Goal: Task Accomplishment & Management: Manage account settings

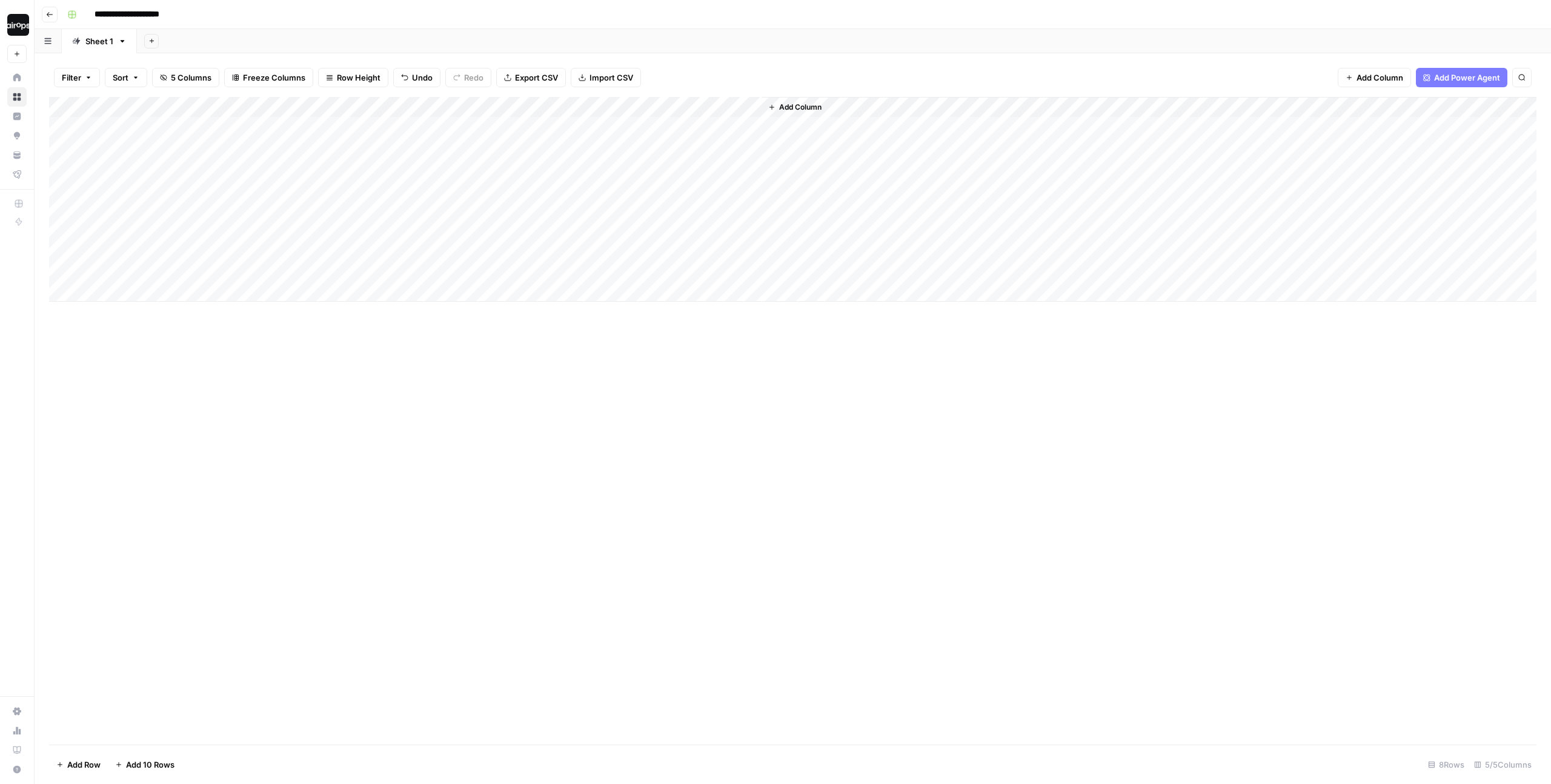
click at [786, 42] on div "Add Sheet" at bounding box center [844, 41] width 1414 height 25
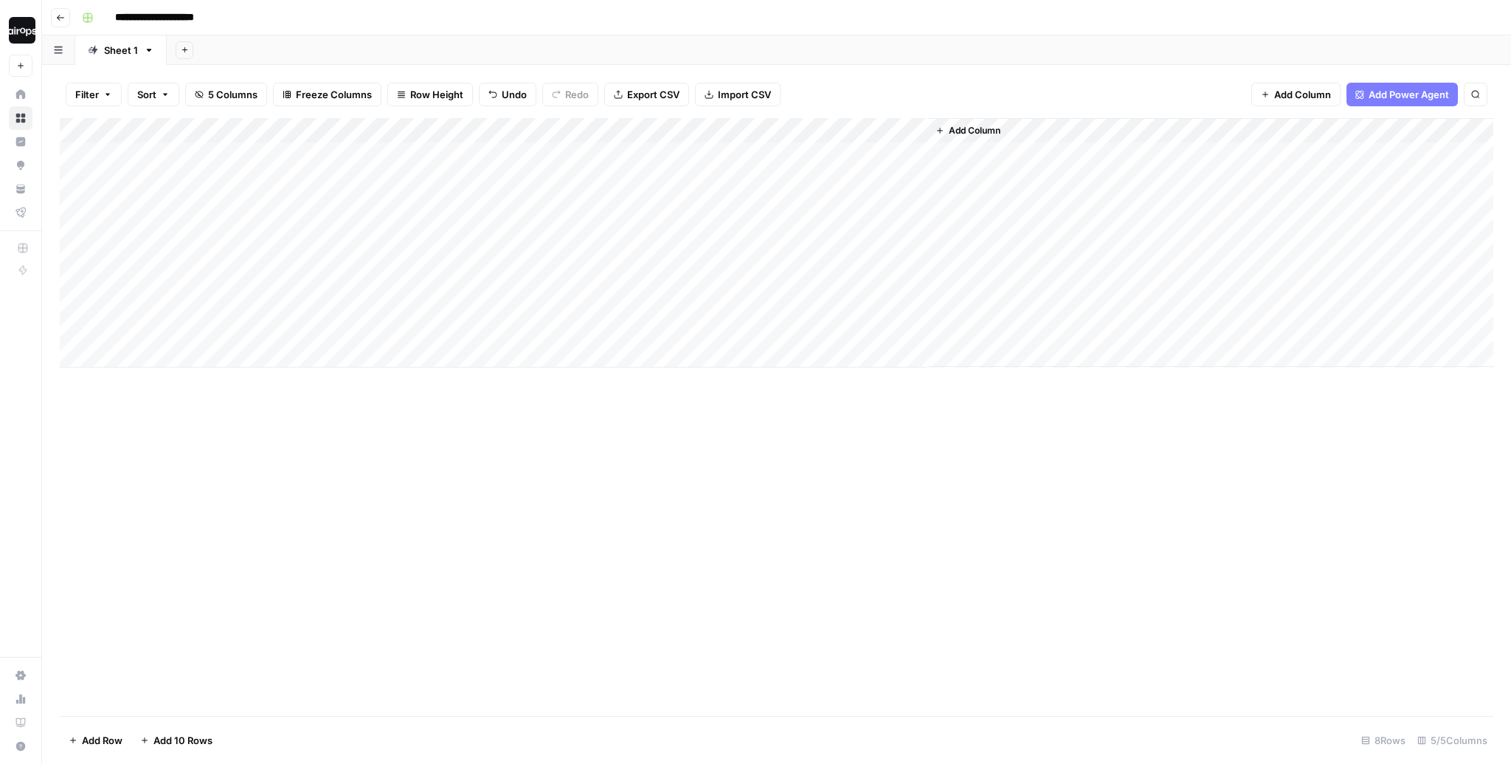
click at [759, 52] on div "Add Sheet" at bounding box center [839, 50] width 1344 height 30
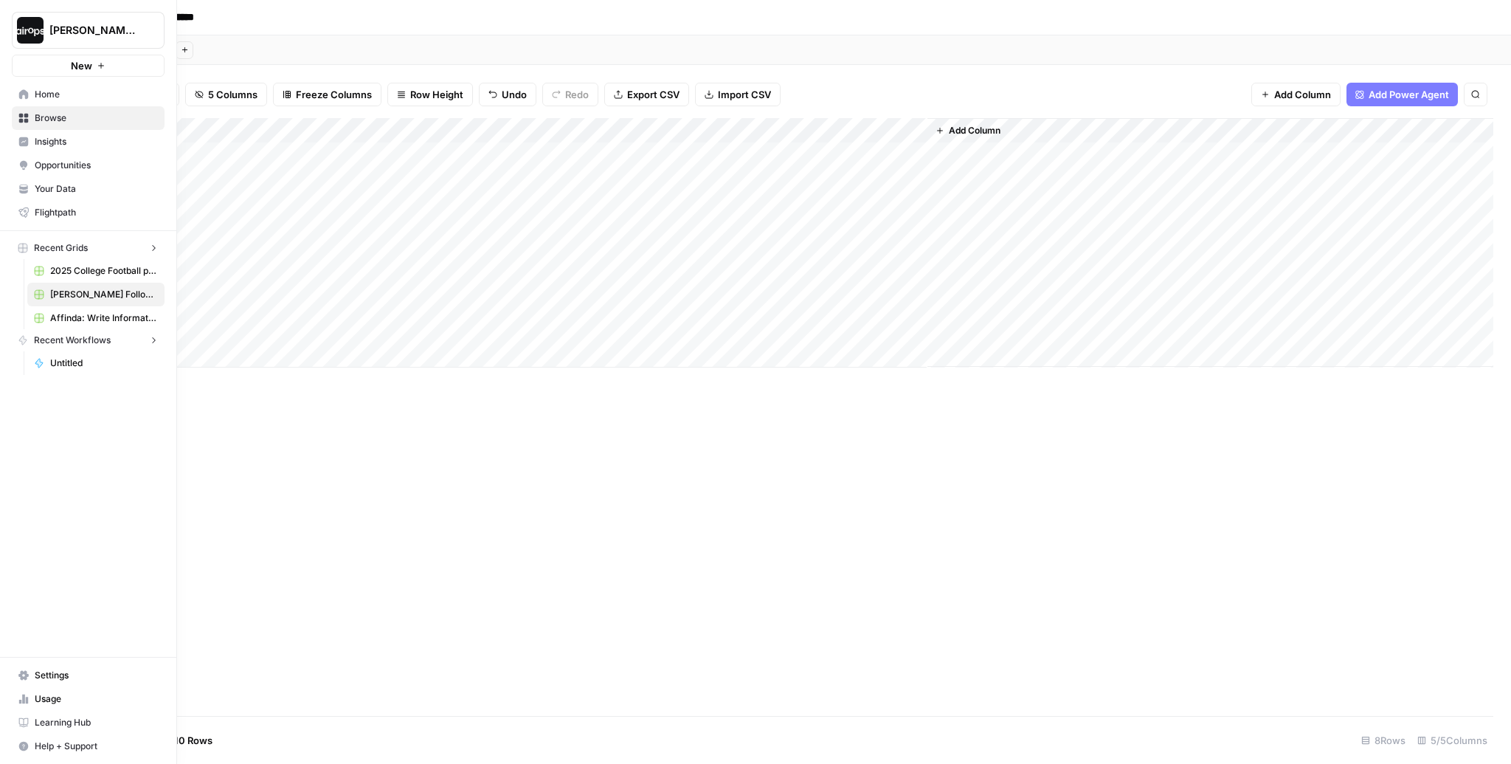
click at [33, 32] on img "Workspace: Dille-Sandbox" at bounding box center [30, 30] width 27 height 27
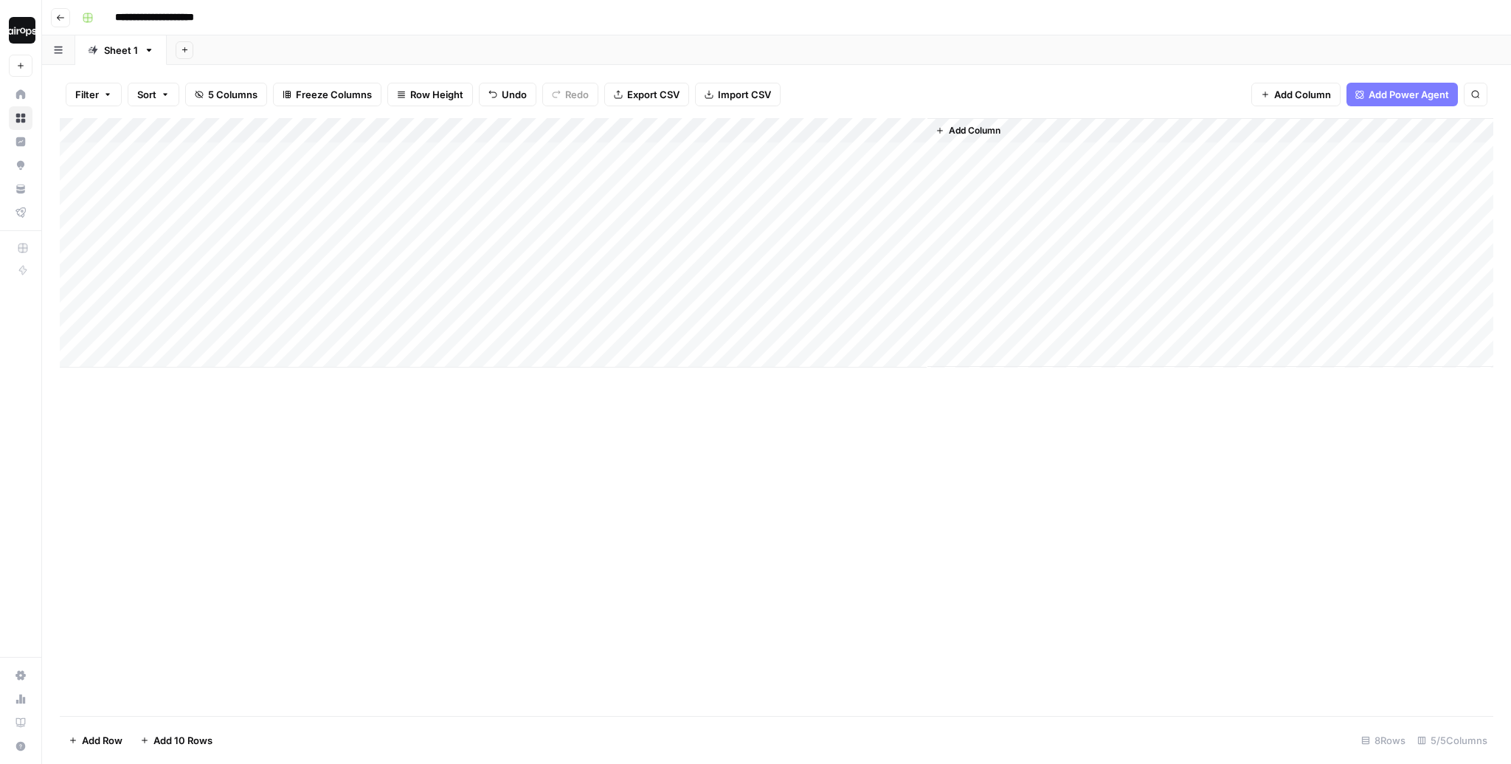
click at [439, 40] on div "Add Sheet" at bounding box center [839, 50] width 1344 height 30
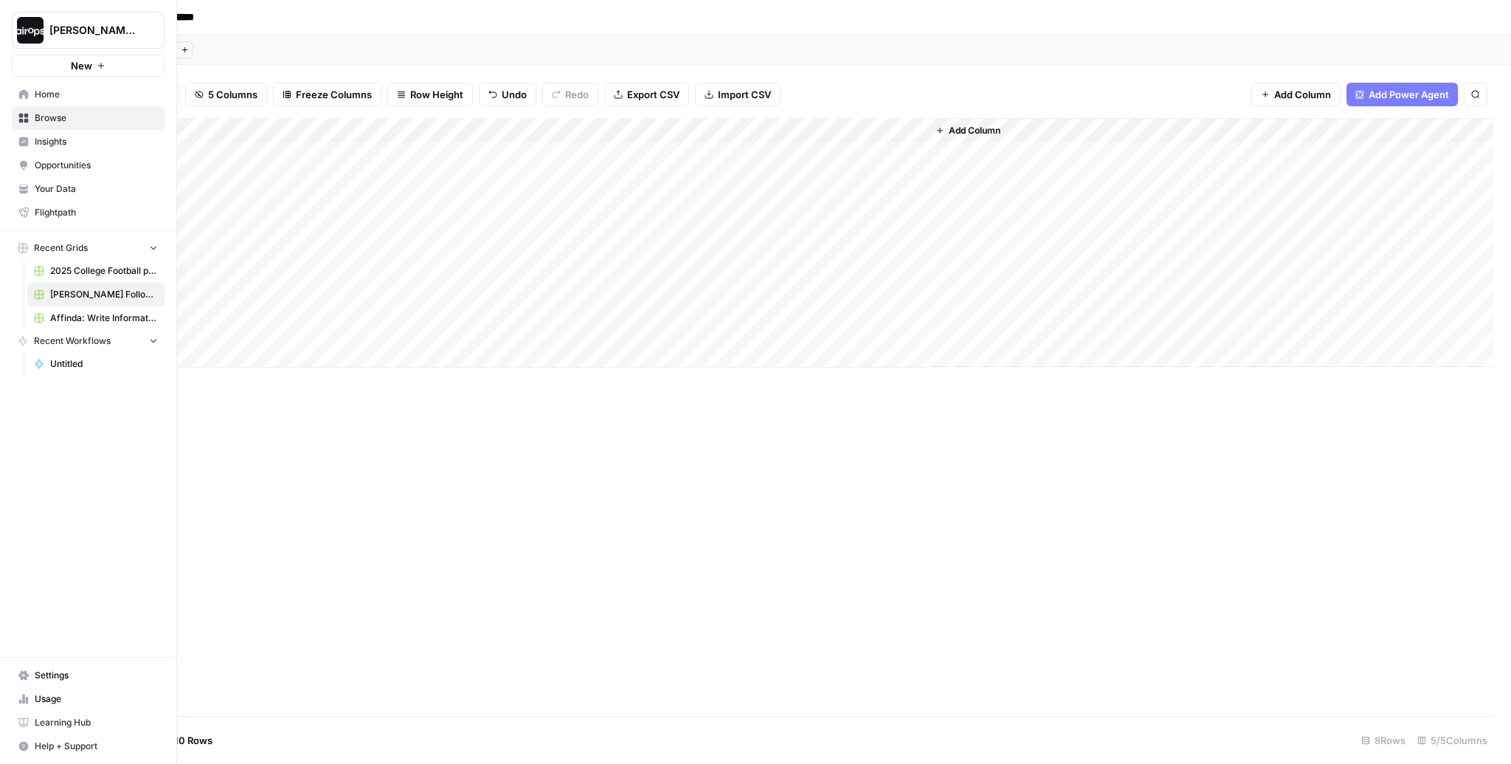
click at [30, 123] on link "Browse" at bounding box center [88, 118] width 153 height 24
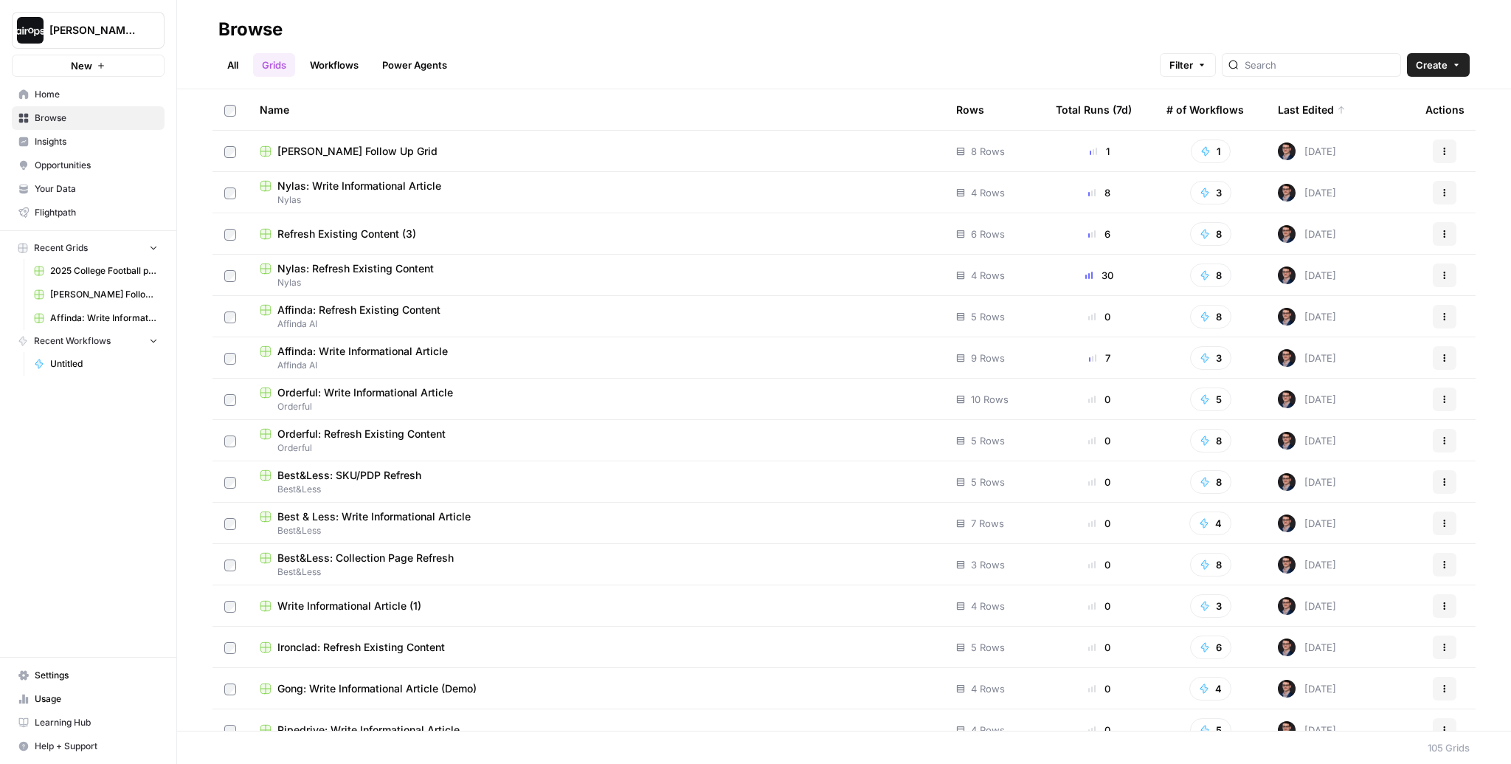
click at [111, 100] on span "Home" at bounding box center [96, 94] width 123 height 13
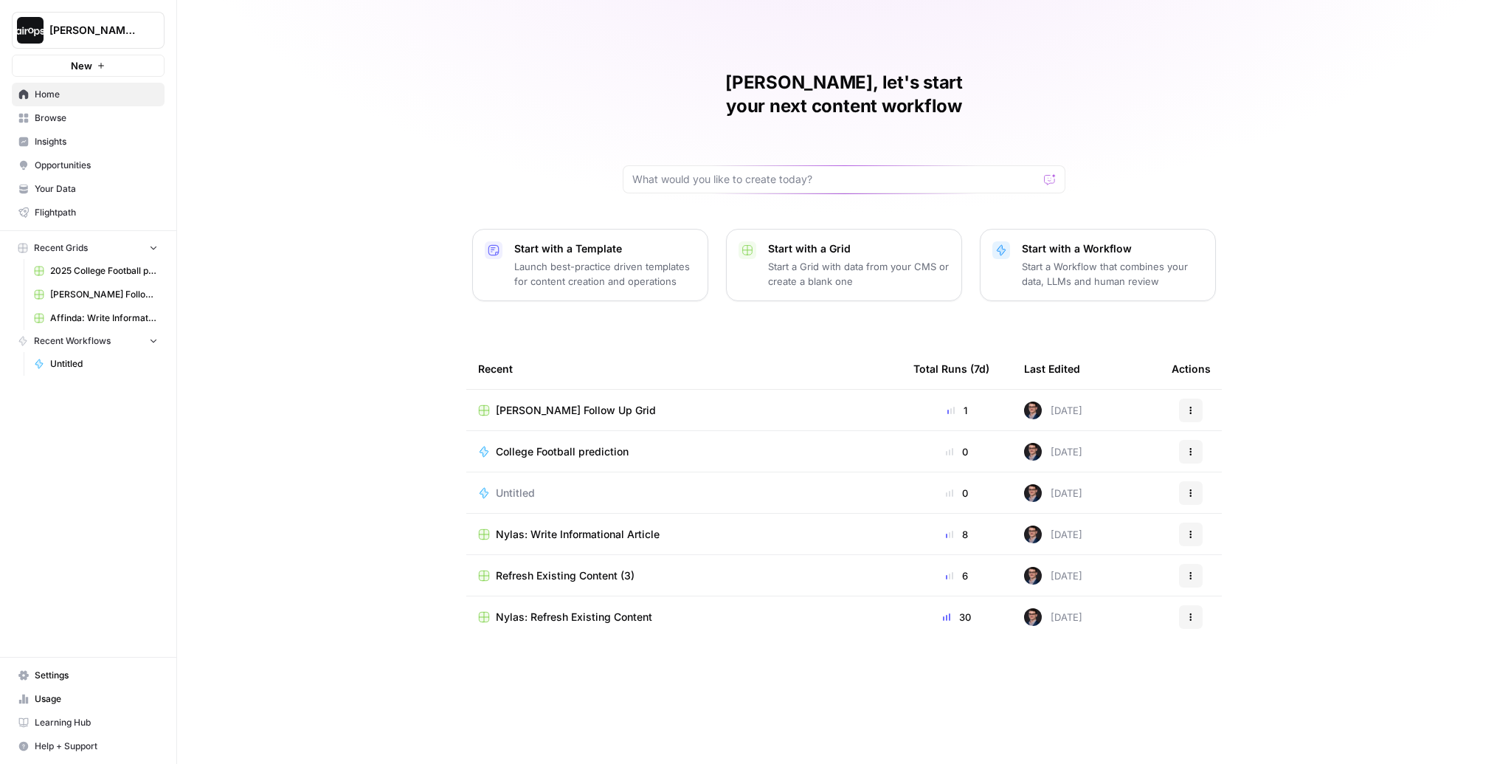
click at [70, 124] on span "Browse" at bounding box center [96, 117] width 123 height 13
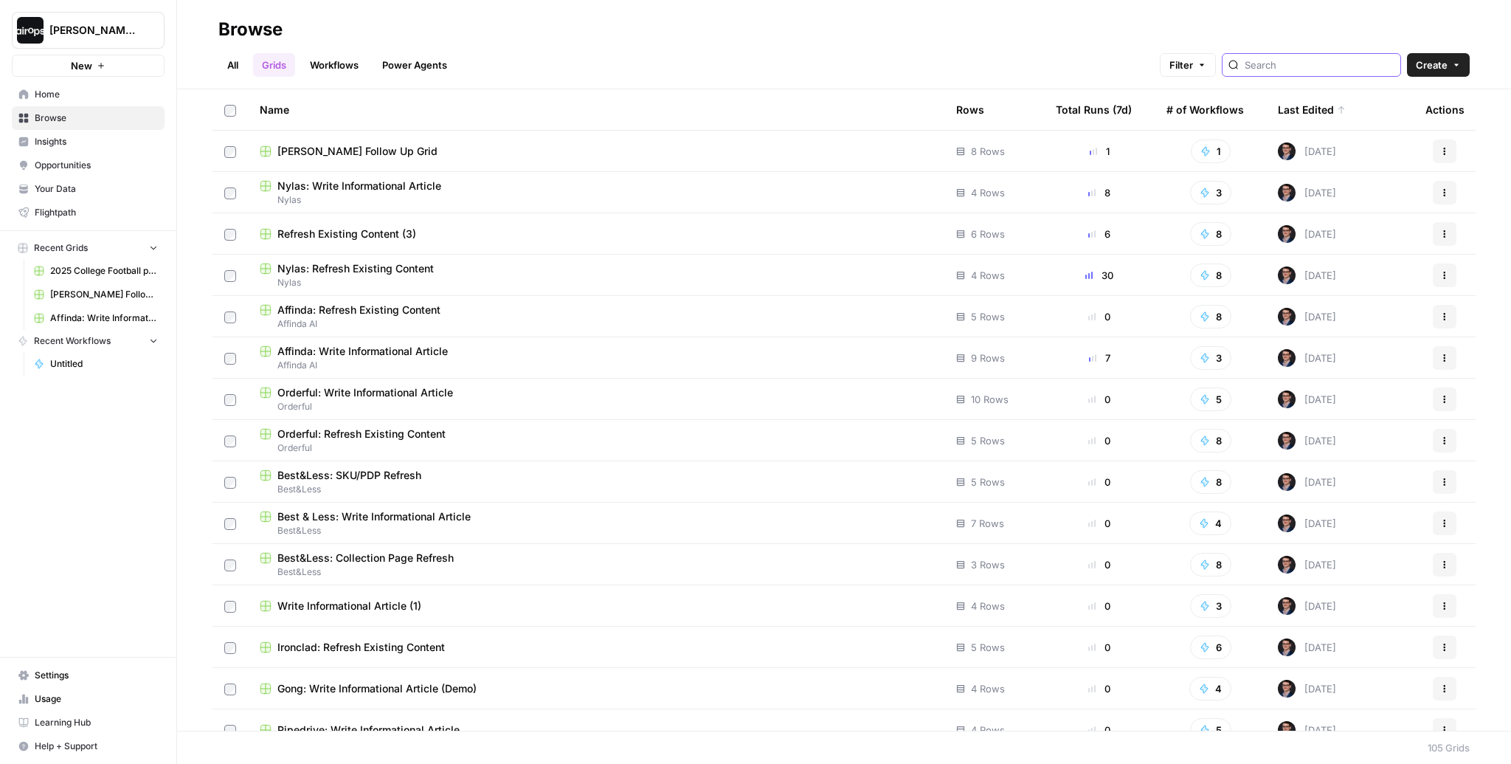
click at [1115, 69] on input "search" at bounding box center [1320, 65] width 150 height 15
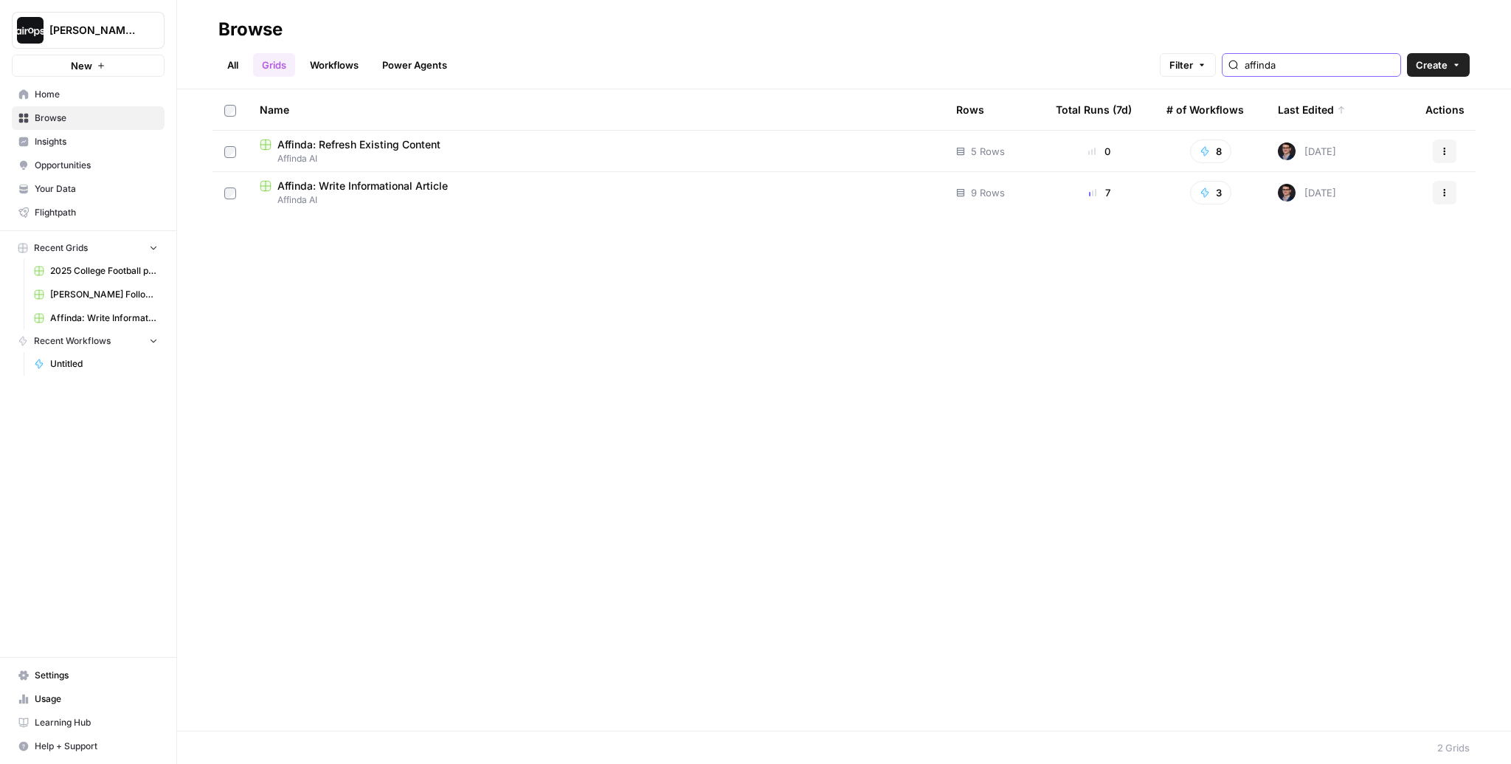
type input "affinda"
click at [383, 154] on span "Affinda AI" at bounding box center [596, 158] width 673 height 13
click at [375, 183] on span "Affinda: Write Informational Article" at bounding box center [362, 186] width 170 height 15
click at [567, 50] on div "All Grids Workflows Power Agents Filter affinda Create" at bounding box center [843, 58] width 1251 height 35
click at [74, 134] on link "Insights" at bounding box center [88, 142] width 153 height 24
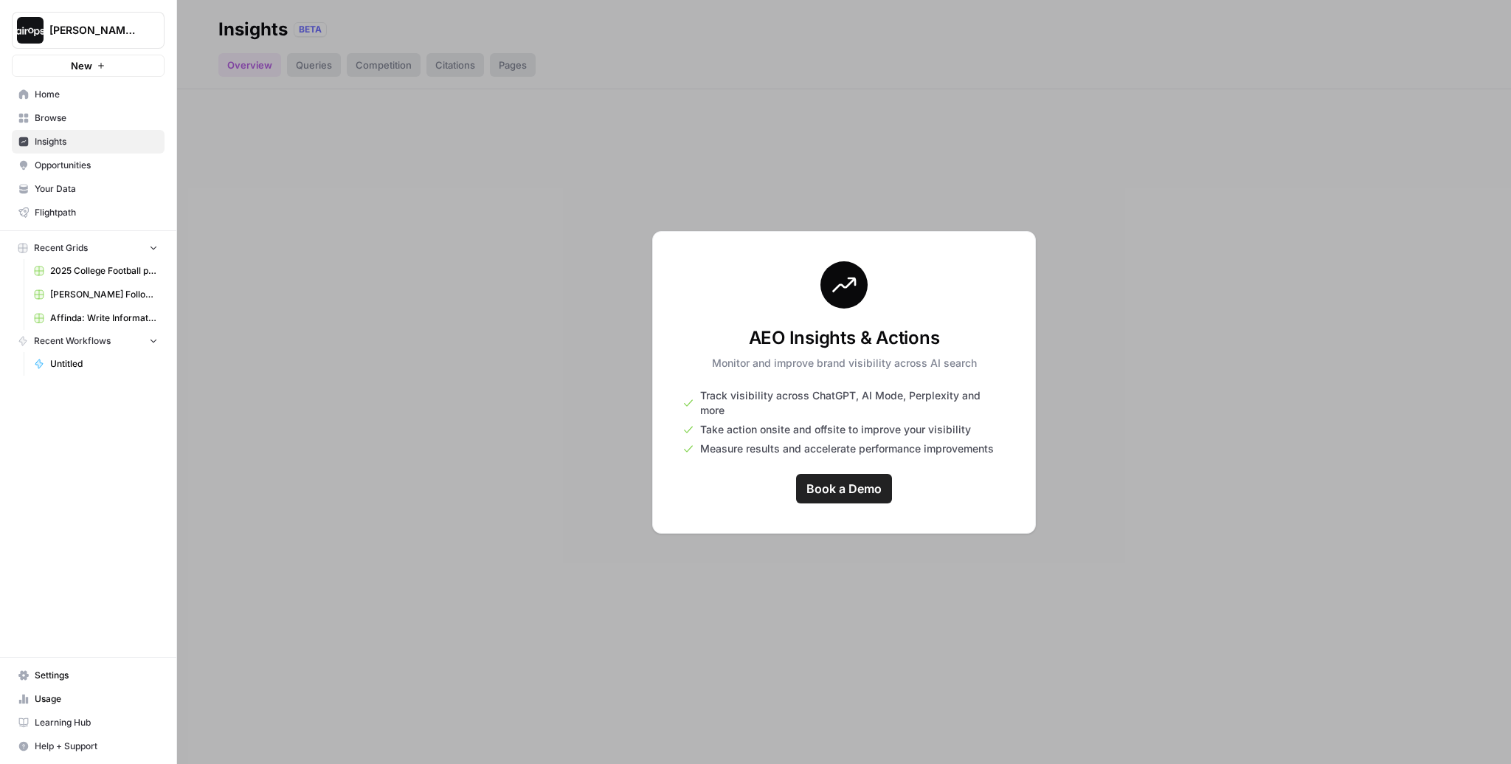
click at [92, 113] on span "Browse" at bounding box center [96, 117] width 123 height 13
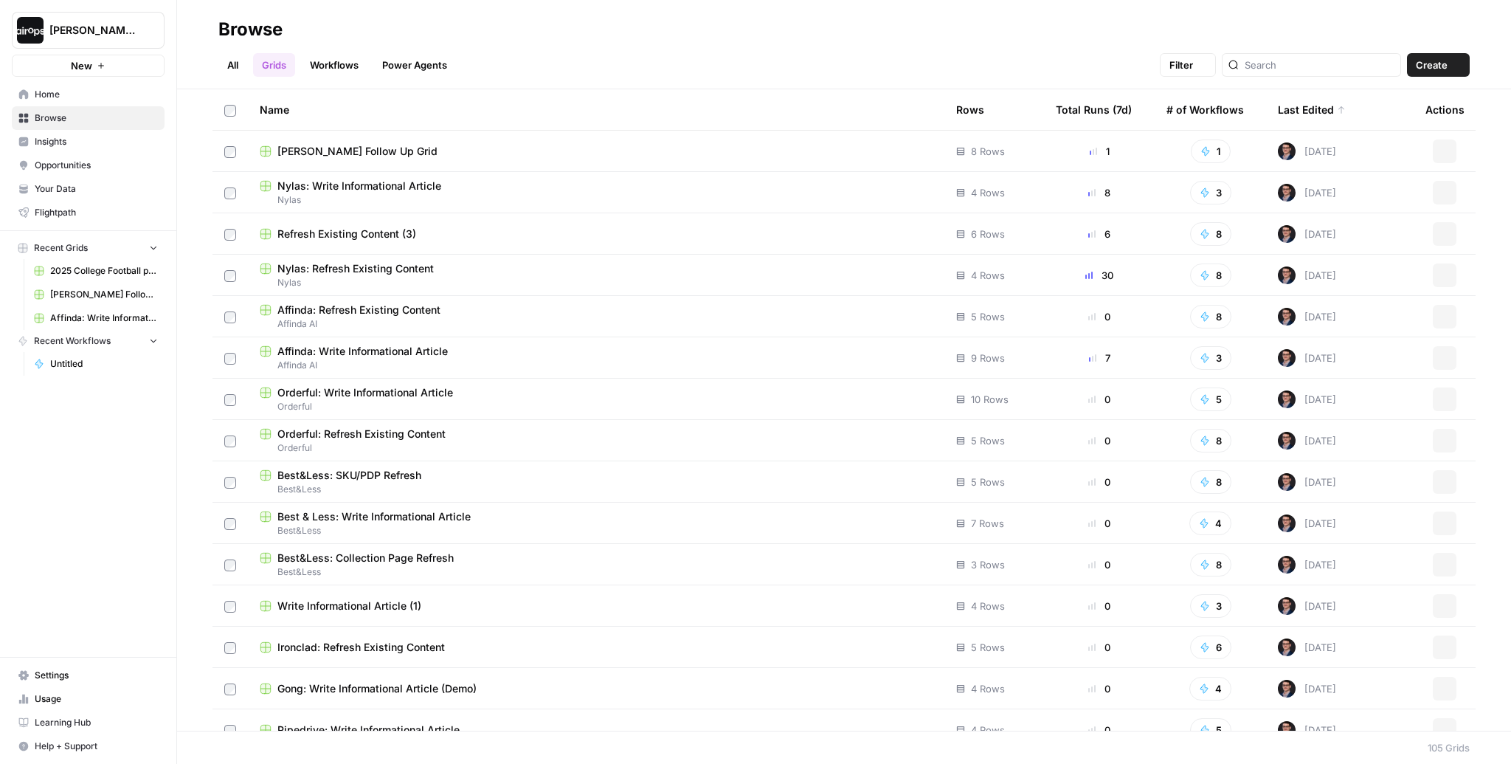
click at [80, 84] on link "Home" at bounding box center [88, 95] width 153 height 24
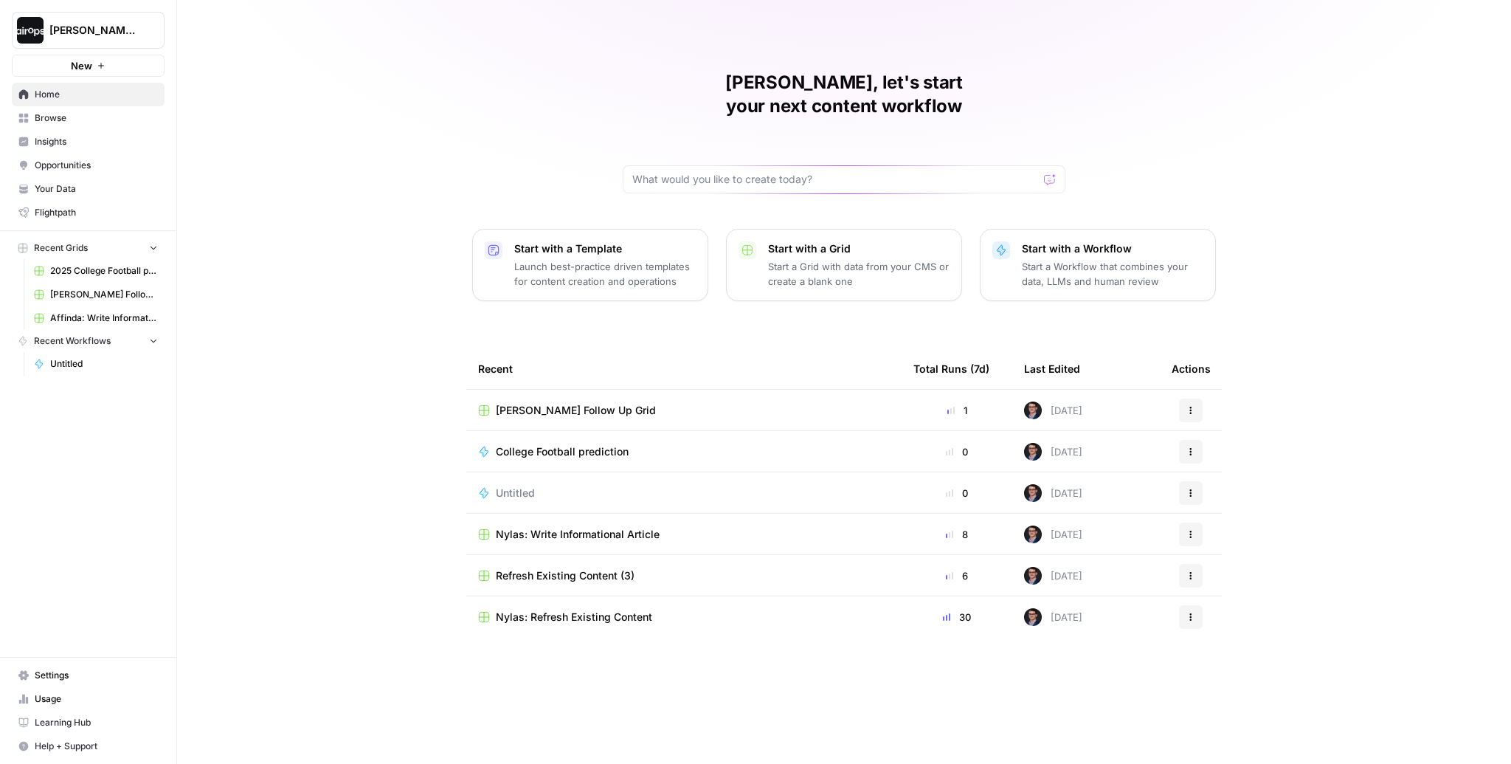
click at [94, 49] on div "Dille-Sandbox New" at bounding box center [88, 38] width 176 height 77
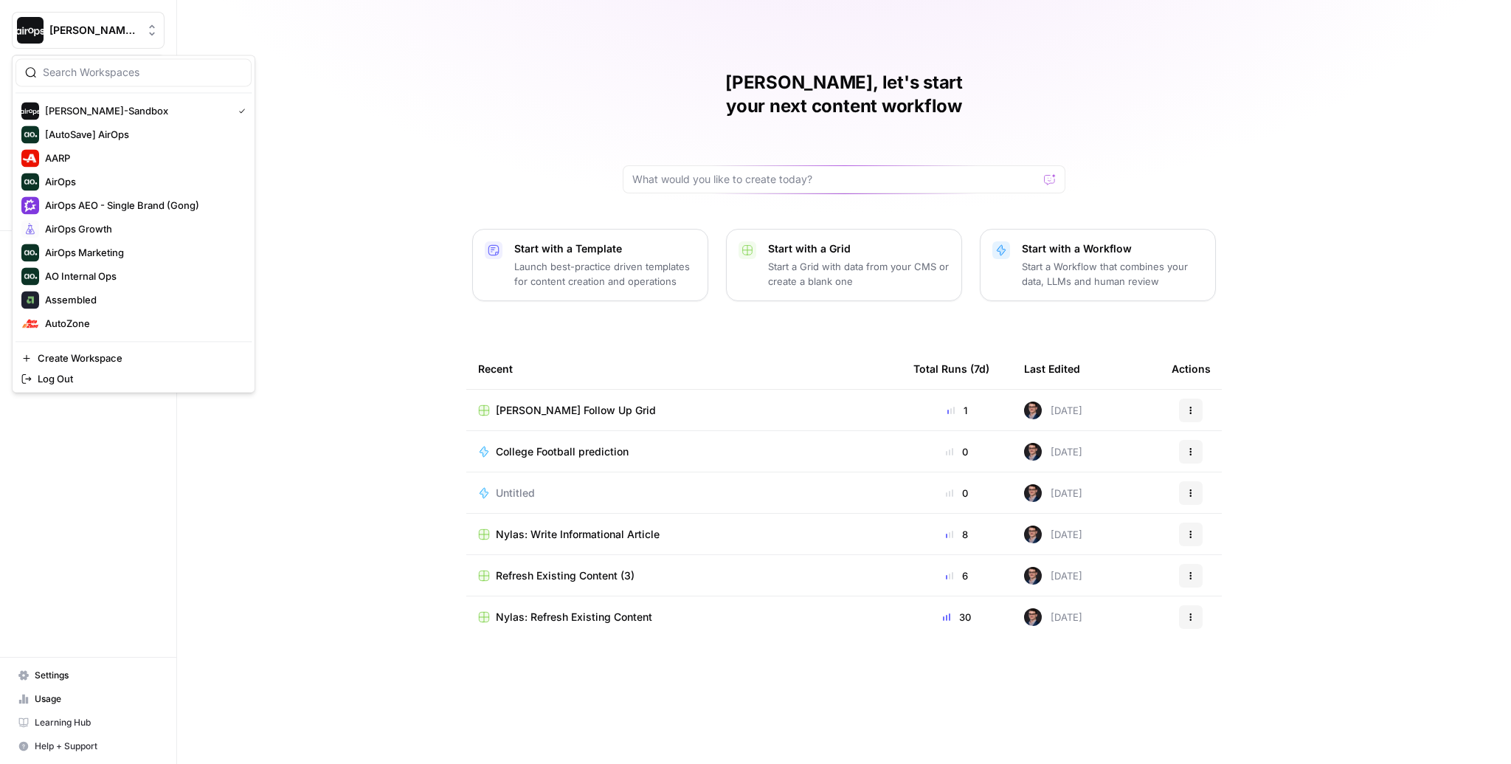
click at [111, 27] on span "[PERSON_NAME]-Sandbox" at bounding box center [93, 30] width 89 height 15
click at [126, 198] on span "AirOps AEO - Single Brand (Gong)" at bounding box center [142, 205] width 195 height 15
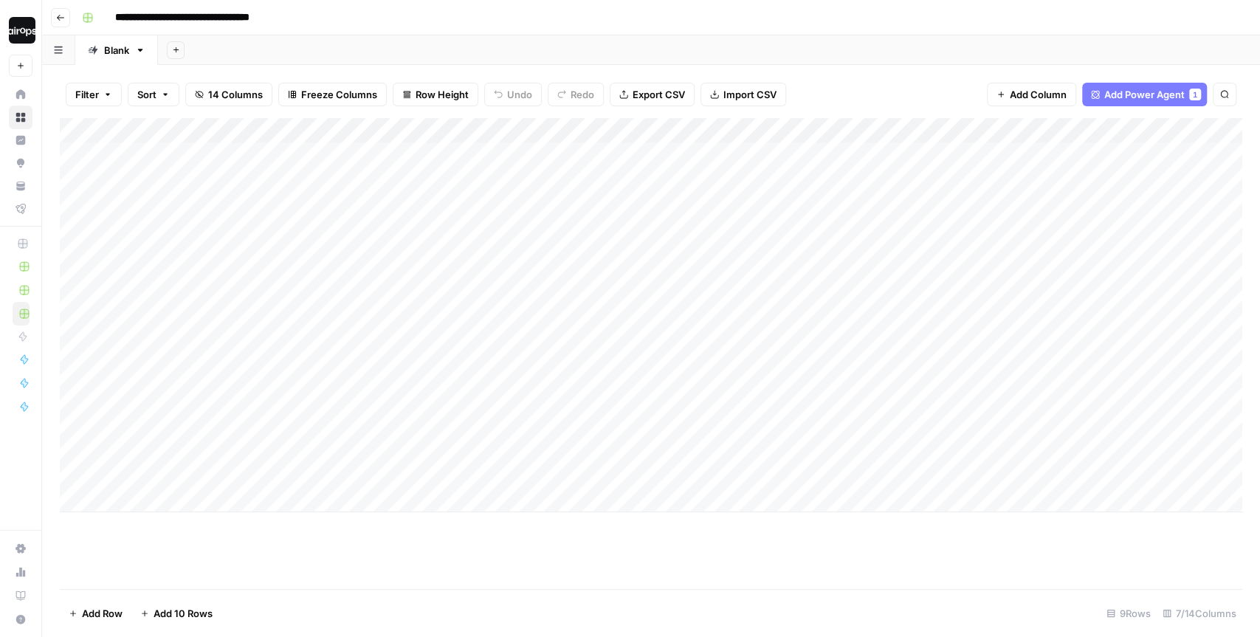
drag, startPoint x: 291, startPoint y: 155, endPoint x: 220, endPoint y: 412, distance: 266.4
click at [220, 412] on div "Add Column" at bounding box center [651, 315] width 1182 height 394
drag, startPoint x: 514, startPoint y: 170, endPoint x: 483, endPoint y: 422, distance: 254.2
click at [483, 422] on div "Add Column" at bounding box center [651, 315] width 1182 height 394
click at [713, 151] on div "Add Column" at bounding box center [651, 315] width 1182 height 394
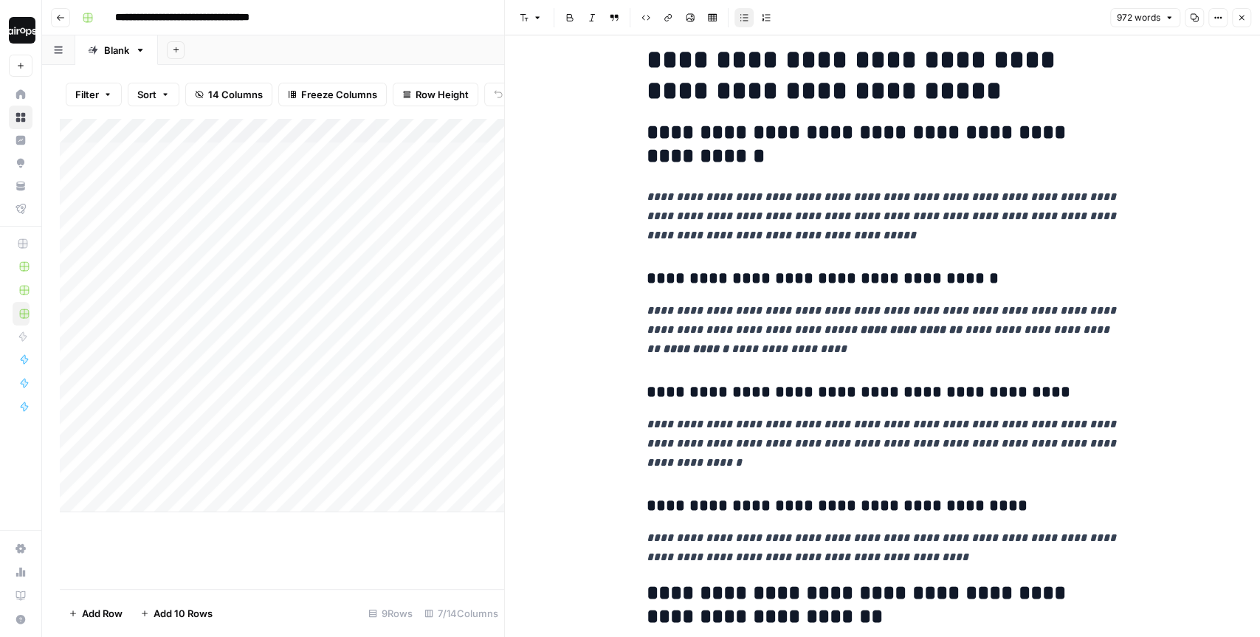
scroll to position [227, 0]
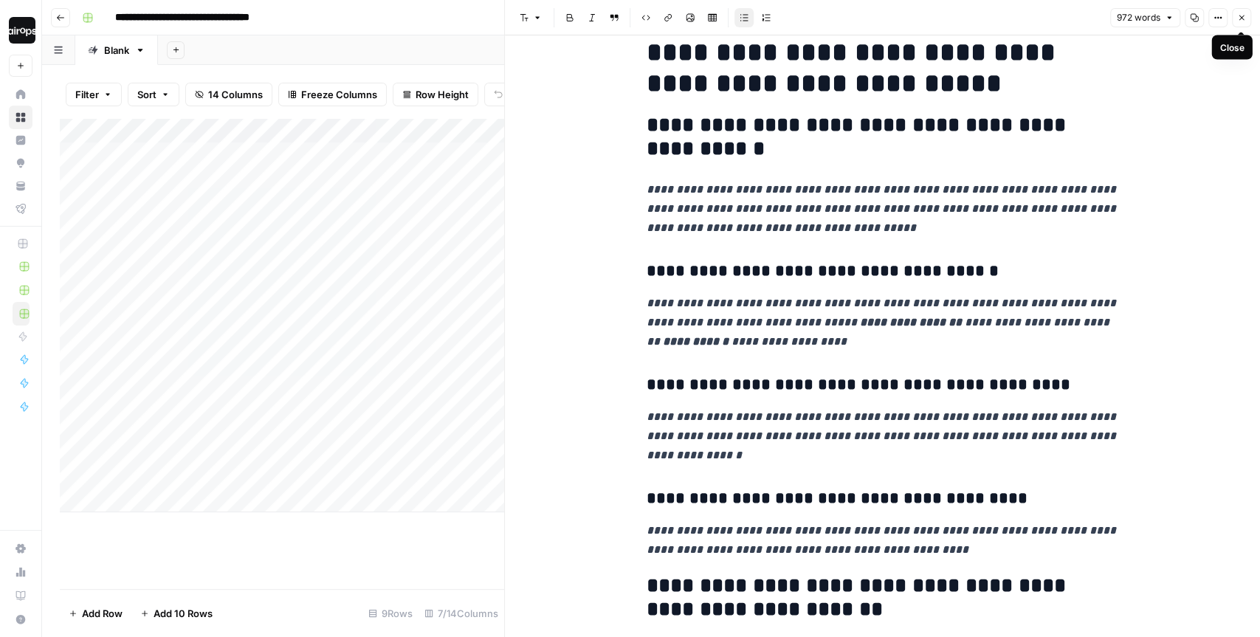
click at [1243, 13] on icon "button" at bounding box center [1241, 17] width 9 height 9
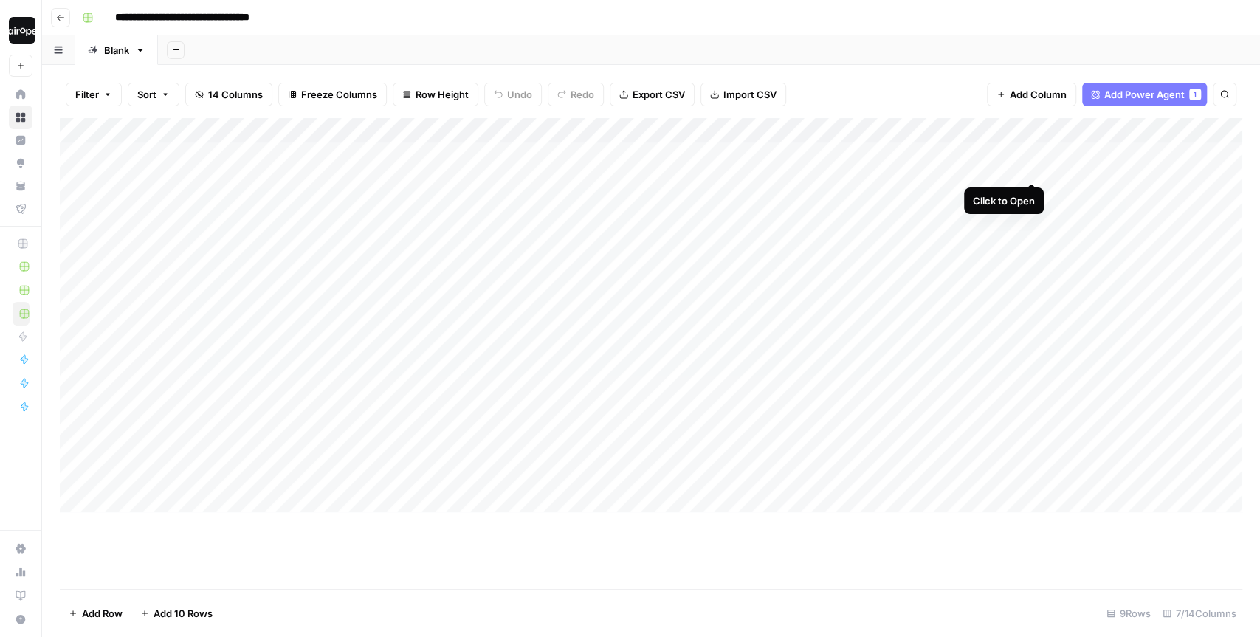
click at [1027, 156] on div "Add Column" at bounding box center [651, 315] width 1182 height 394
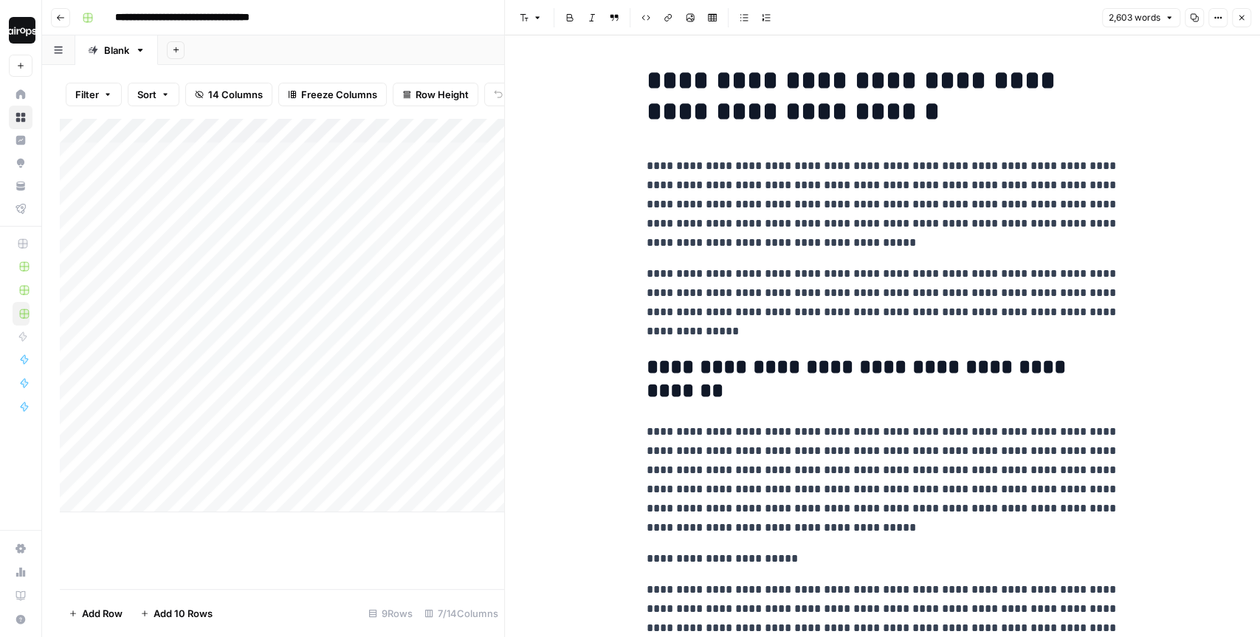
click at [1242, 18] on icon "button" at bounding box center [1241, 17] width 9 height 9
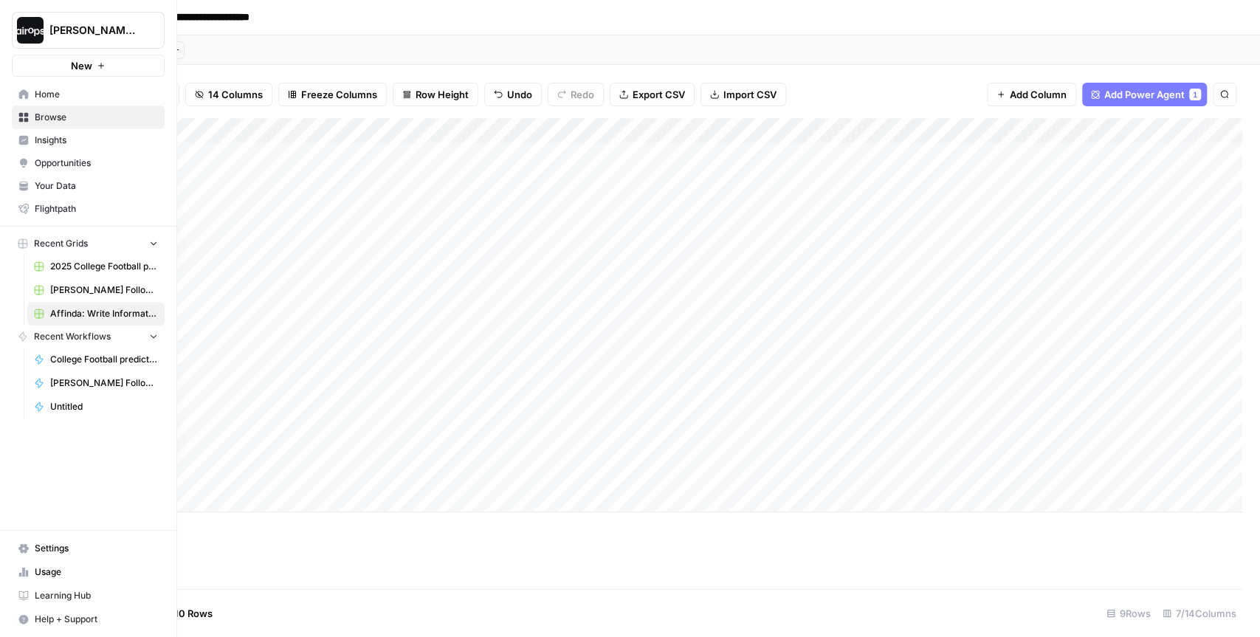
click at [80, 24] on span "[PERSON_NAME]-Sandbox" at bounding box center [93, 30] width 89 height 15
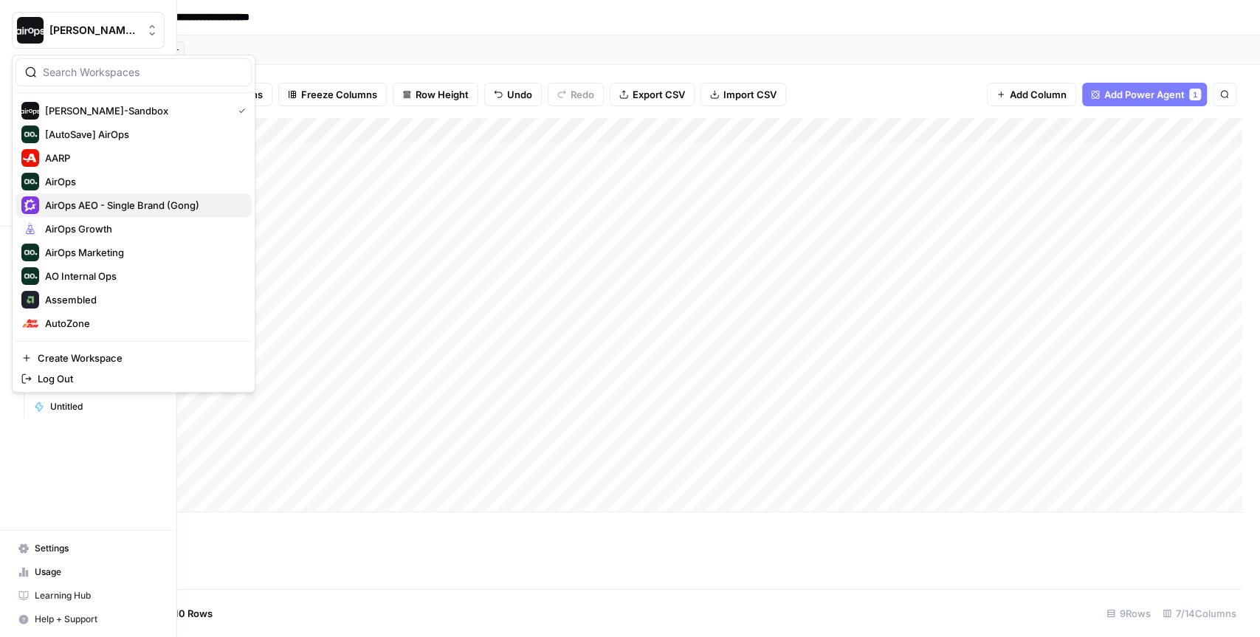
click at [112, 198] on span "AirOps AEO - Single Brand (Gong)" at bounding box center [142, 205] width 195 height 15
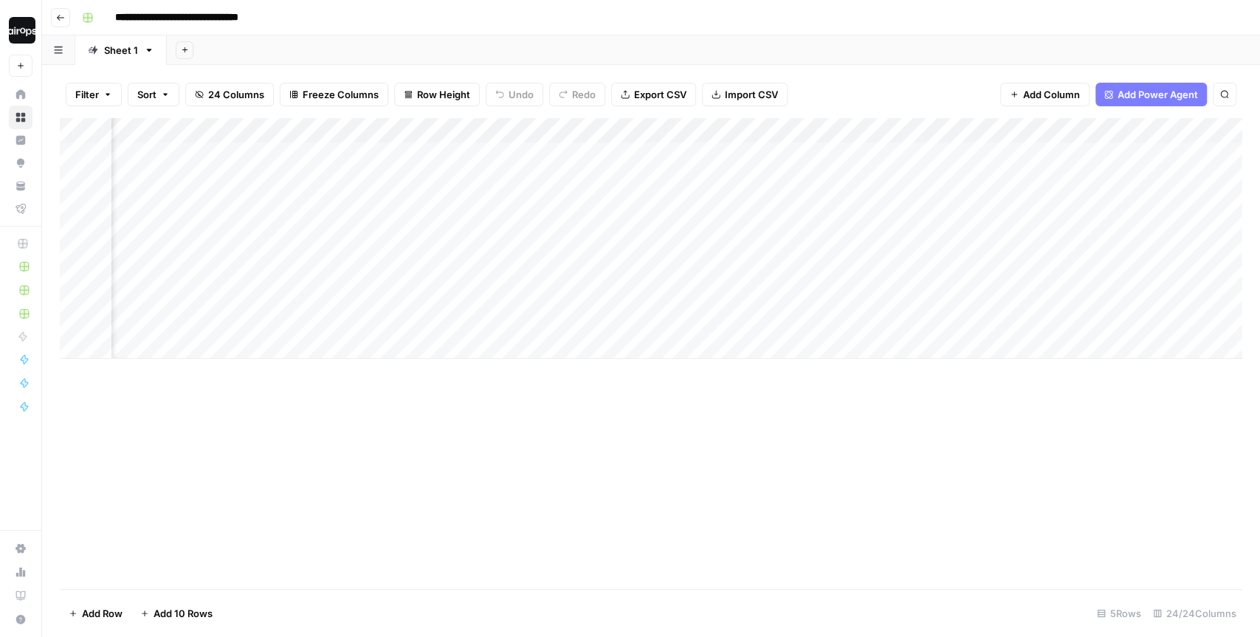
scroll to position [0, 556]
drag, startPoint x: 745, startPoint y: 171, endPoint x: 730, endPoint y: 300, distance: 130.1
click at [730, 300] on div "Add Column" at bounding box center [651, 238] width 1182 height 241
drag, startPoint x: 827, startPoint y: 162, endPoint x: 816, endPoint y: 327, distance: 164.9
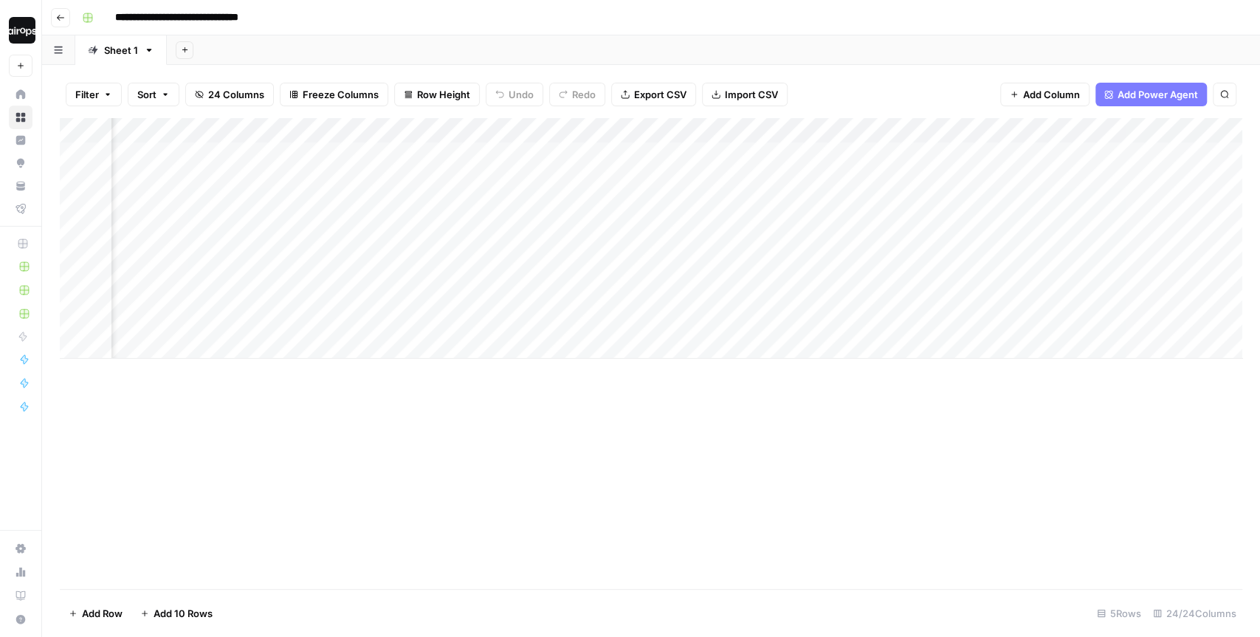
click at [816, 327] on div "Add Column" at bounding box center [651, 238] width 1182 height 241
drag, startPoint x: 989, startPoint y: 178, endPoint x: 955, endPoint y: 313, distance: 139.4
click at [955, 313] on div "Add Column" at bounding box center [651, 238] width 1182 height 241
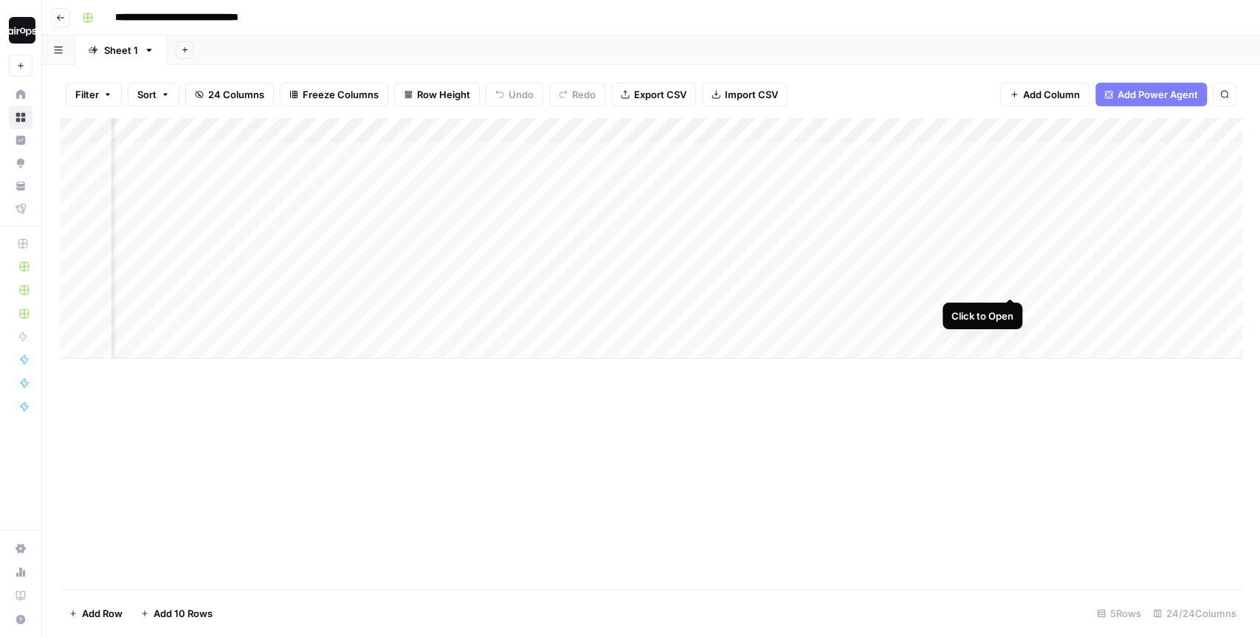
click at [1011, 271] on div "Add Column" at bounding box center [651, 238] width 1182 height 241
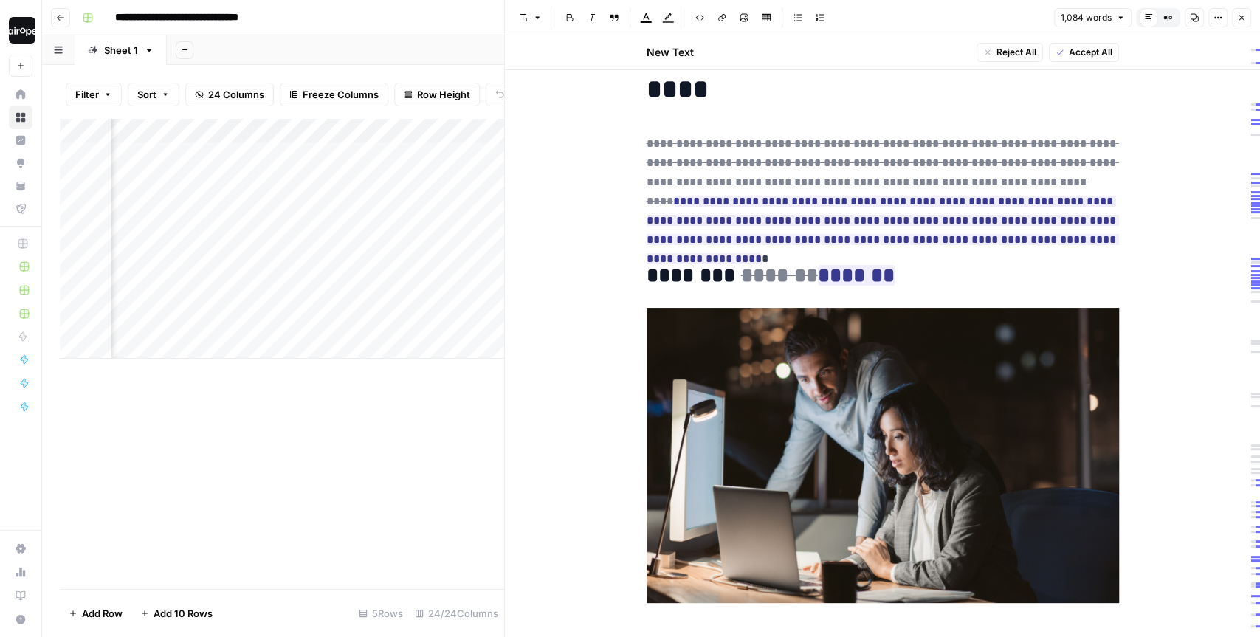
scroll to position [25, 0]
click at [1241, 18] on icon "button" at bounding box center [1241, 17] width 9 height 9
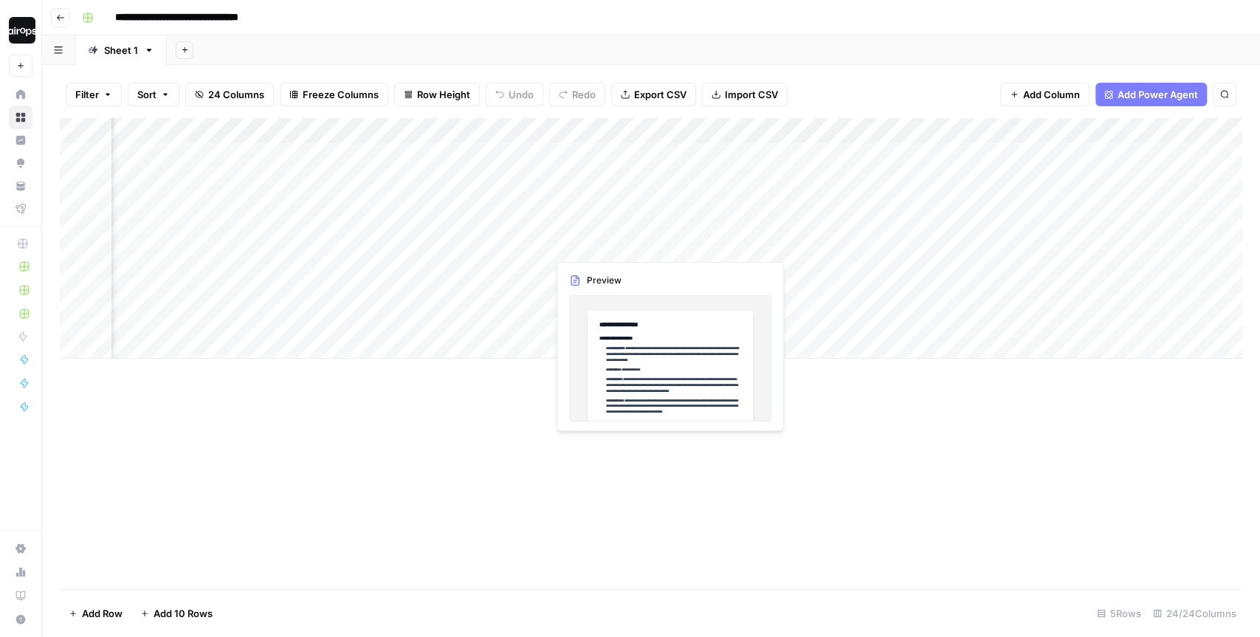
scroll to position [0, 2098]
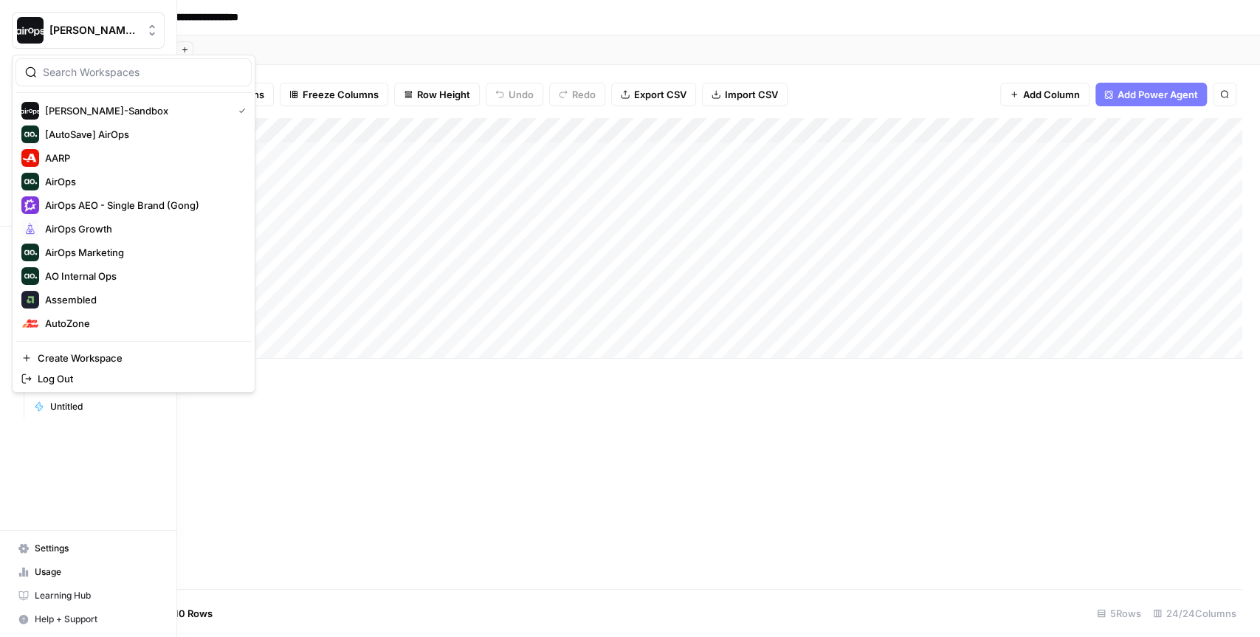
click at [97, 30] on span "[PERSON_NAME]-Sandbox" at bounding box center [93, 30] width 89 height 15
click at [80, 204] on span "AirOps AEO - Single Brand (Gong)" at bounding box center [142, 205] width 195 height 15
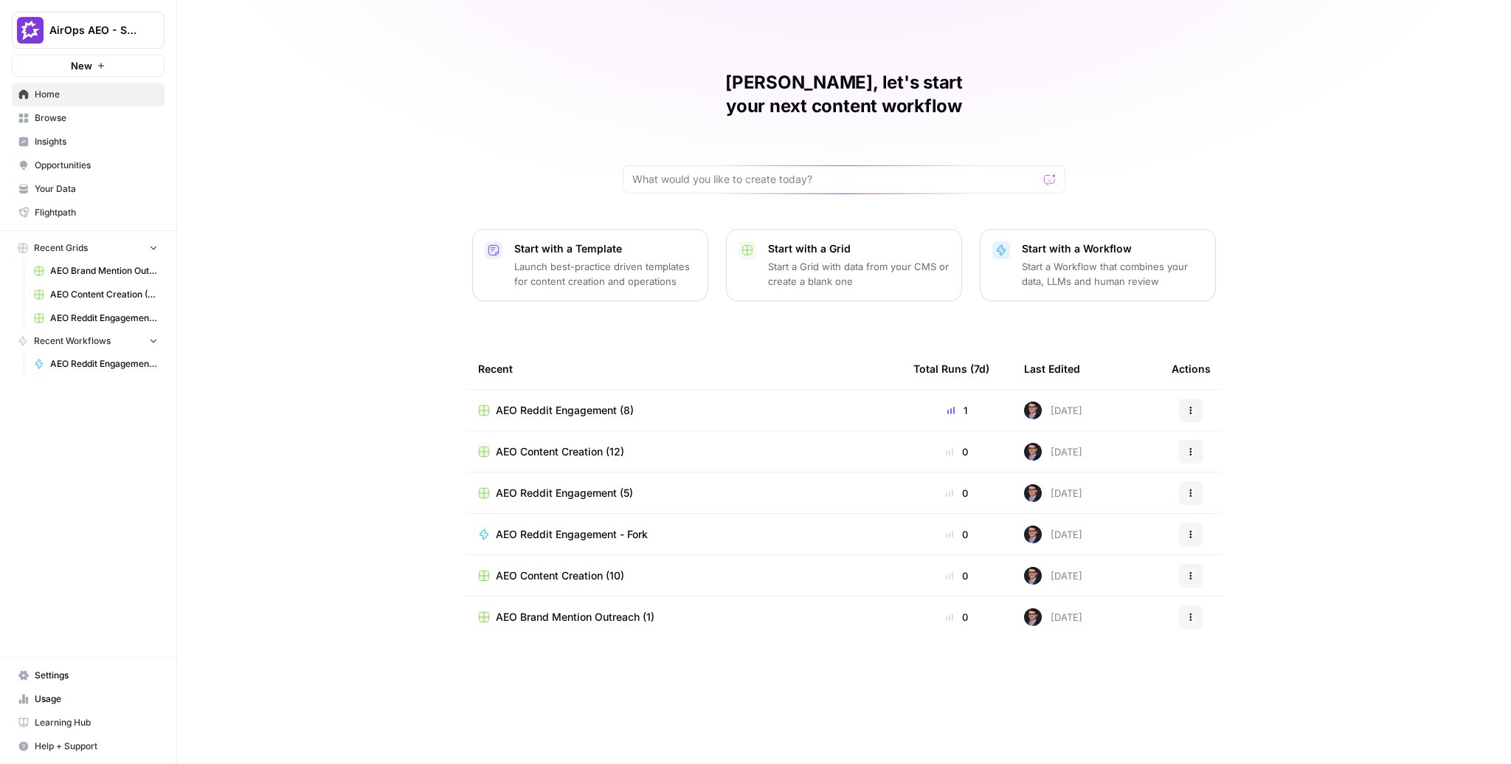
click at [89, 124] on span "Browse" at bounding box center [96, 117] width 123 height 13
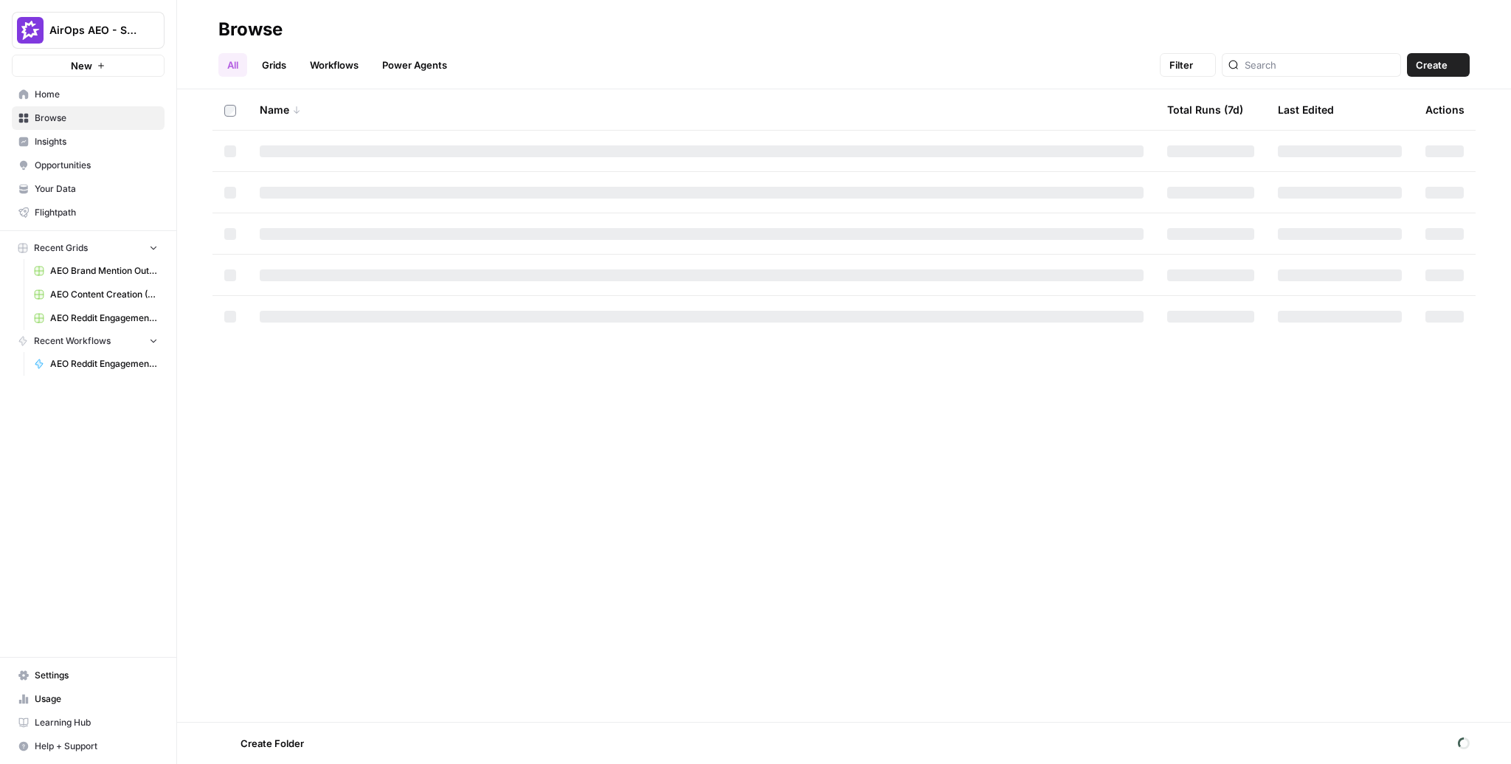
click at [88, 139] on span "Insights" at bounding box center [96, 141] width 123 height 13
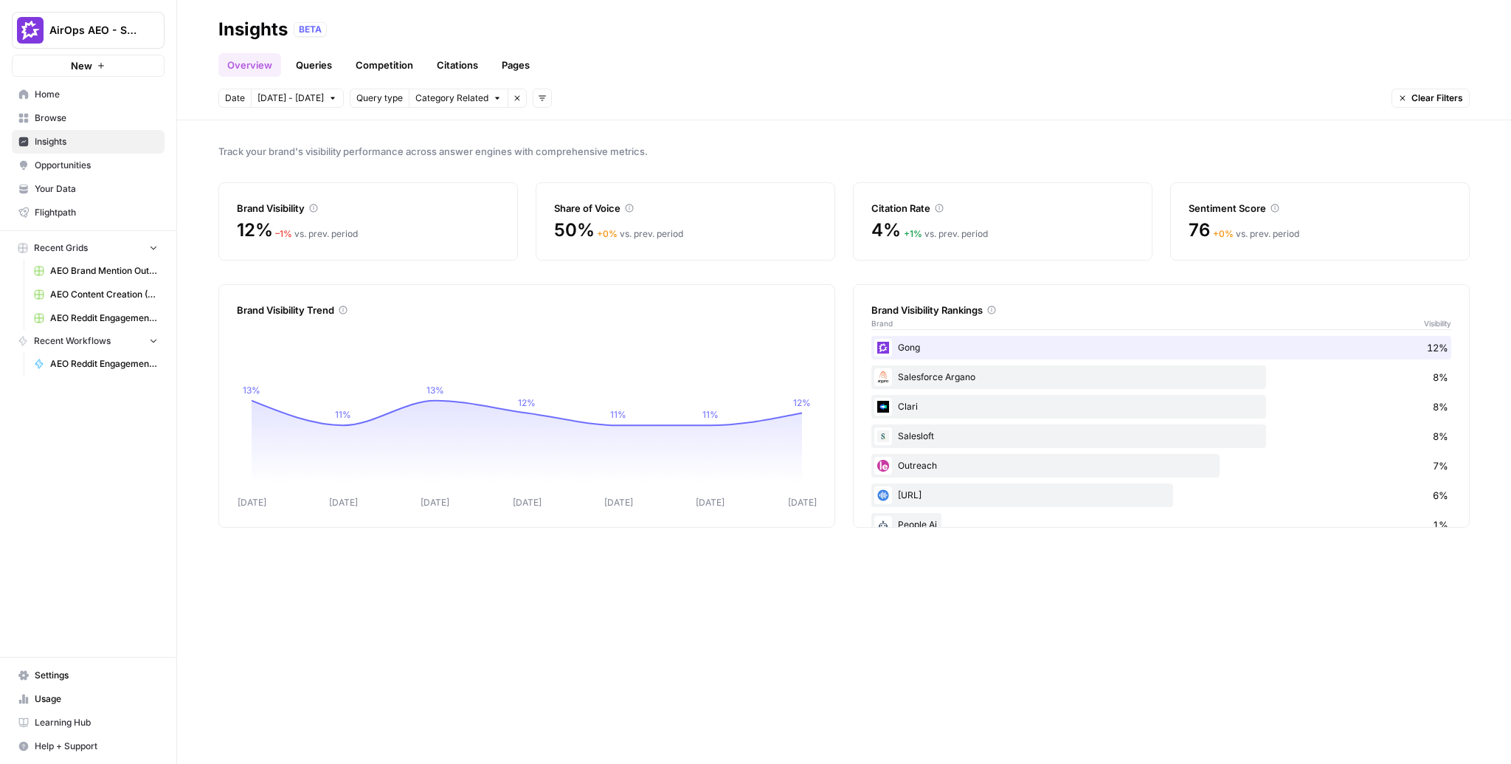
click at [62, 162] on span "Opportunities" at bounding box center [96, 165] width 123 height 13
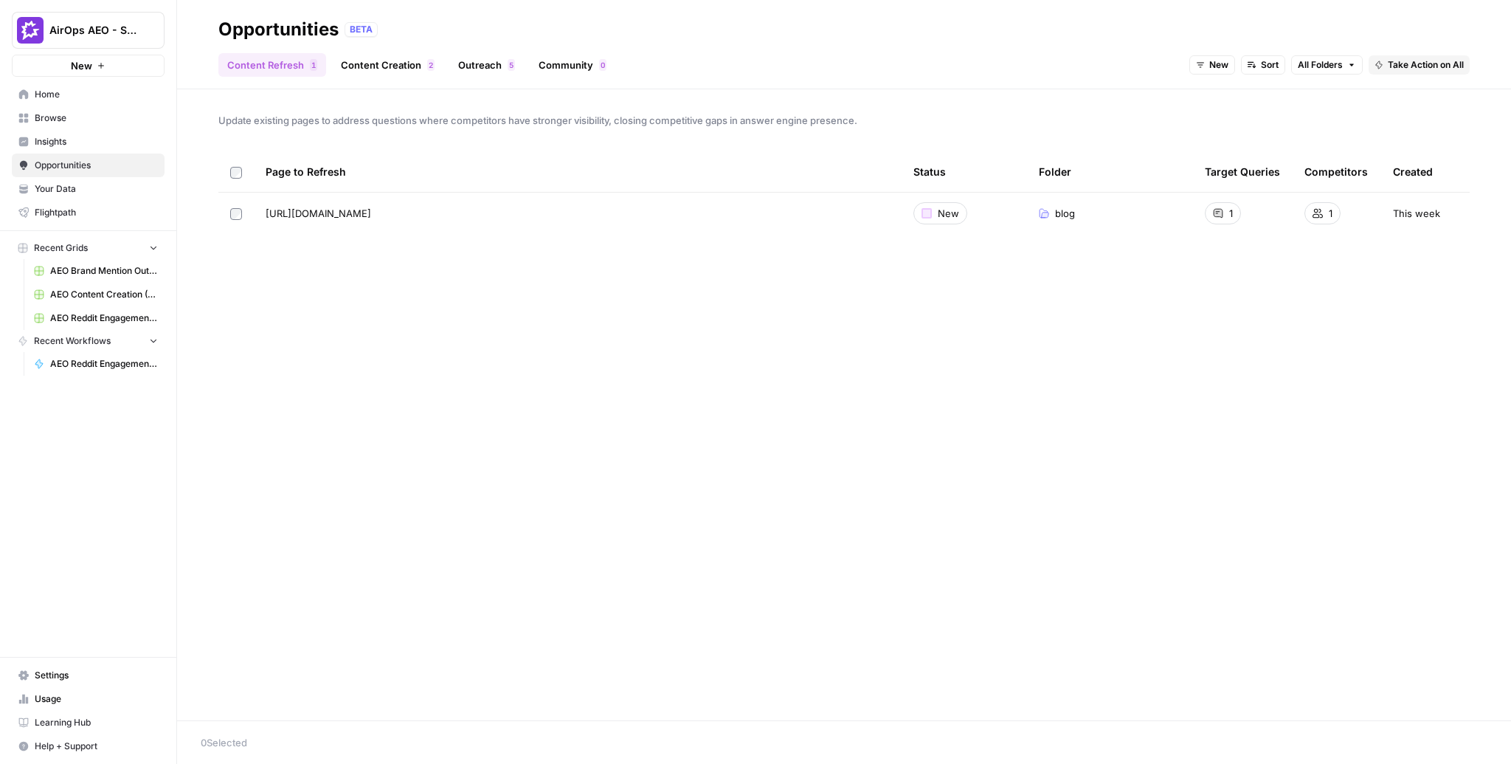
click at [565, 65] on link "Community 0" at bounding box center [573, 65] width 86 height 24
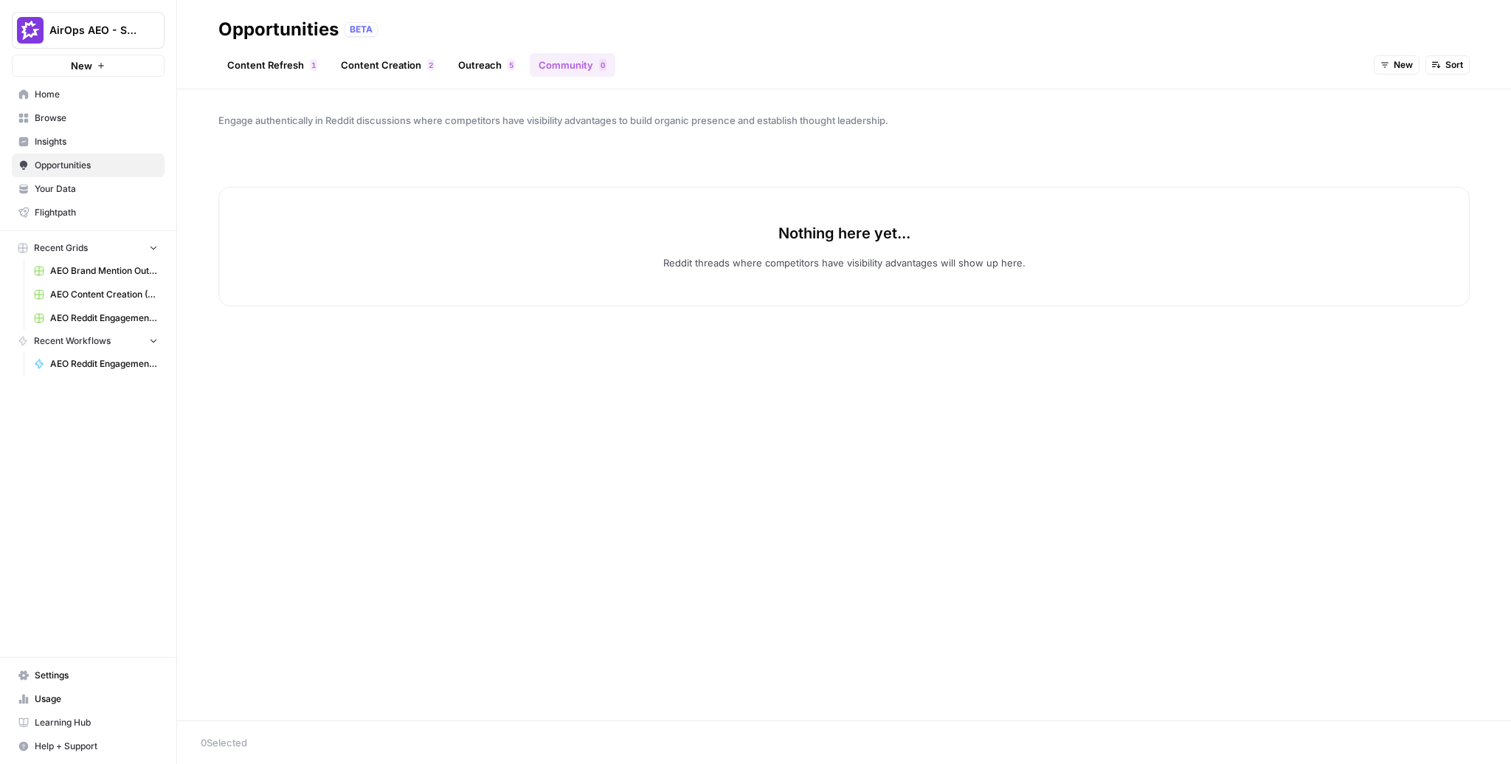
click at [91, 89] on span "Home" at bounding box center [96, 94] width 123 height 13
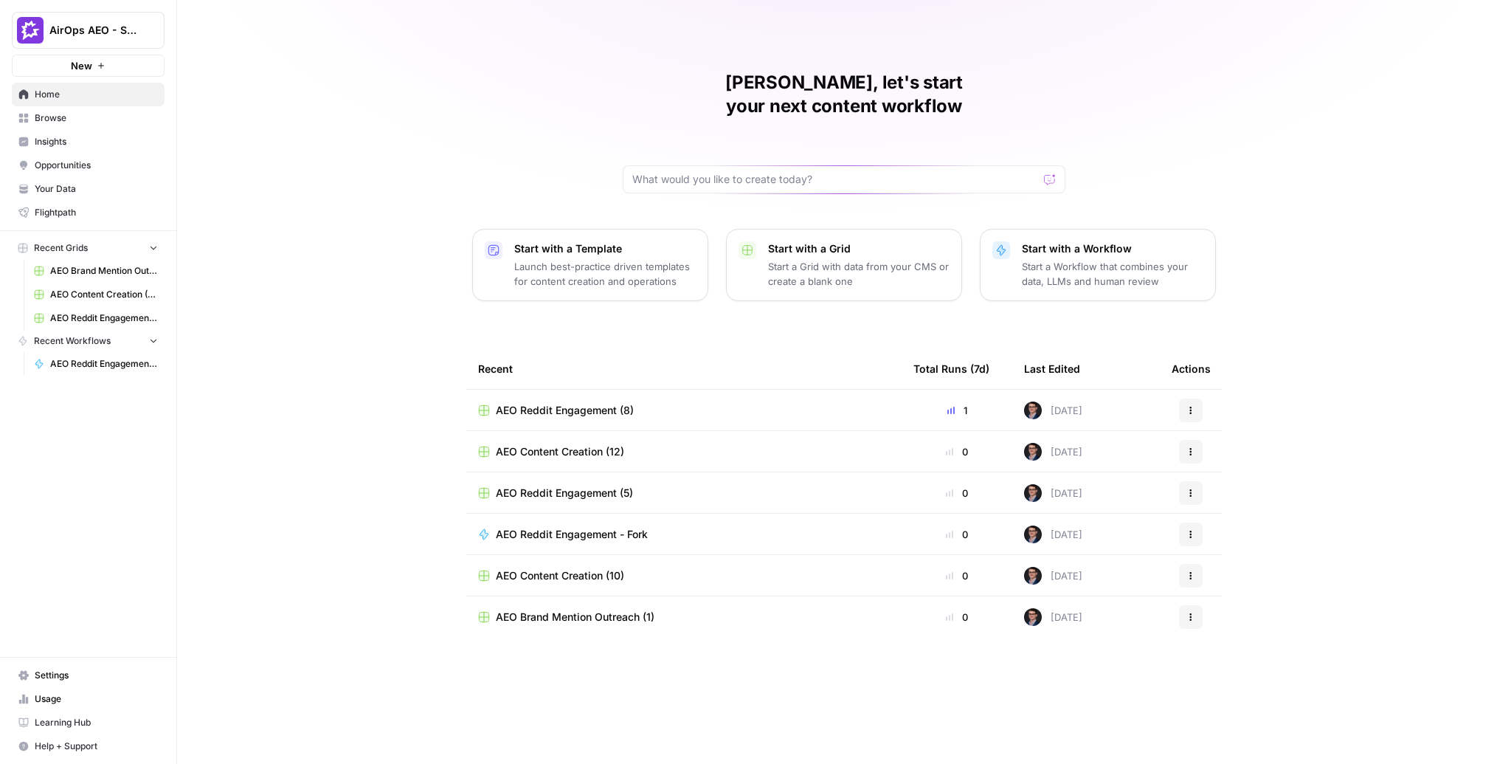
click at [97, 40] on button "AirOps AEO - Single Brand (Gong)" at bounding box center [88, 30] width 153 height 37
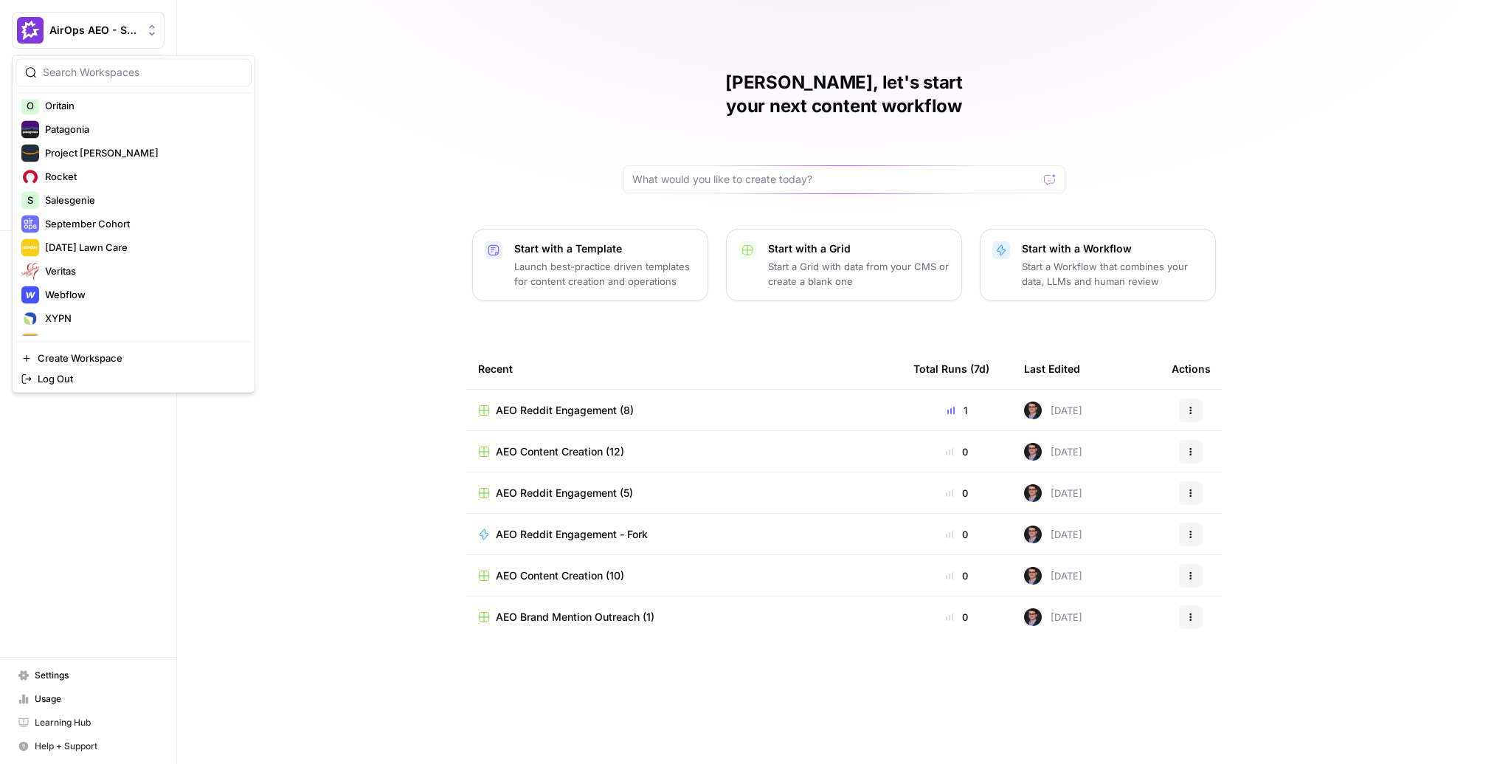
scroll to position [646, 0]
click at [96, 193] on span "Salesgenie" at bounding box center [142, 196] width 195 height 15
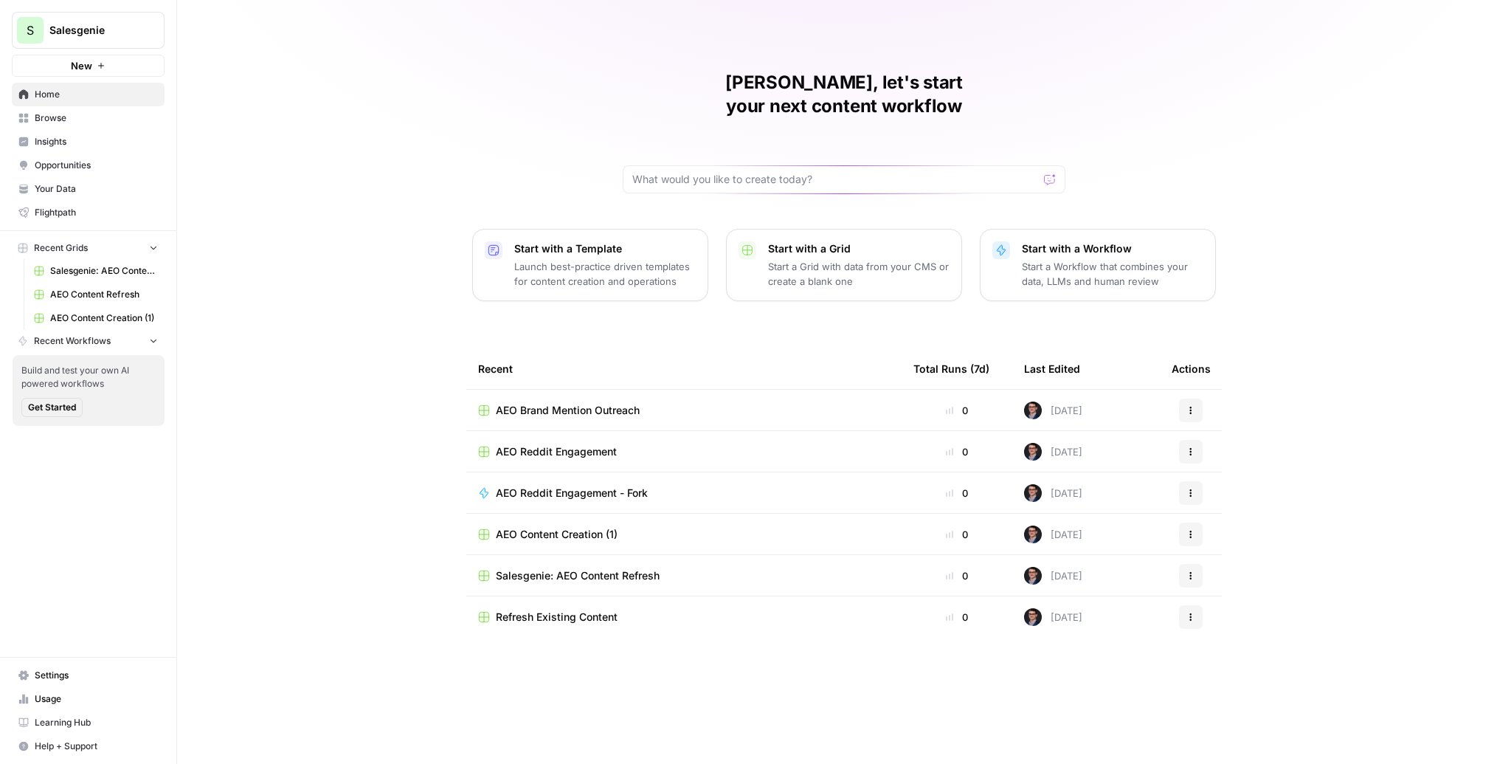
click at [97, 168] on span "Opportunities" at bounding box center [96, 165] width 123 height 13
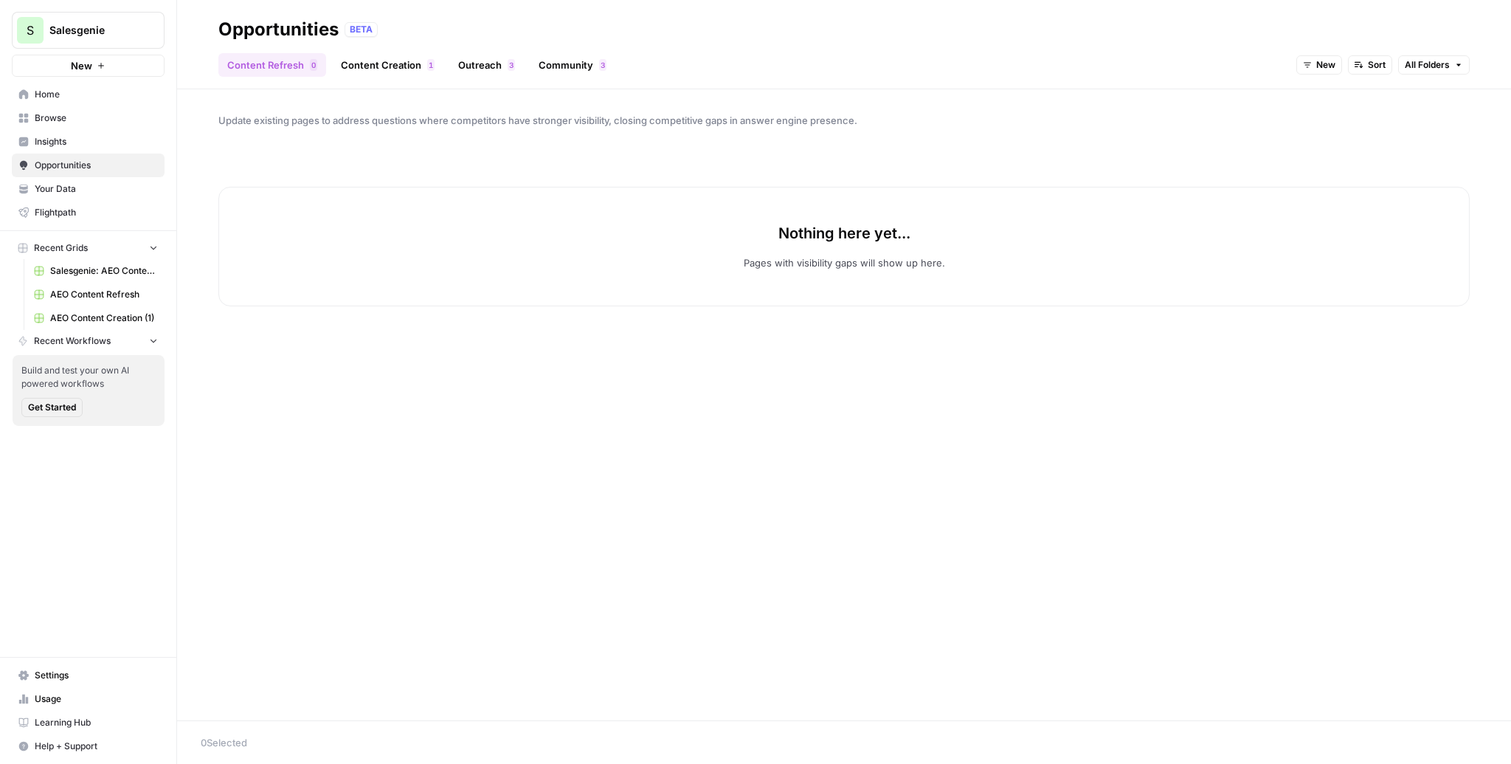
click at [560, 69] on link "Community 3" at bounding box center [573, 65] width 86 height 24
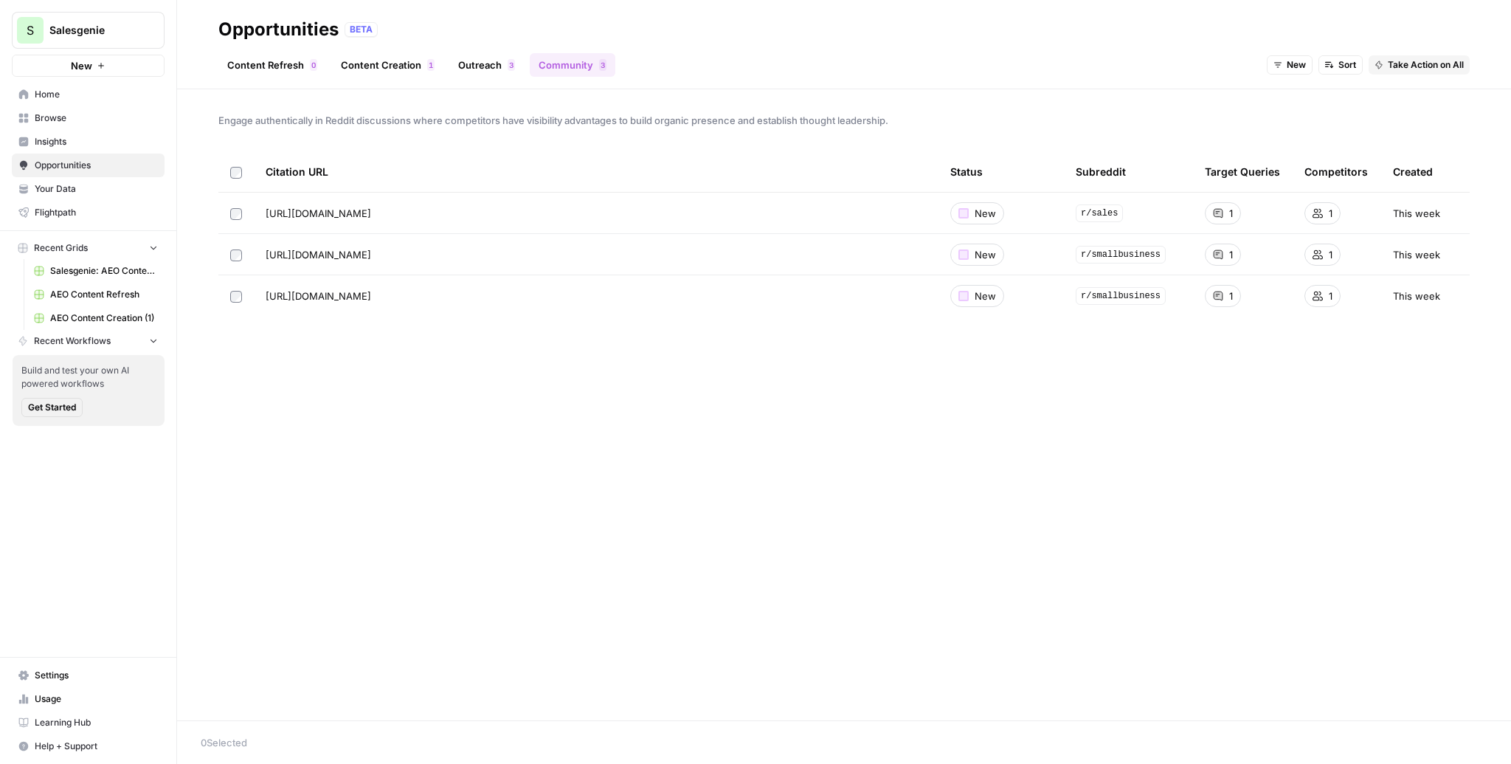
click at [75, 108] on link "Browse" at bounding box center [88, 118] width 153 height 24
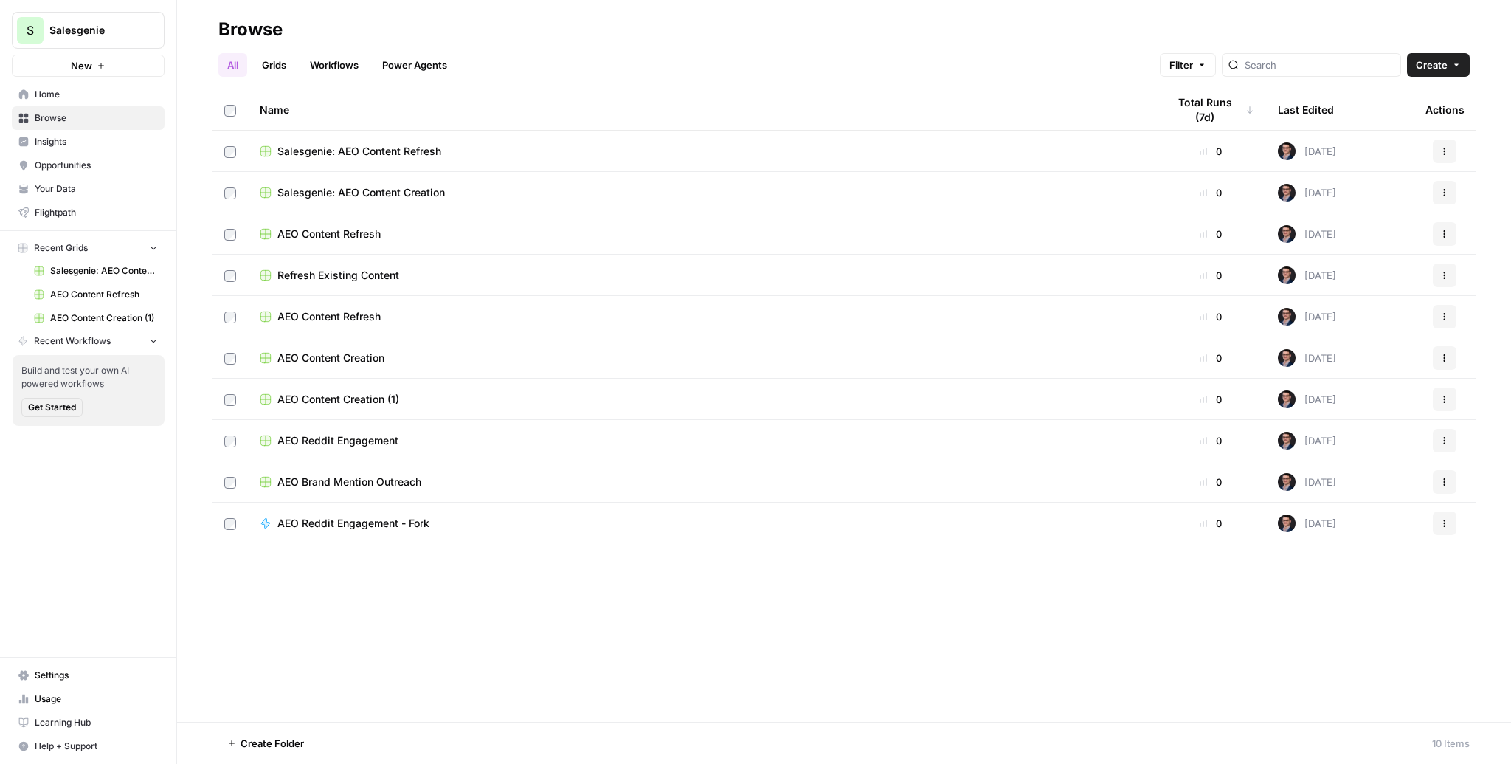
click at [72, 164] on span "Opportunities" at bounding box center [96, 165] width 123 height 13
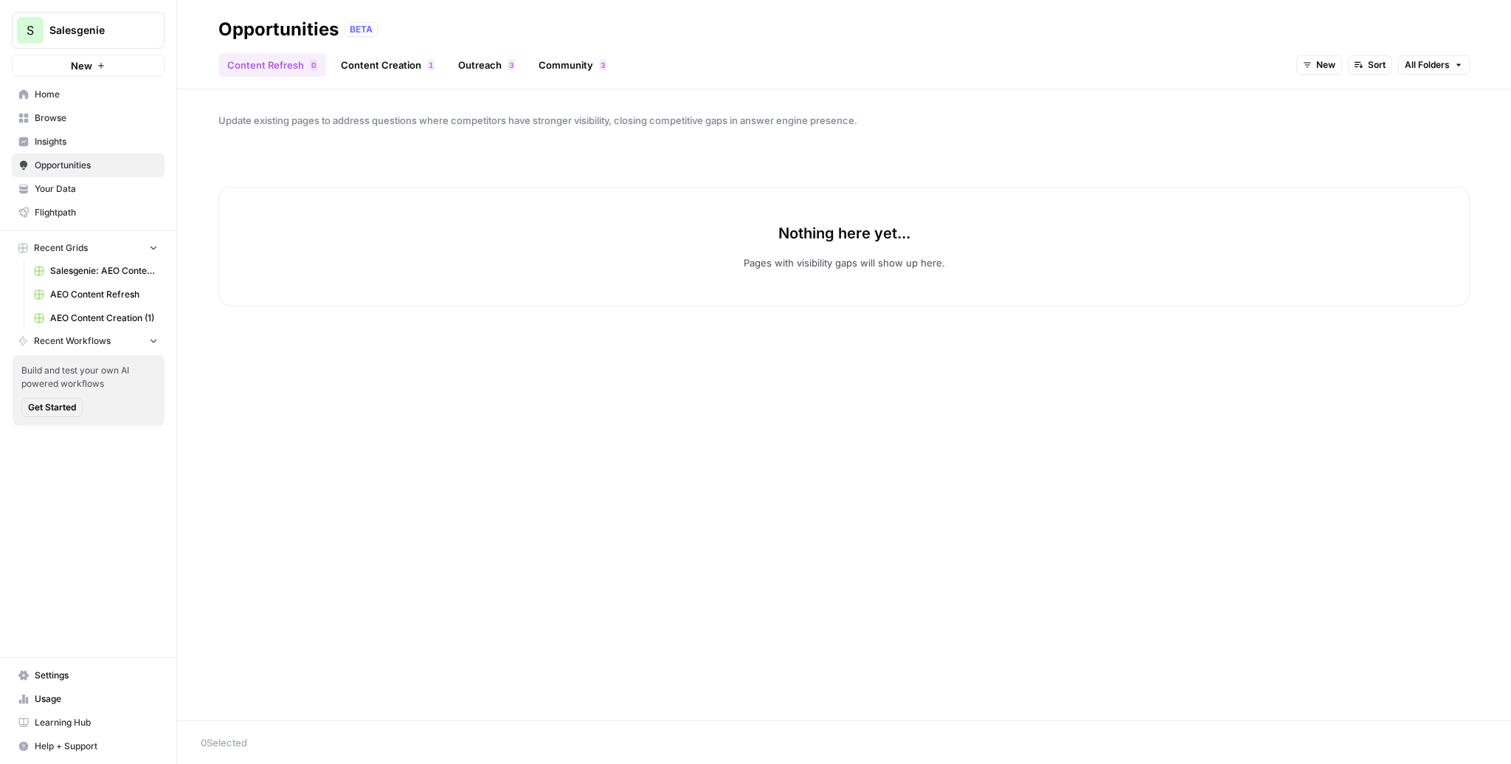
click at [69, 137] on span "Insights" at bounding box center [96, 141] width 123 height 13
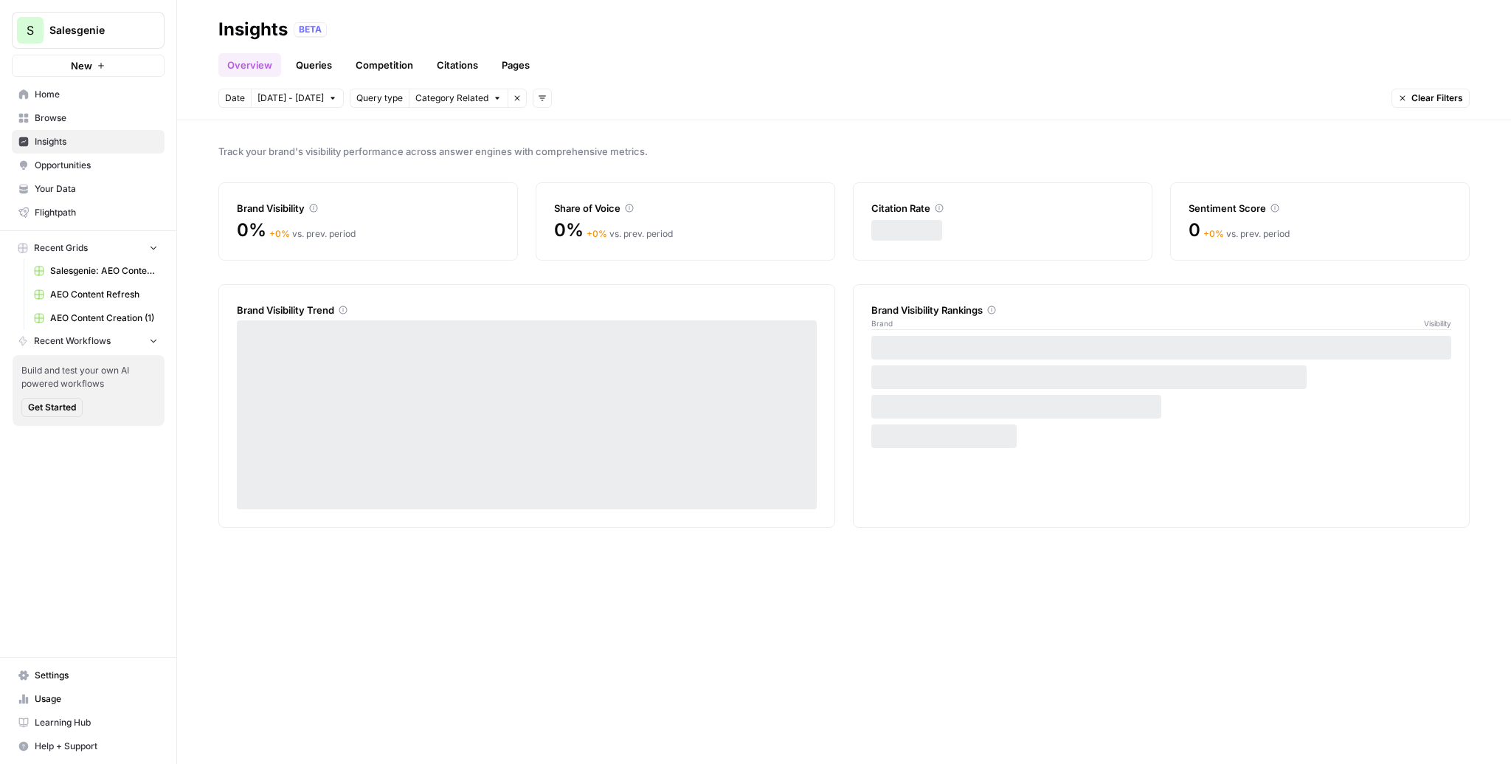
click at [75, 116] on span "Browse" at bounding box center [96, 117] width 123 height 13
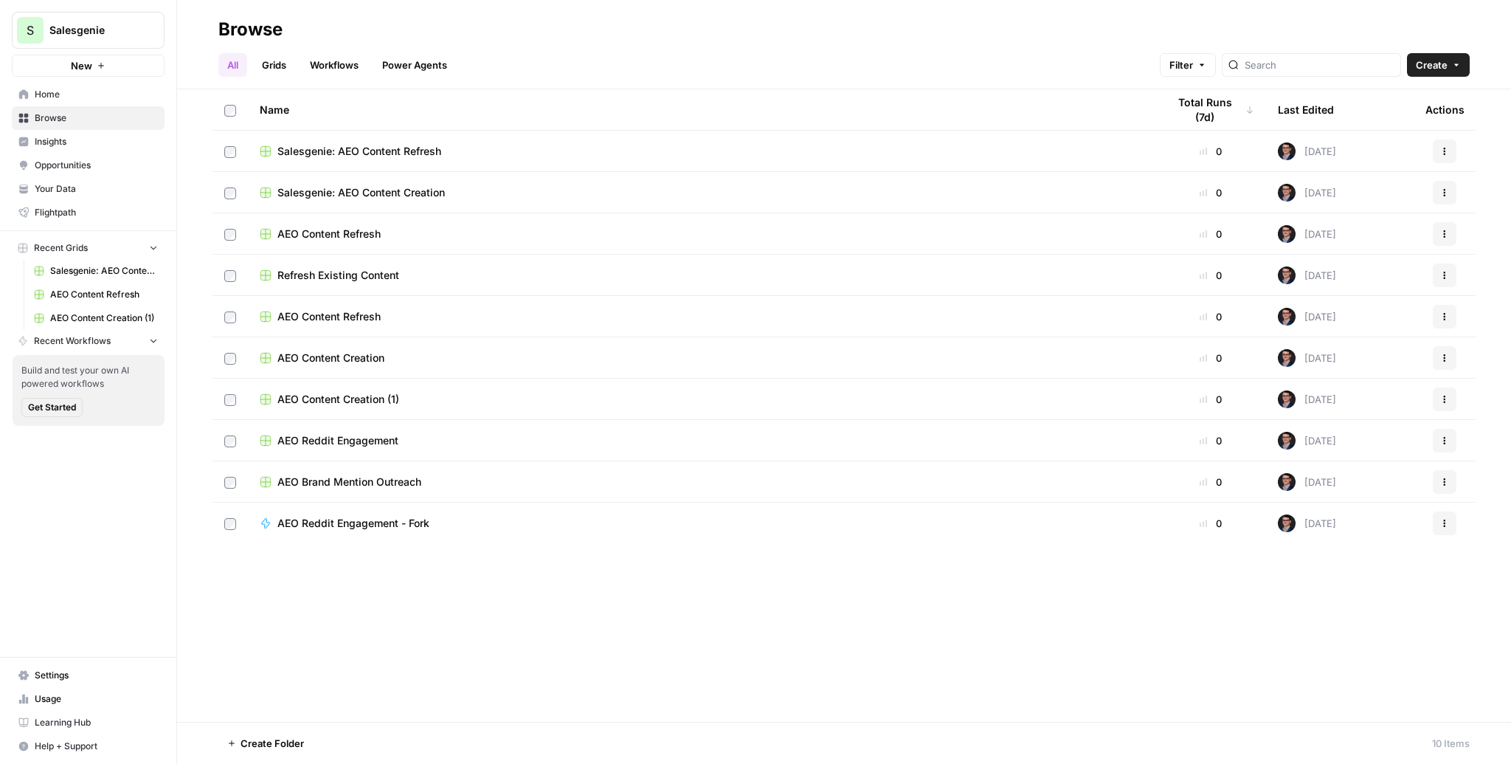
click at [484, 108] on div "Name" at bounding box center [702, 109] width 884 height 41
click at [345, 350] on span "AEO Reddit Engagement" at bounding box center [337, 357] width 121 height 15
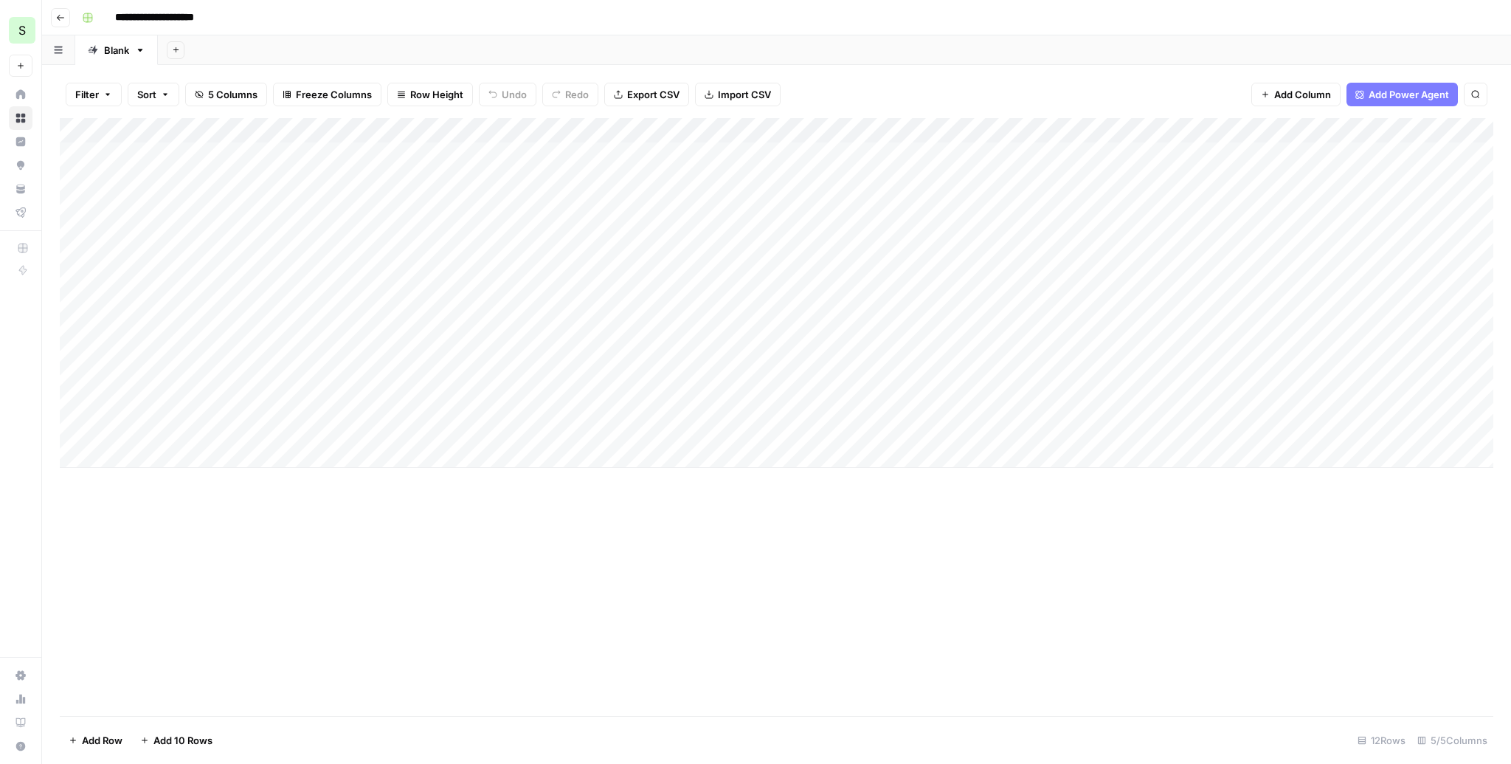
click at [503, 156] on div "Add Column" at bounding box center [777, 293] width 1434 height 350
click at [499, 181] on div "Add Column" at bounding box center [777, 293] width 1434 height 350
click at [497, 207] on div "Add Column" at bounding box center [777, 293] width 1434 height 350
click at [505, 49] on div "Add Sheet" at bounding box center [834, 50] width 1353 height 30
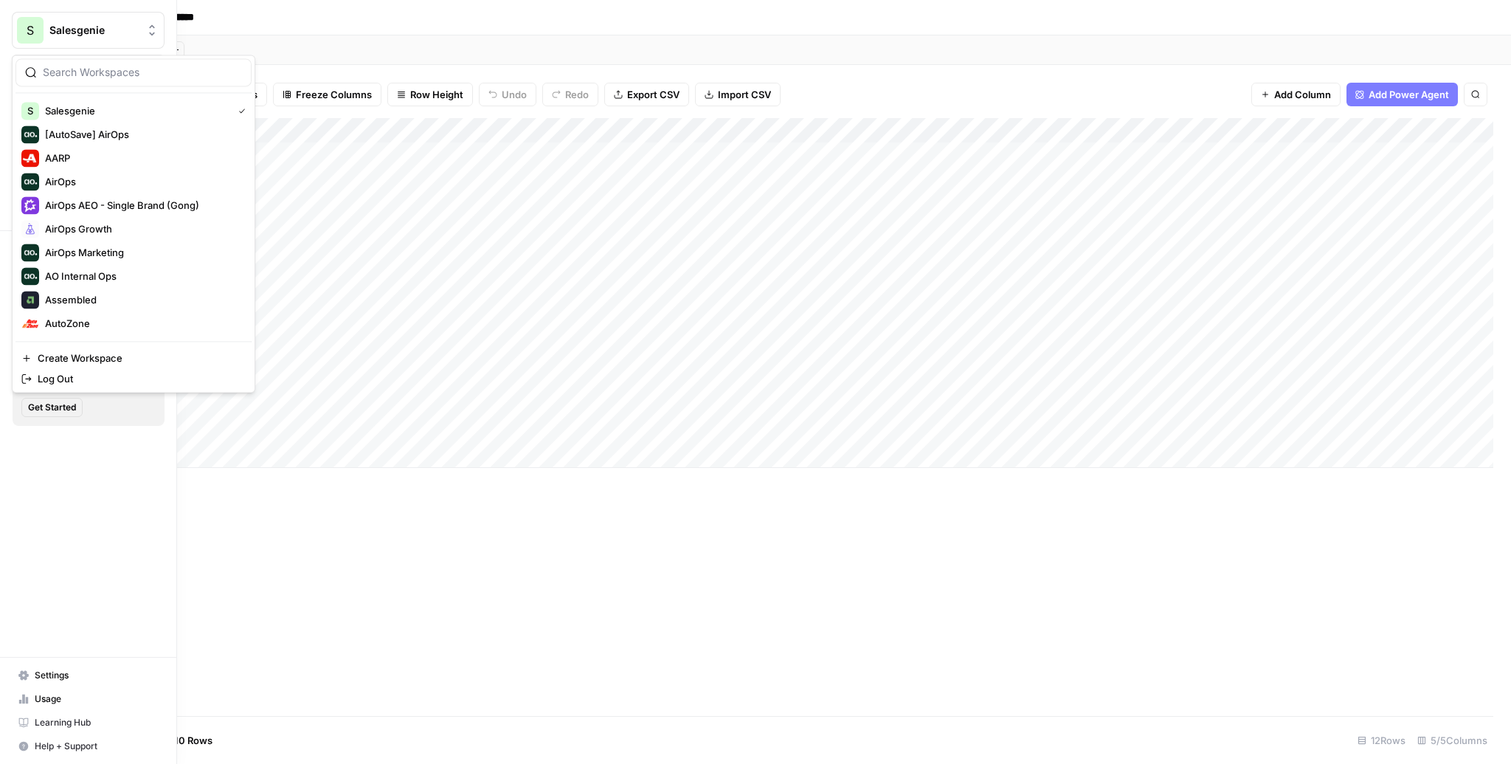
click at [24, 22] on div "S" at bounding box center [30, 30] width 27 height 27
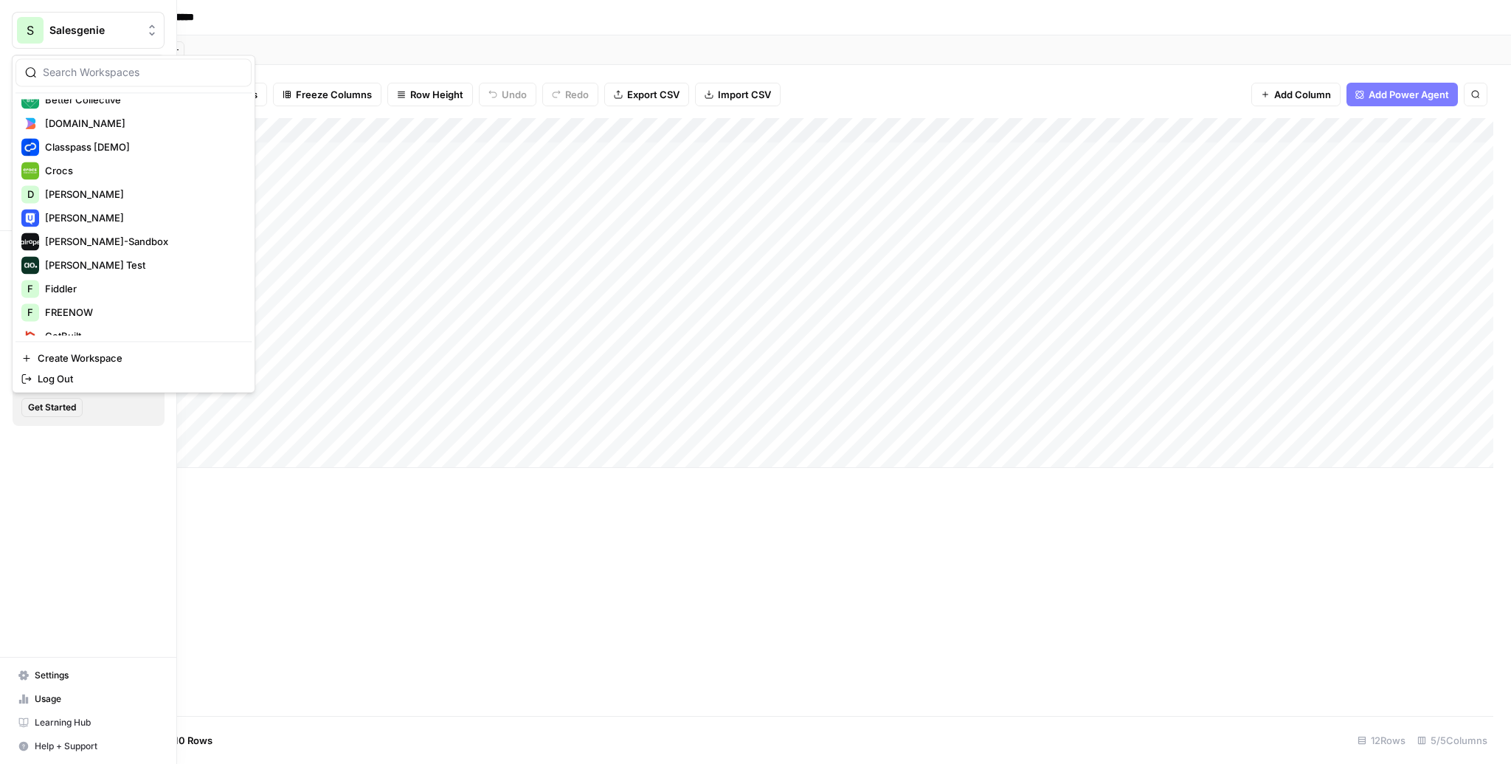
scroll to position [280, 0]
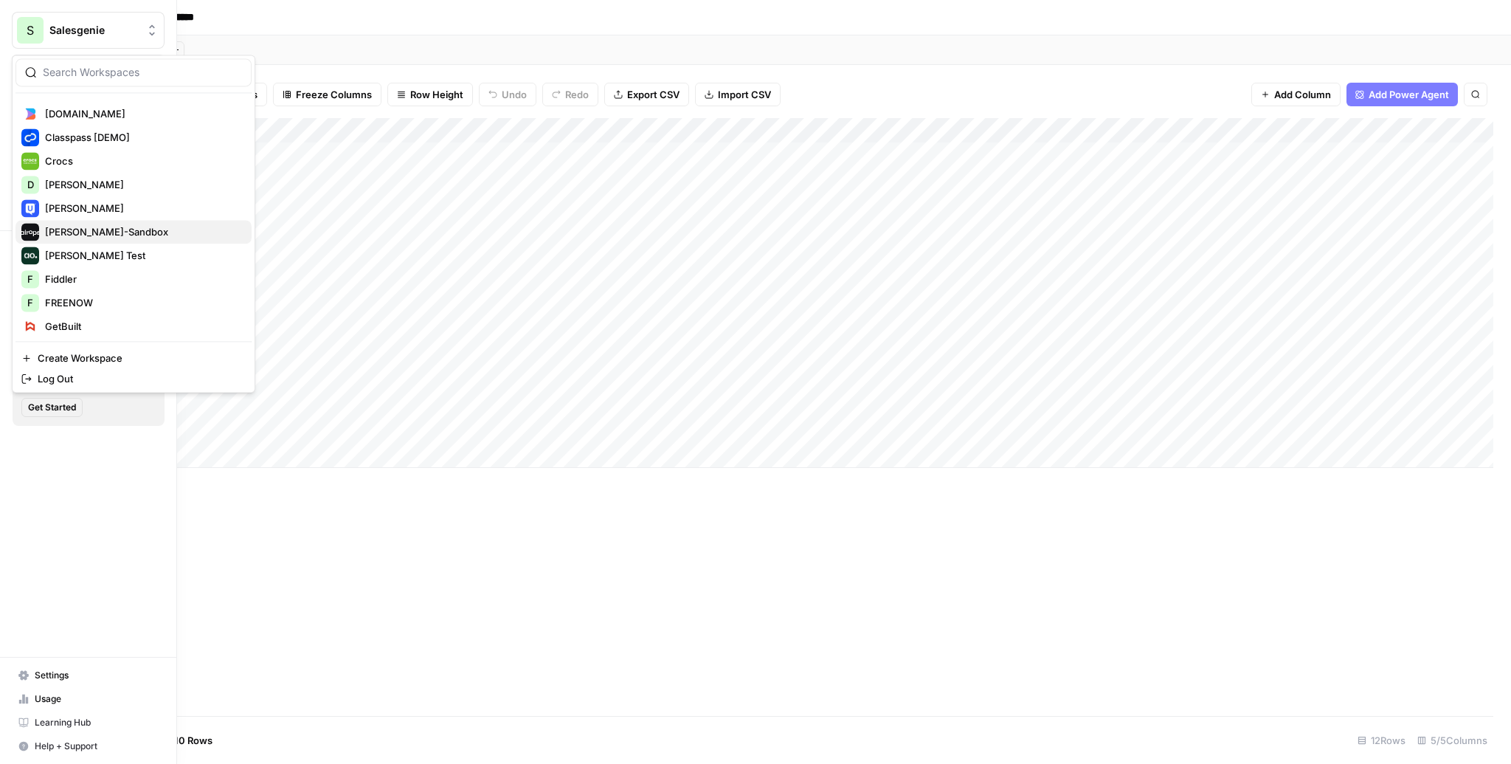
click at [46, 228] on span "[PERSON_NAME]-Sandbox" at bounding box center [142, 231] width 195 height 15
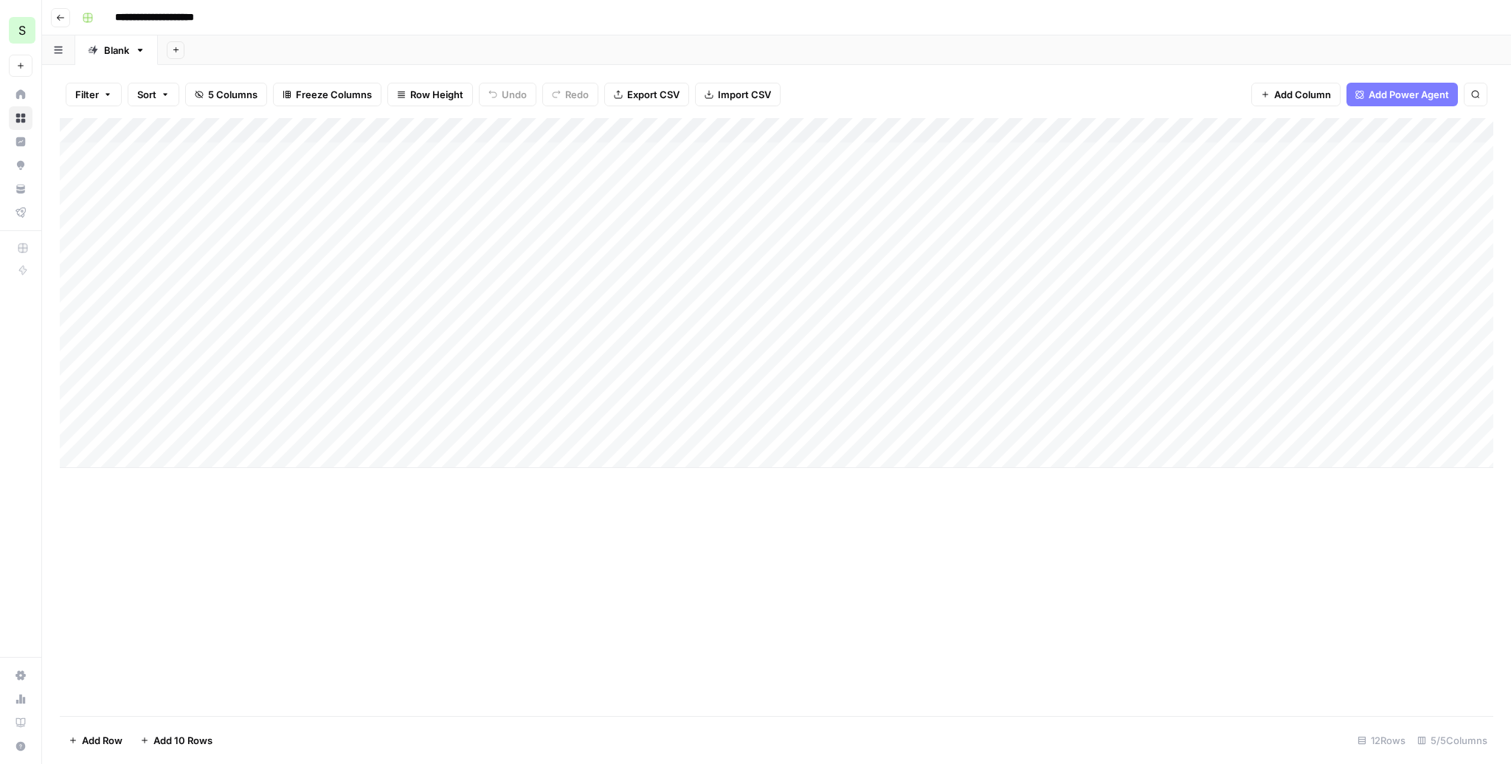
click at [525, 159] on div "Add Column" at bounding box center [777, 293] width 1434 height 350
click at [556, 154] on div "Add Column" at bounding box center [777, 293] width 1434 height 350
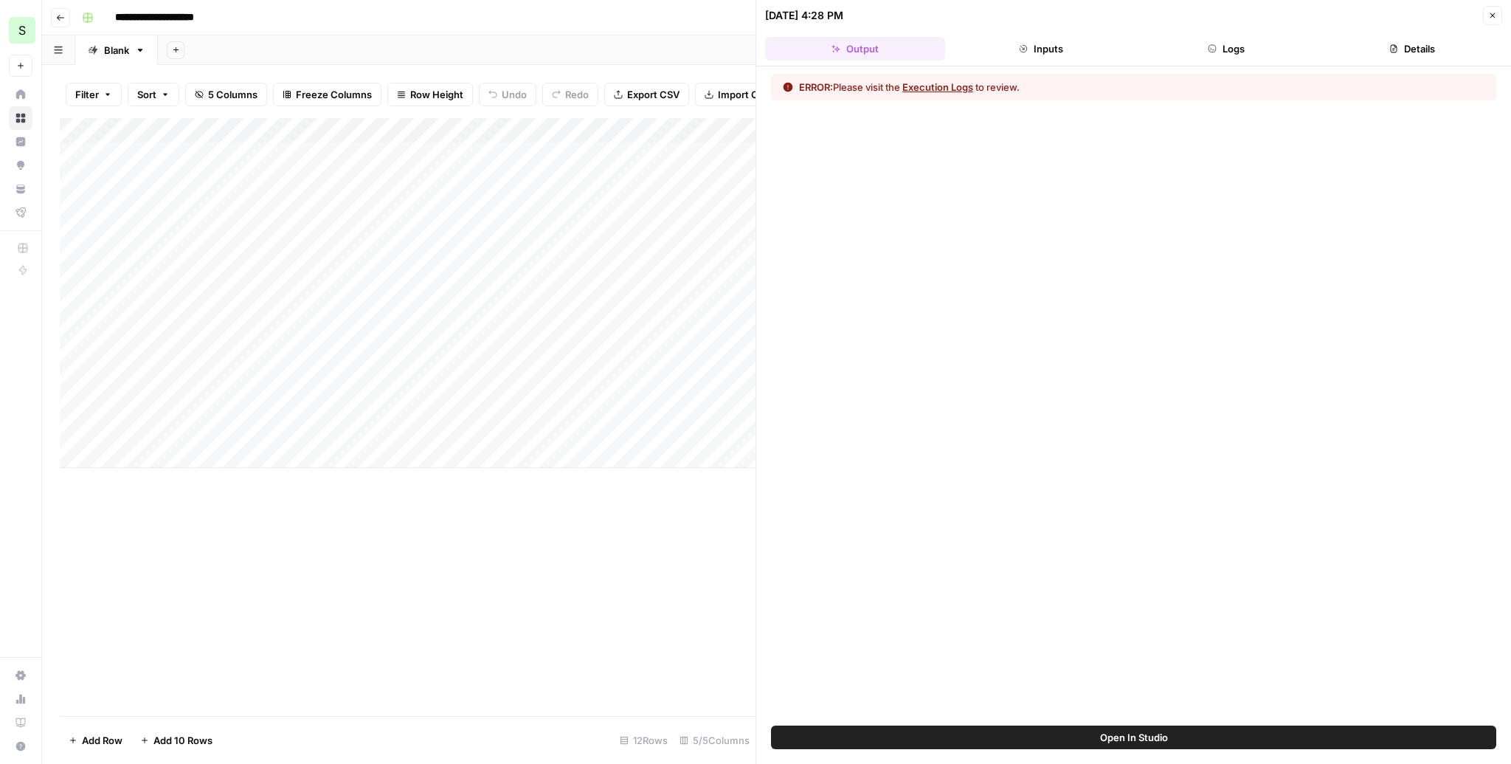
click at [958, 88] on button "Execution Logs" at bounding box center [937, 87] width 71 height 15
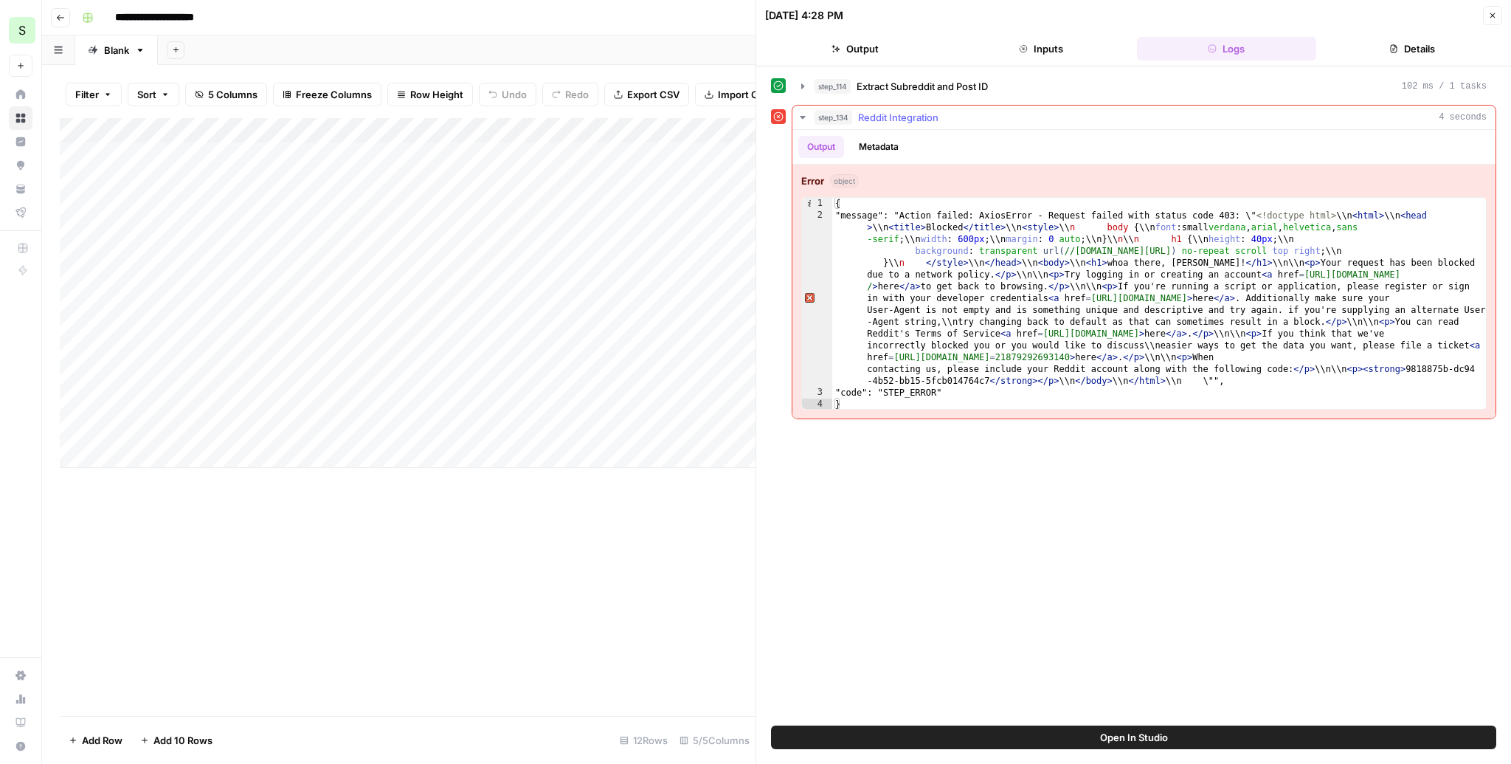
click at [804, 117] on icon "button" at bounding box center [803, 117] width 12 height 12
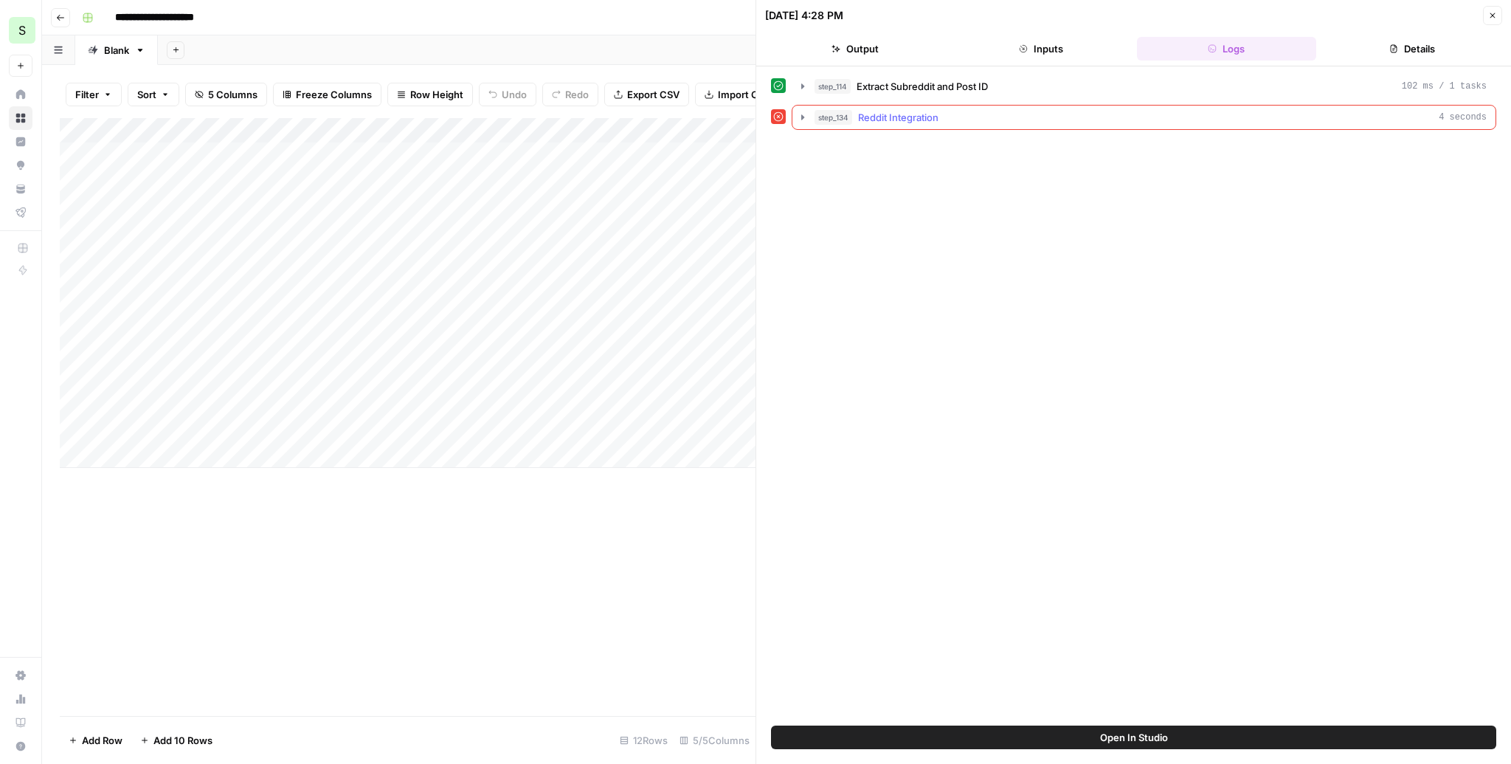
click at [804, 116] on icon "button" at bounding box center [802, 116] width 3 height 5
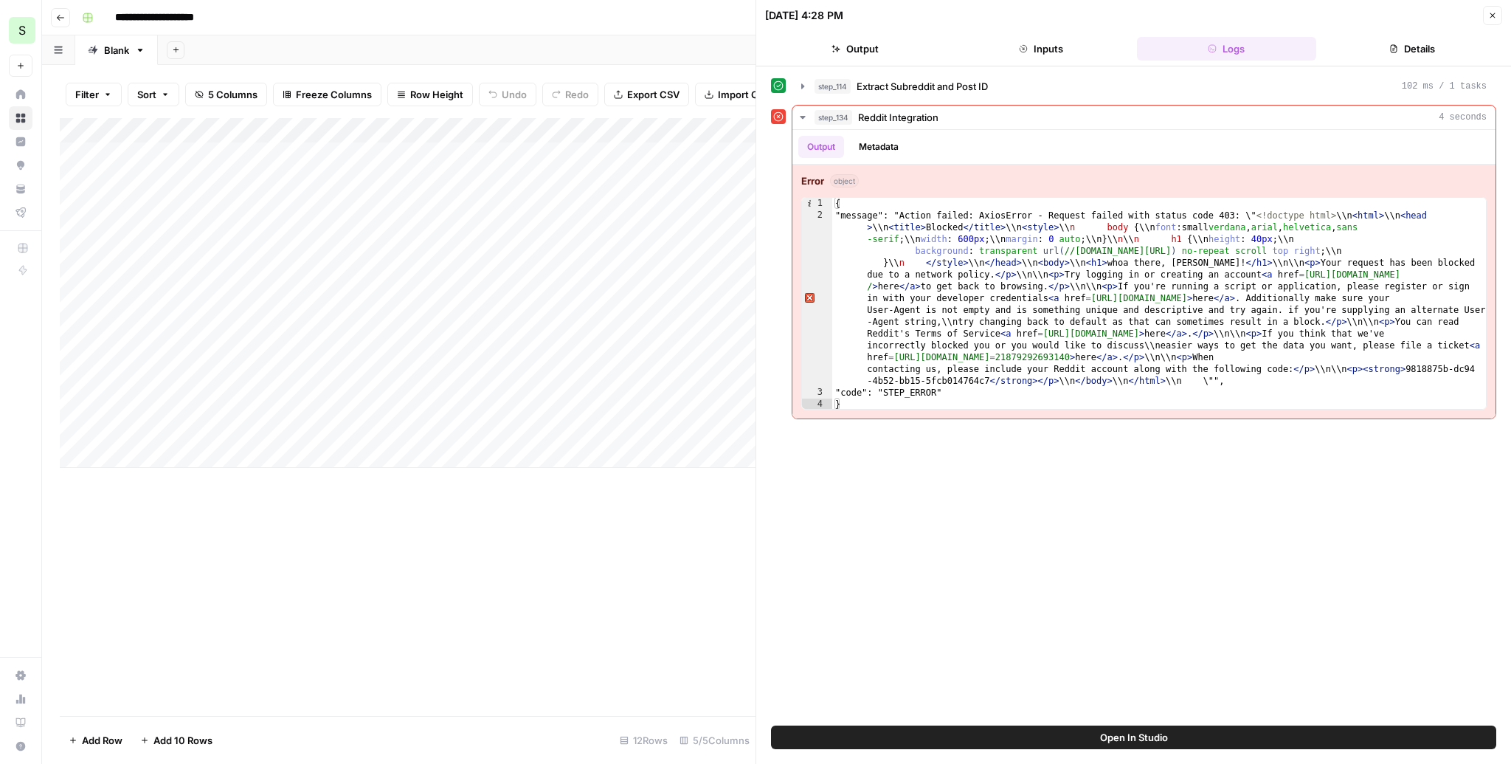
click at [1124, 739] on span "Open In Studio" at bounding box center [1134, 737] width 68 height 15
click at [1493, 14] on icon "button" at bounding box center [1492, 15] width 9 height 9
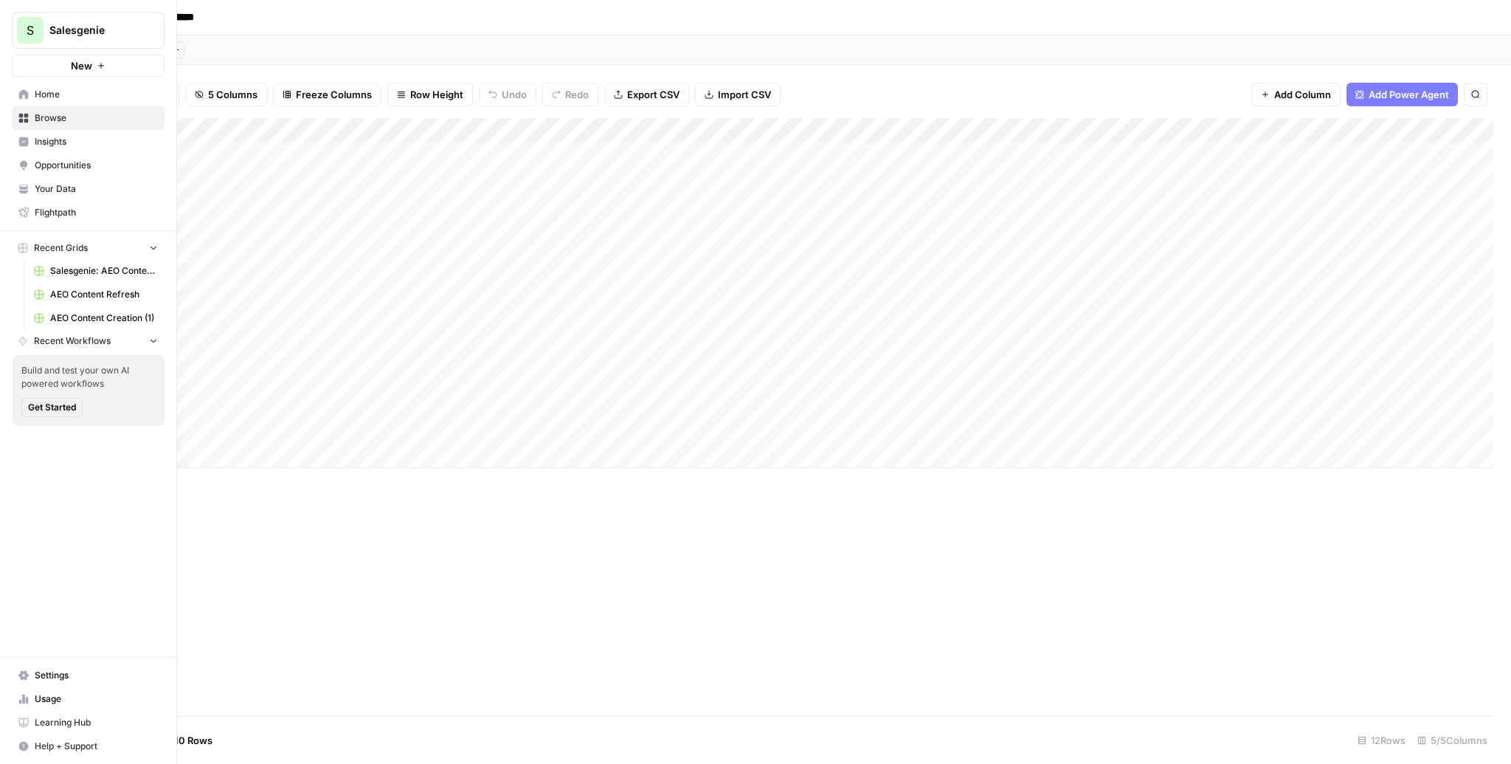
click at [69, 38] on button "S Salesgenie" at bounding box center [88, 30] width 153 height 37
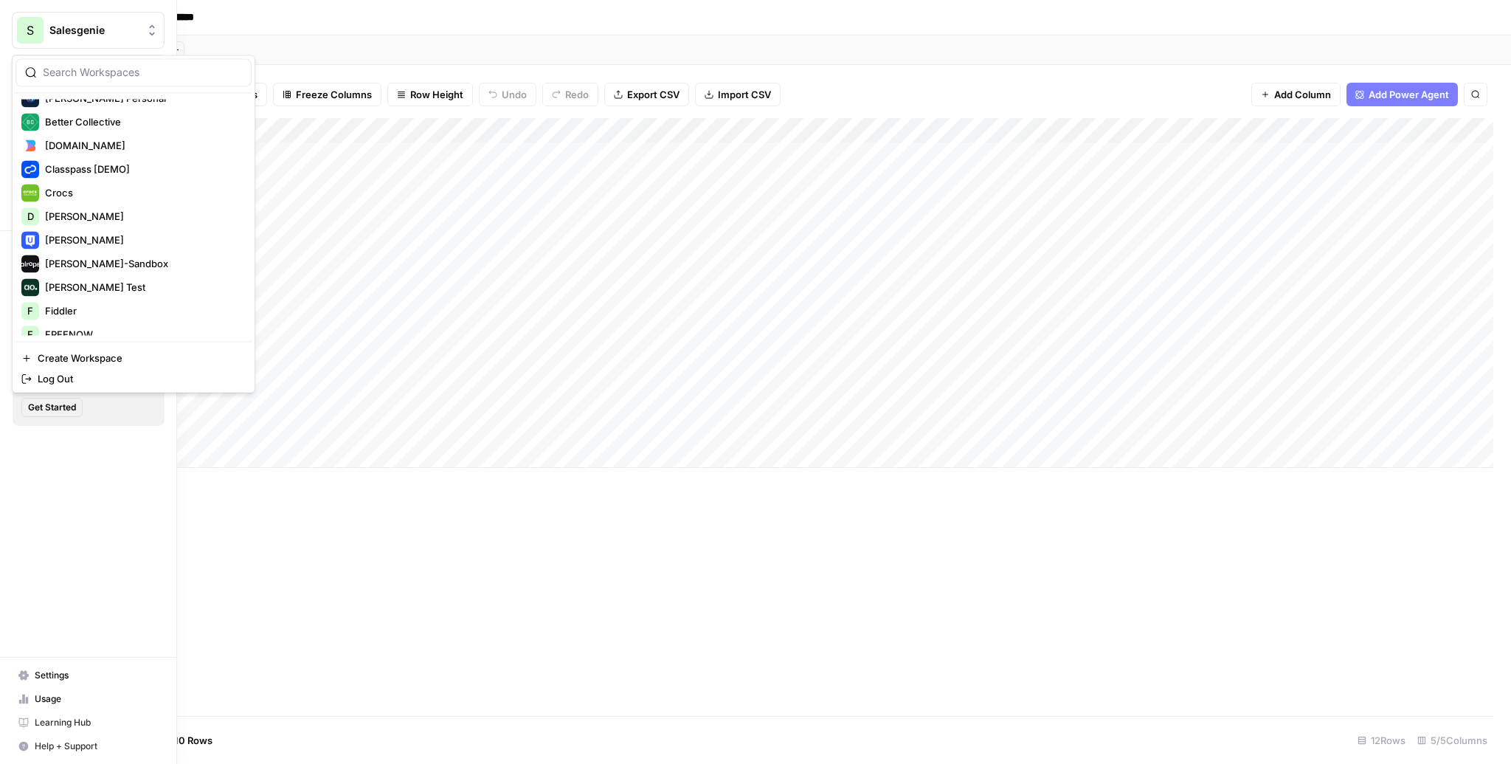
scroll to position [269, 0]
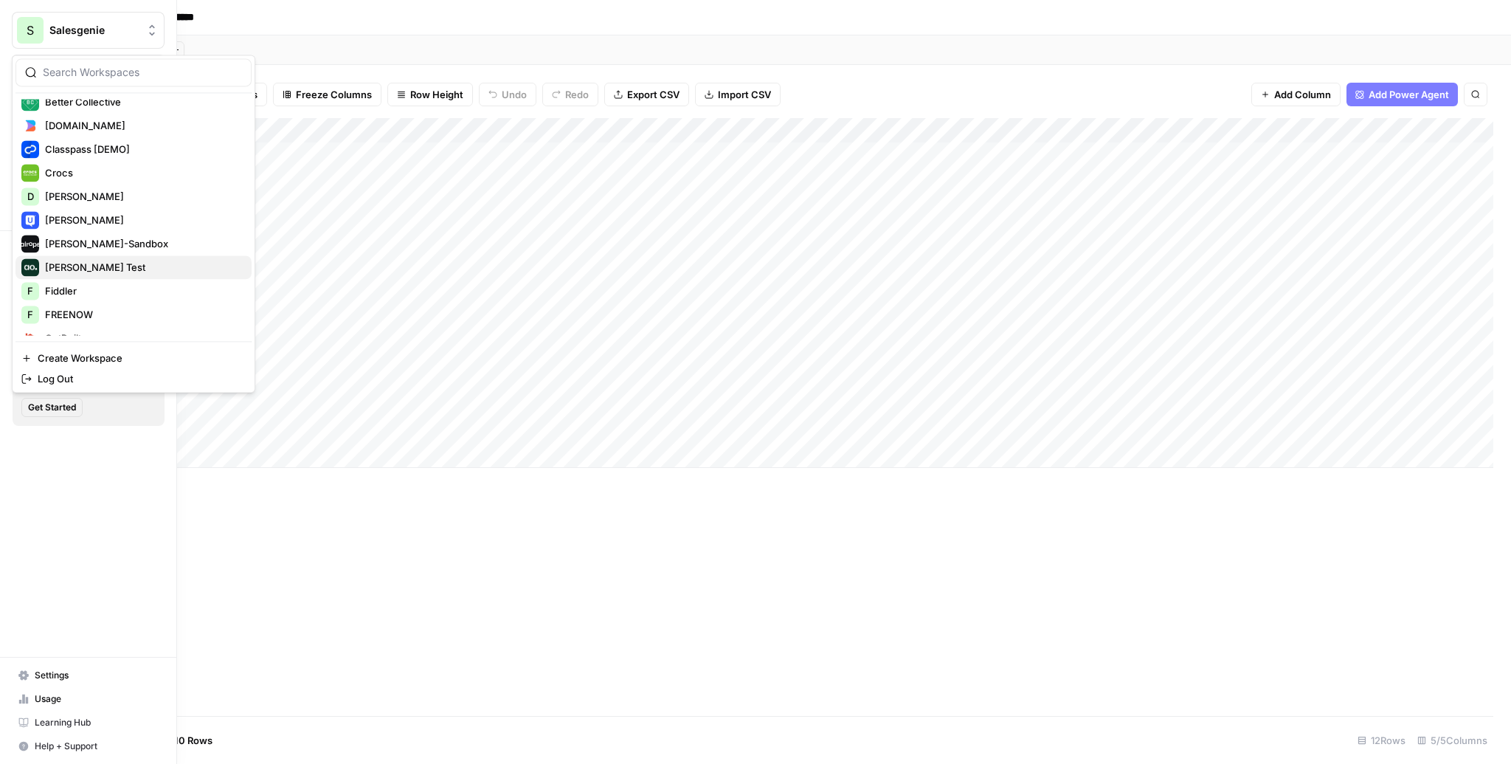
click at [64, 269] on span "[PERSON_NAME] Test" at bounding box center [142, 267] width 195 height 15
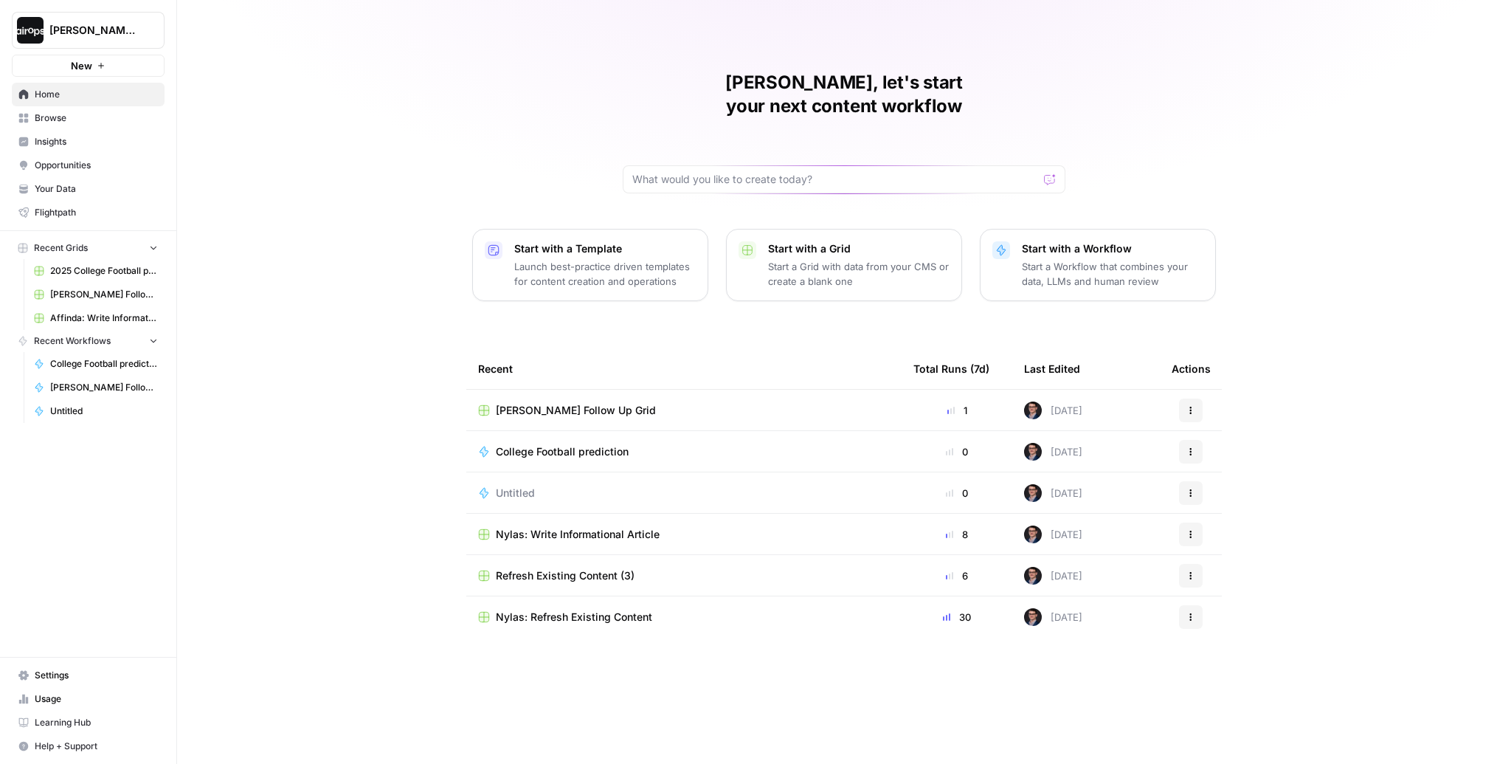
click at [52, 125] on link "Browse" at bounding box center [88, 118] width 153 height 24
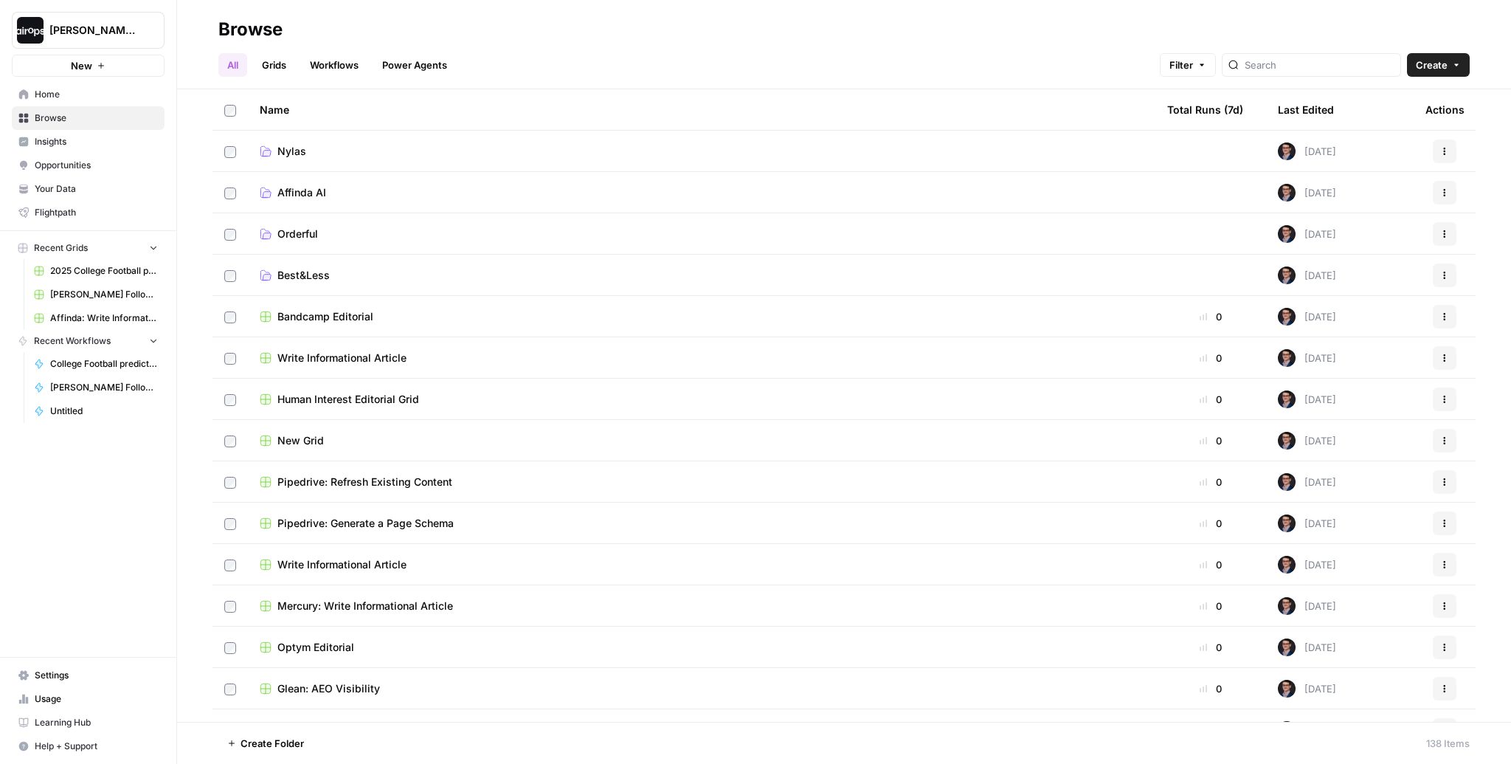
click at [307, 184] on td "Affinda AI" at bounding box center [702, 192] width 908 height 41
click at [305, 191] on span "Affinda AI" at bounding box center [301, 192] width 49 height 15
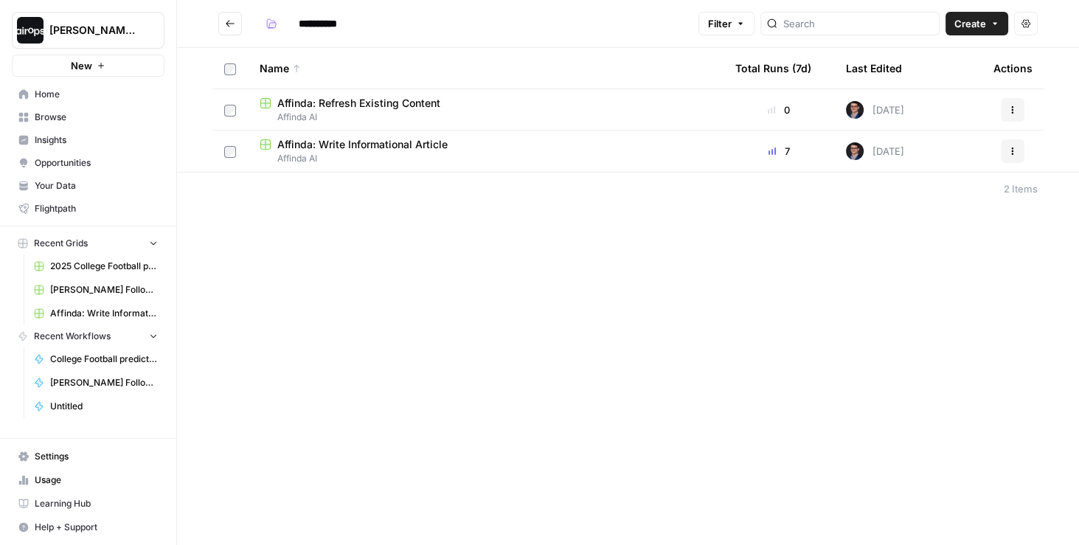
click at [453, 103] on div "Affinda: Refresh Existing Content" at bounding box center [486, 103] width 452 height 15
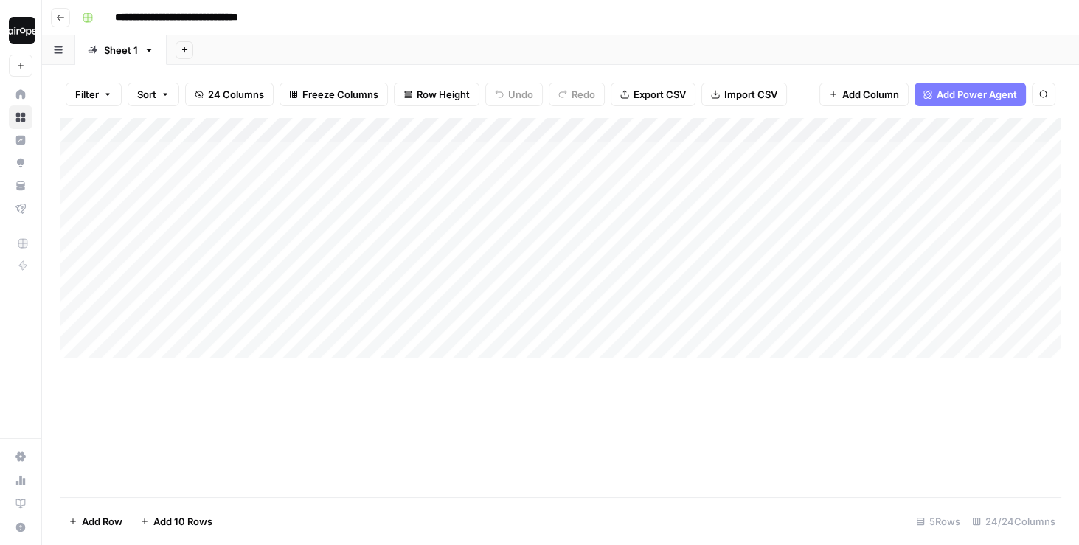
click at [61, 13] on icon "button" at bounding box center [60, 17] width 9 height 9
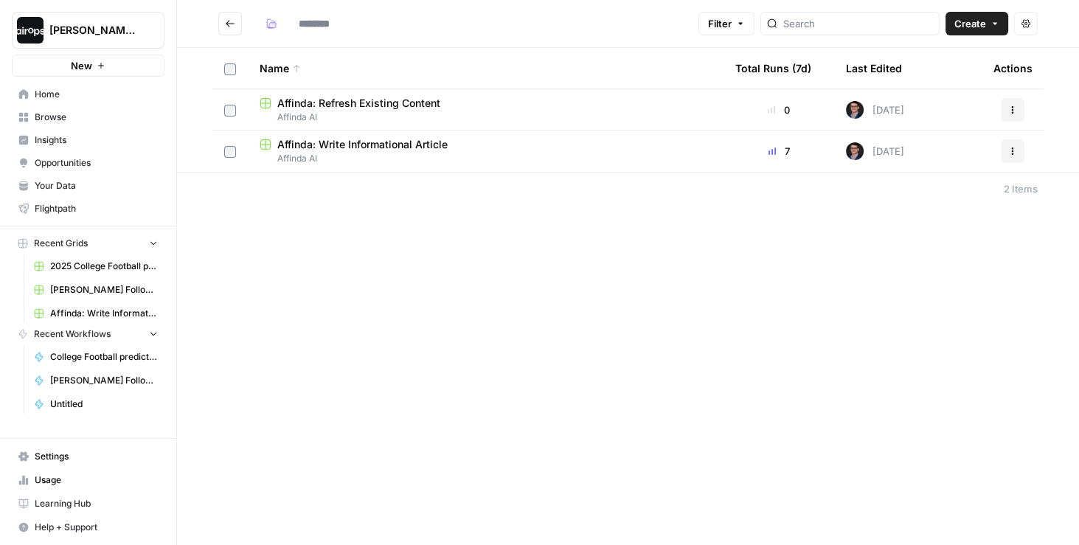
type input "**********"
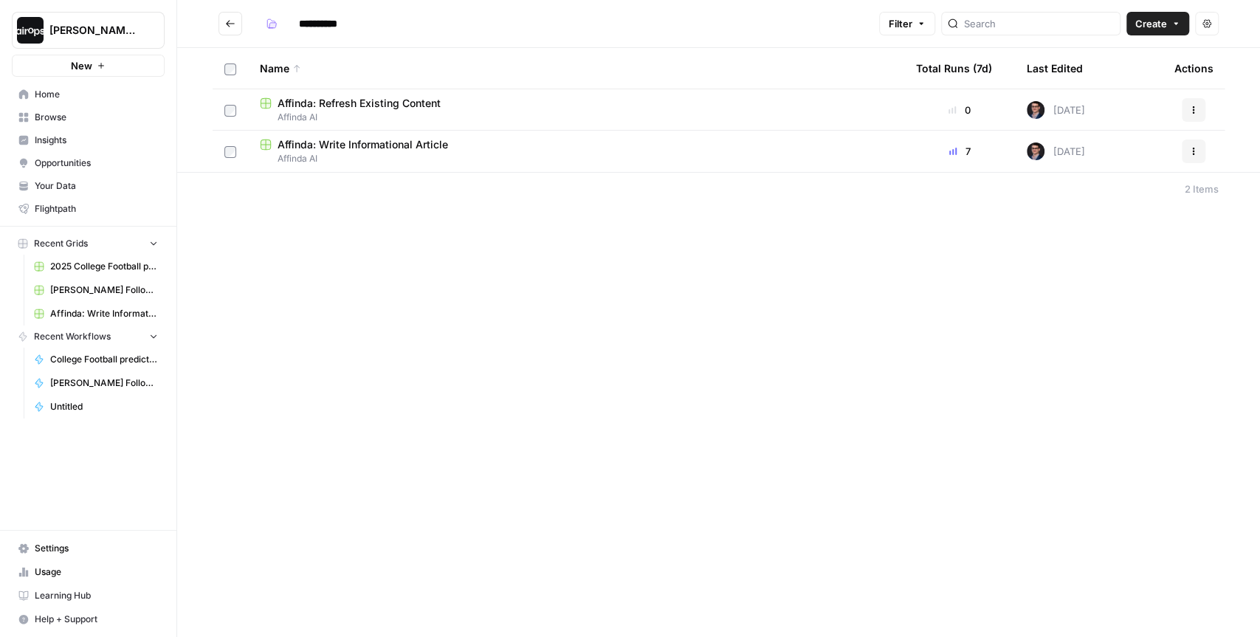
click at [542, 395] on div "**********" at bounding box center [718, 318] width 1082 height 637
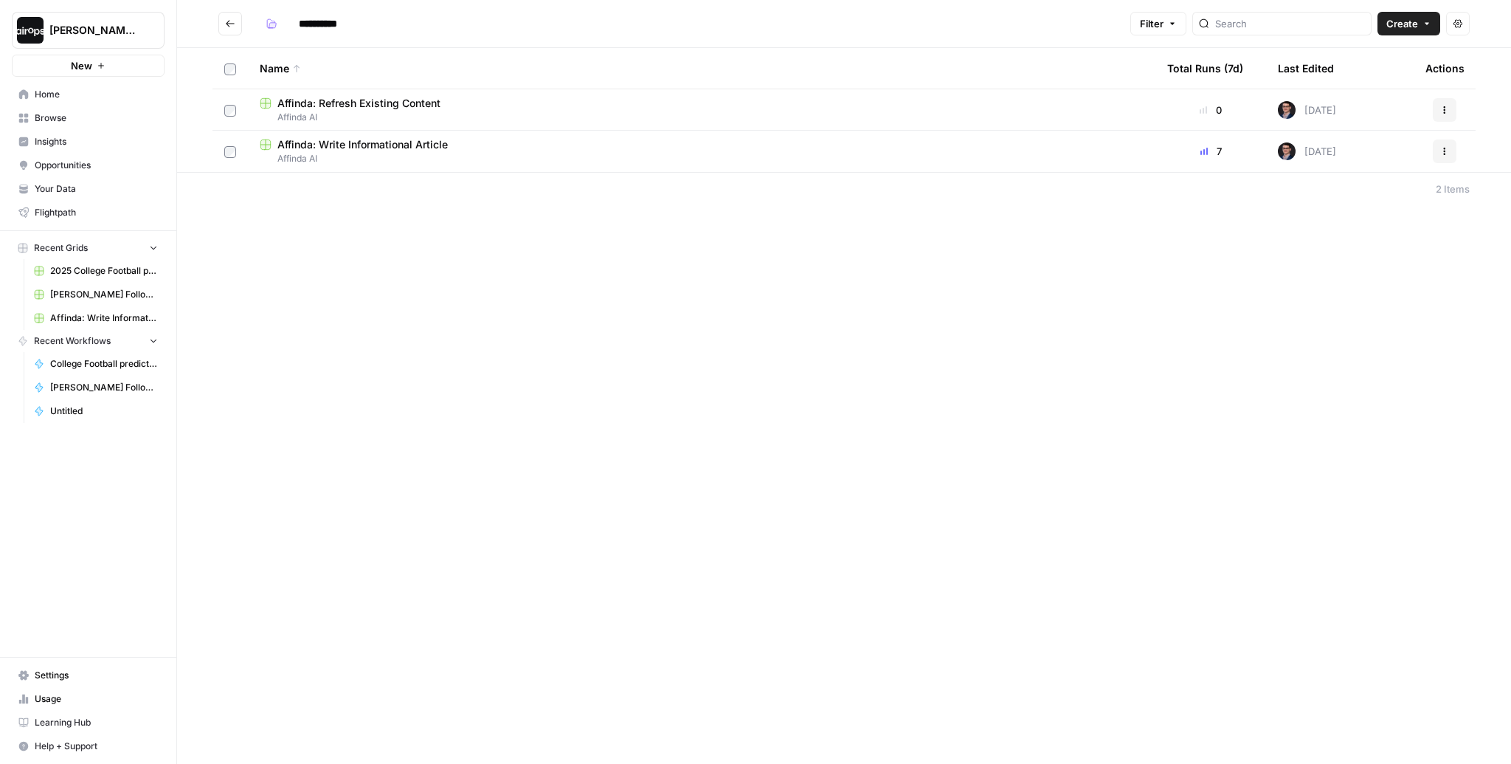
click at [59, 97] on span "Home" at bounding box center [96, 94] width 123 height 13
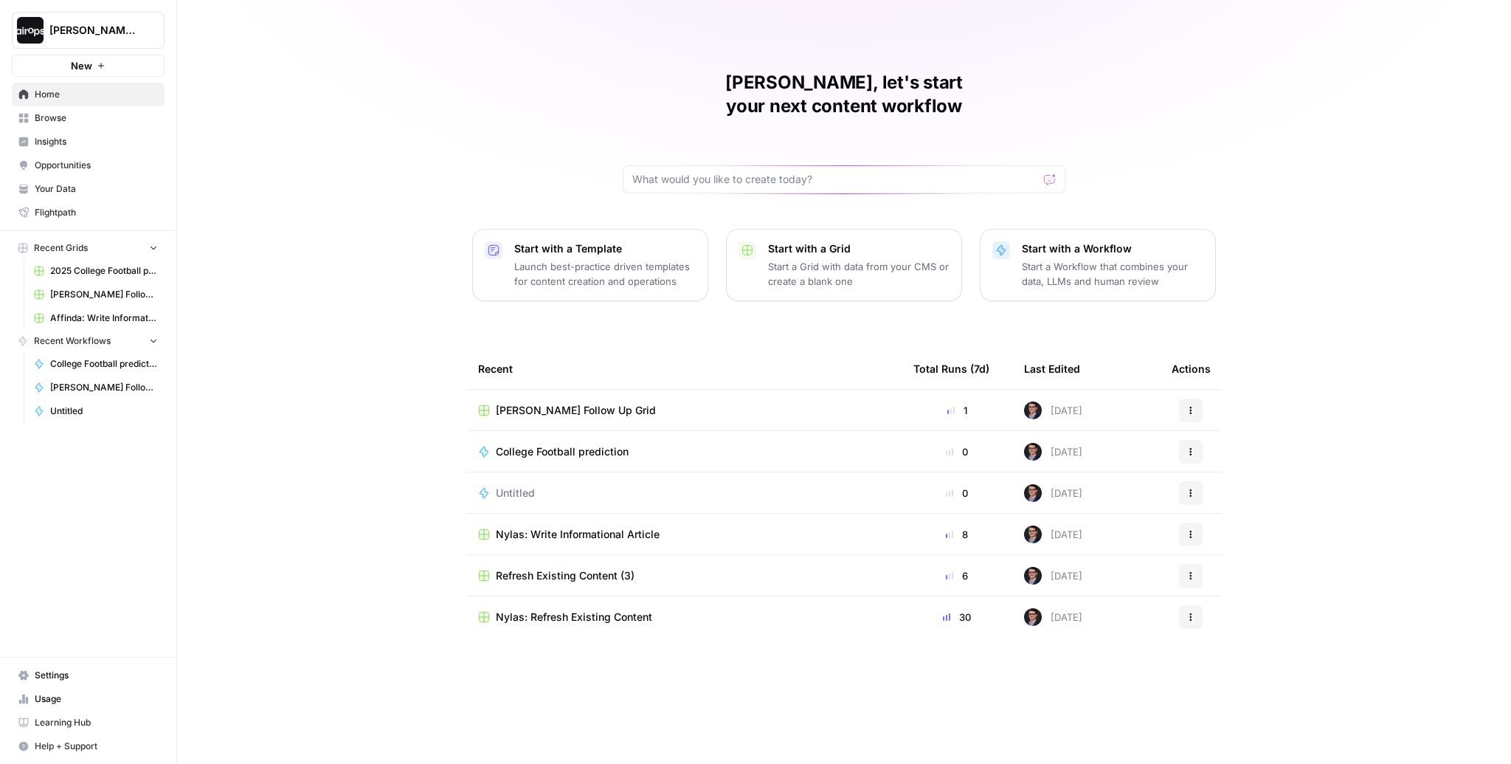
click at [67, 117] on span "Browse" at bounding box center [96, 117] width 123 height 13
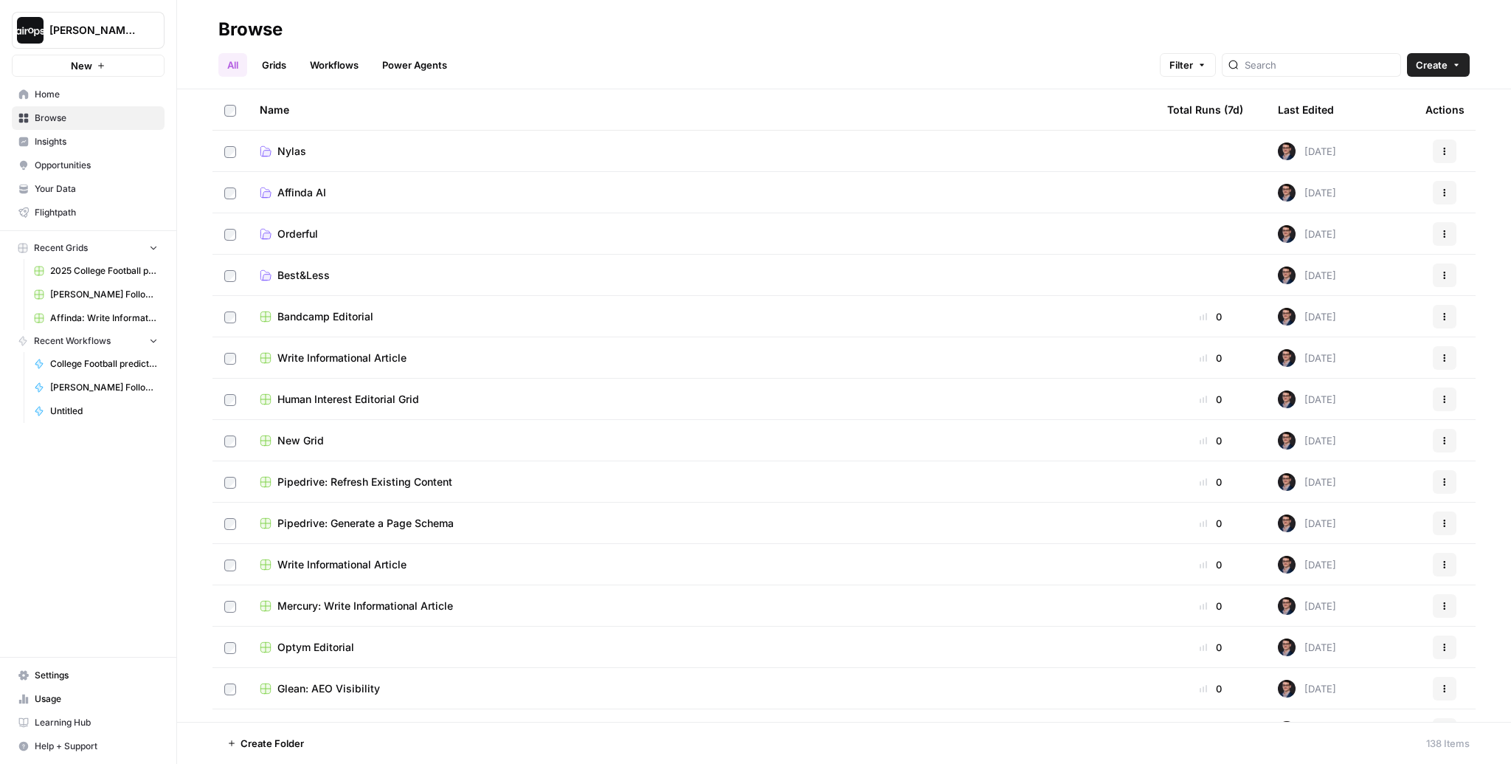
click at [311, 193] on span "Affinda AI" at bounding box center [301, 192] width 49 height 15
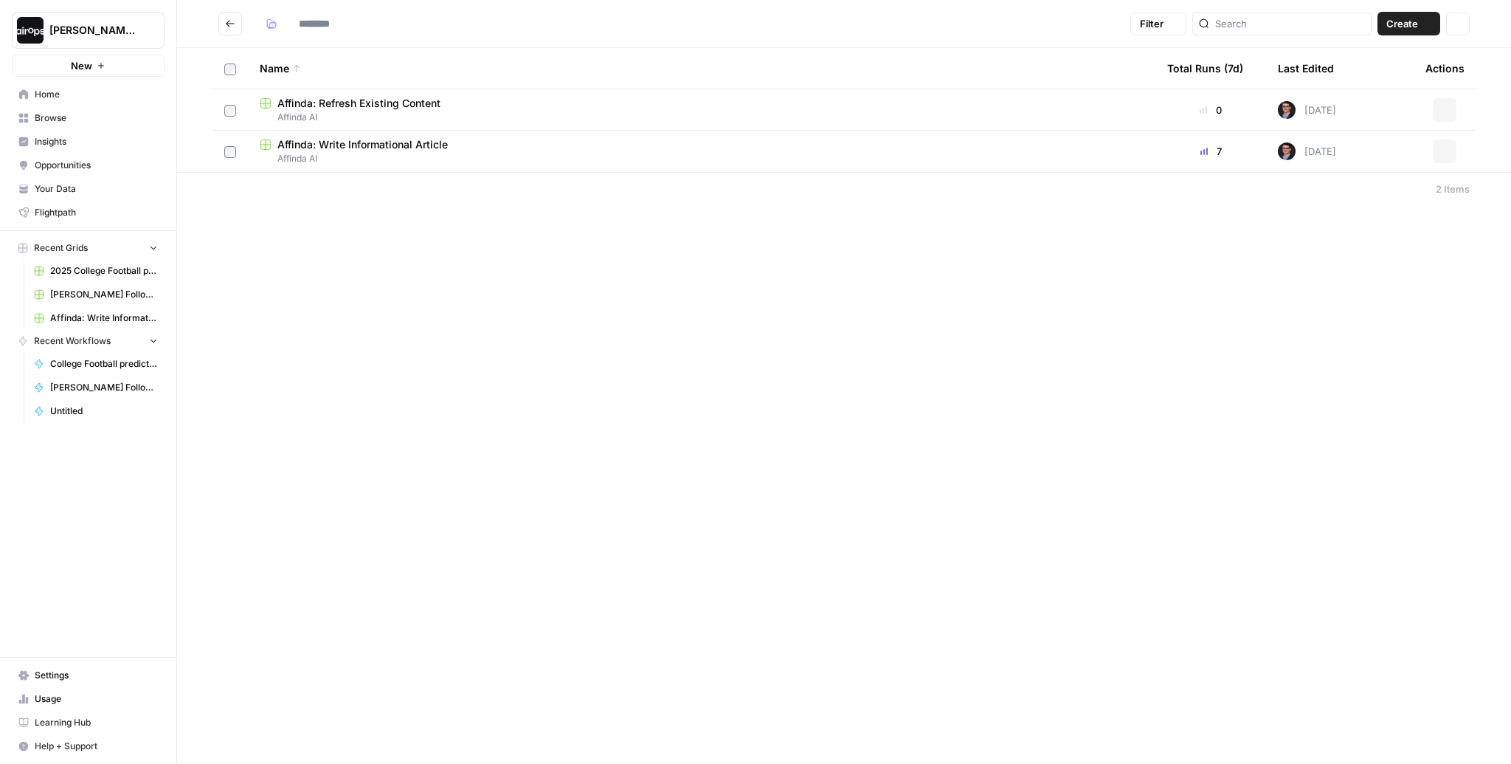
type input "**********"
click at [400, 106] on span "Affinda: Refresh Existing Content" at bounding box center [358, 103] width 163 height 15
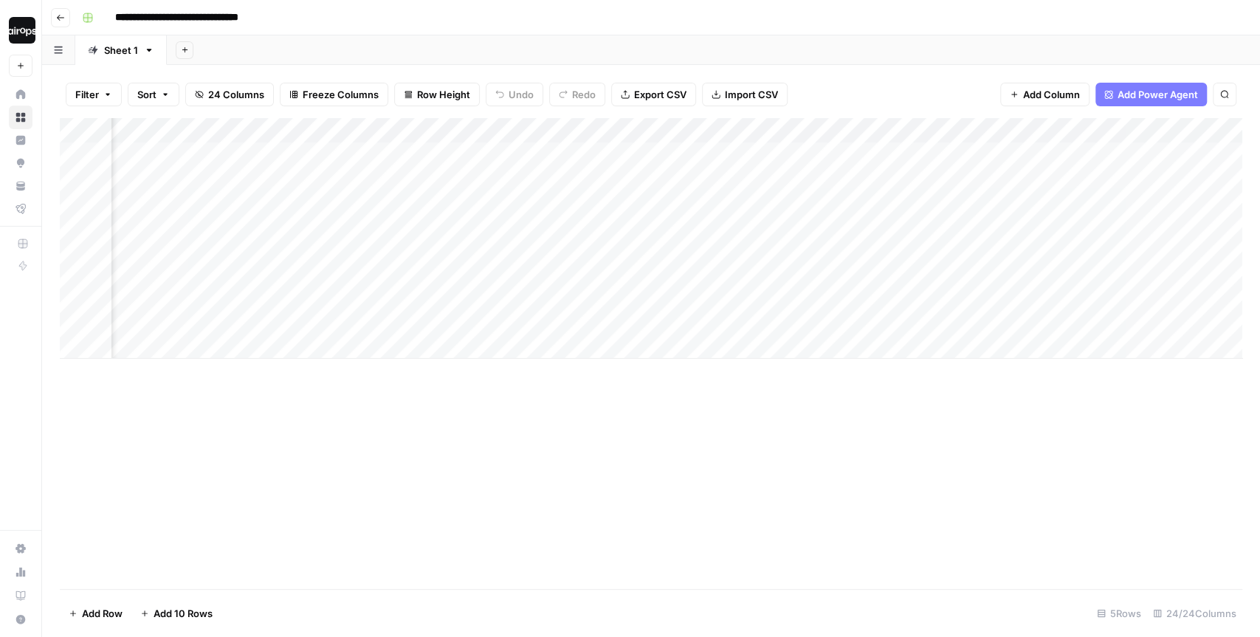
scroll to position [0, 753]
drag, startPoint x: 525, startPoint y: 170, endPoint x: 516, endPoint y: 314, distance: 144.2
click at [516, 314] on div "Add Column" at bounding box center [651, 238] width 1182 height 241
drag, startPoint x: 702, startPoint y: 173, endPoint x: 701, endPoint y: 331, distance: 157.9
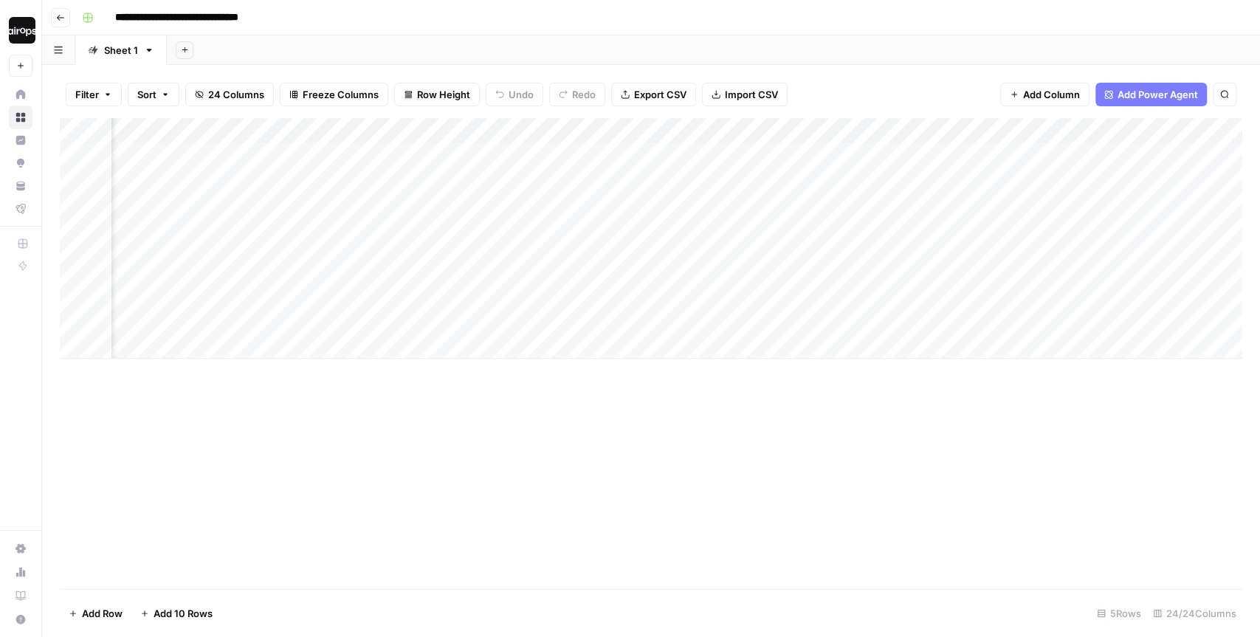
click at [701, 331] on div "Add Column" at bounding box center [651, 238] width 1182 height 241
drag, startPoint x: 407, startPoint y: 172, endPoint x: 381, endPoint y: 300, distance: 131.0
click at [381, 300] on div "Add Column" at bounding box center [651, 238] width 1182 height 241
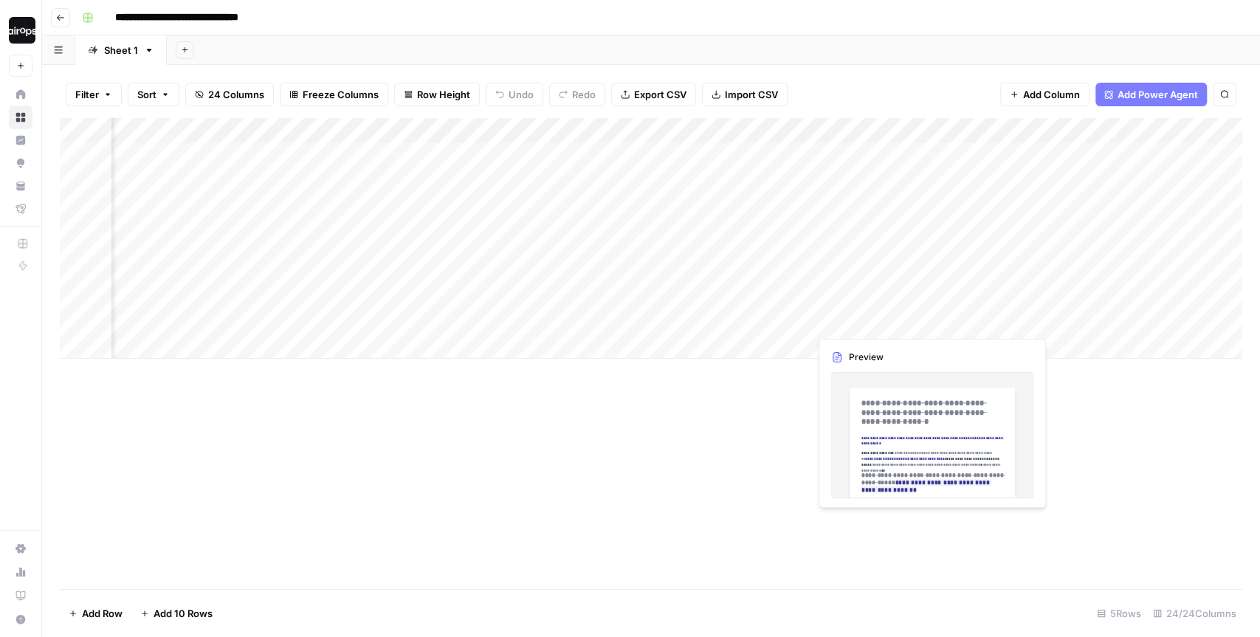
click at [907, 307] on div "Add Column" at bounding box center [651, 238] width 1182 height 241
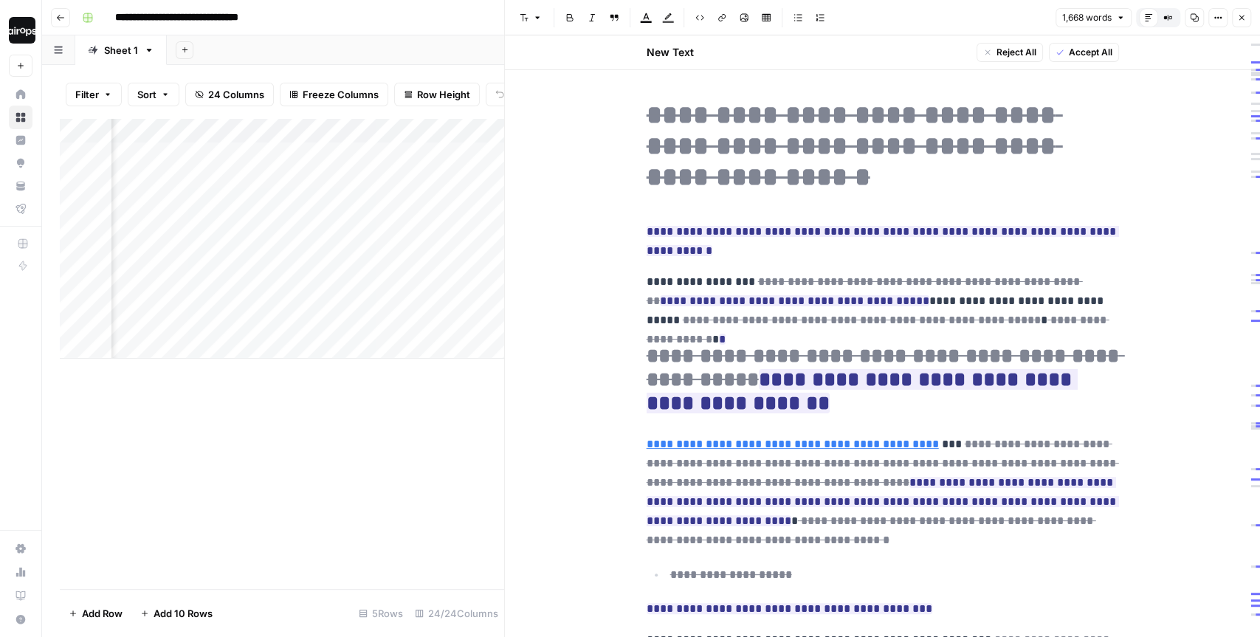
click at [1246, 22] on button "Close" at bounding box center [1240, 17] width 19 height 19
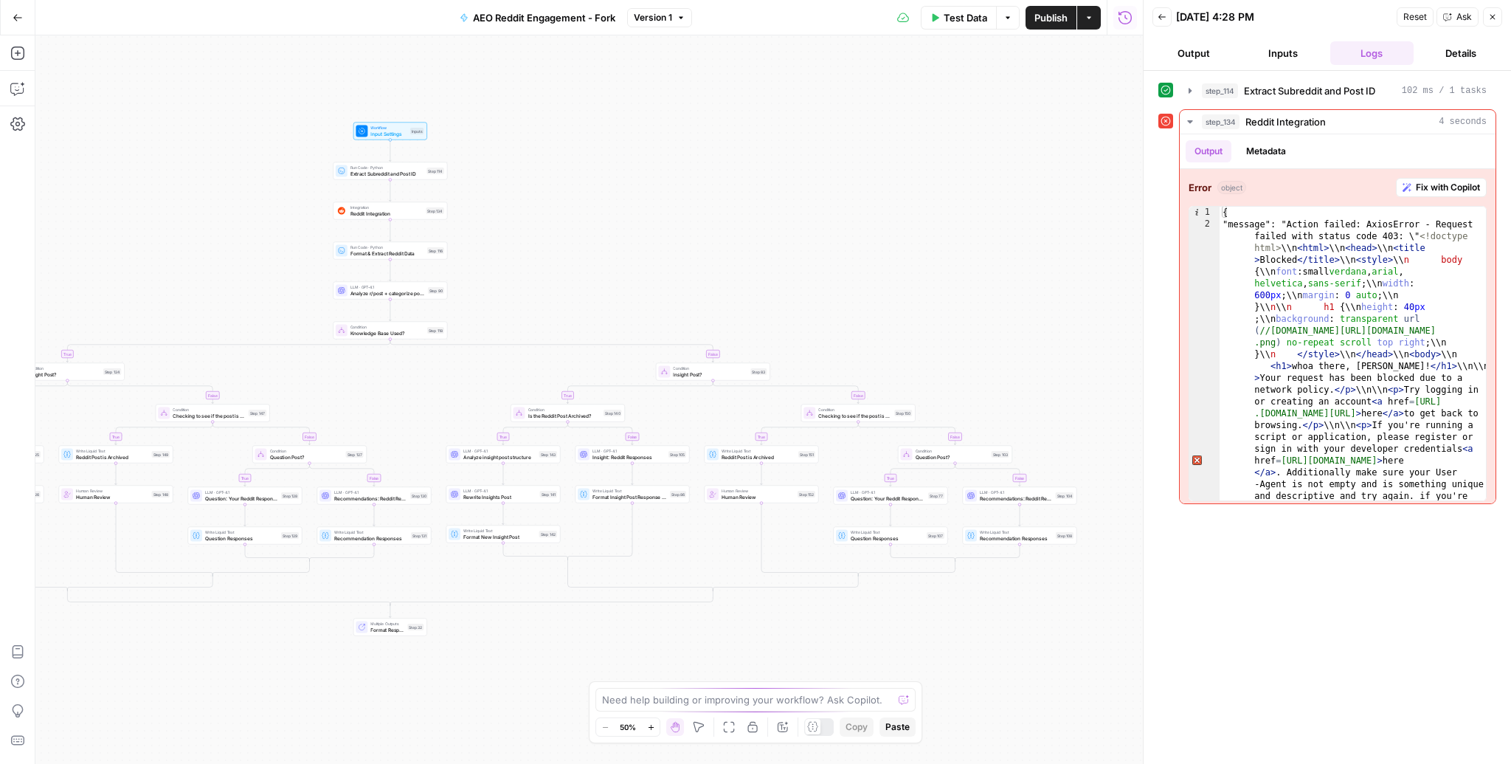
drag, startPoint x: 885, startPoint y: 281, endPoint x: 734, endPoint y: 260, distance: 151.9
click at [734, 260] on div "true false true false true false true false true false true false true false tr…" at bounding box center [589, 399] width 1108 height 728
click at [1496, 19] on icon "button" at bounding box center [1492, 17] width 9 height 9
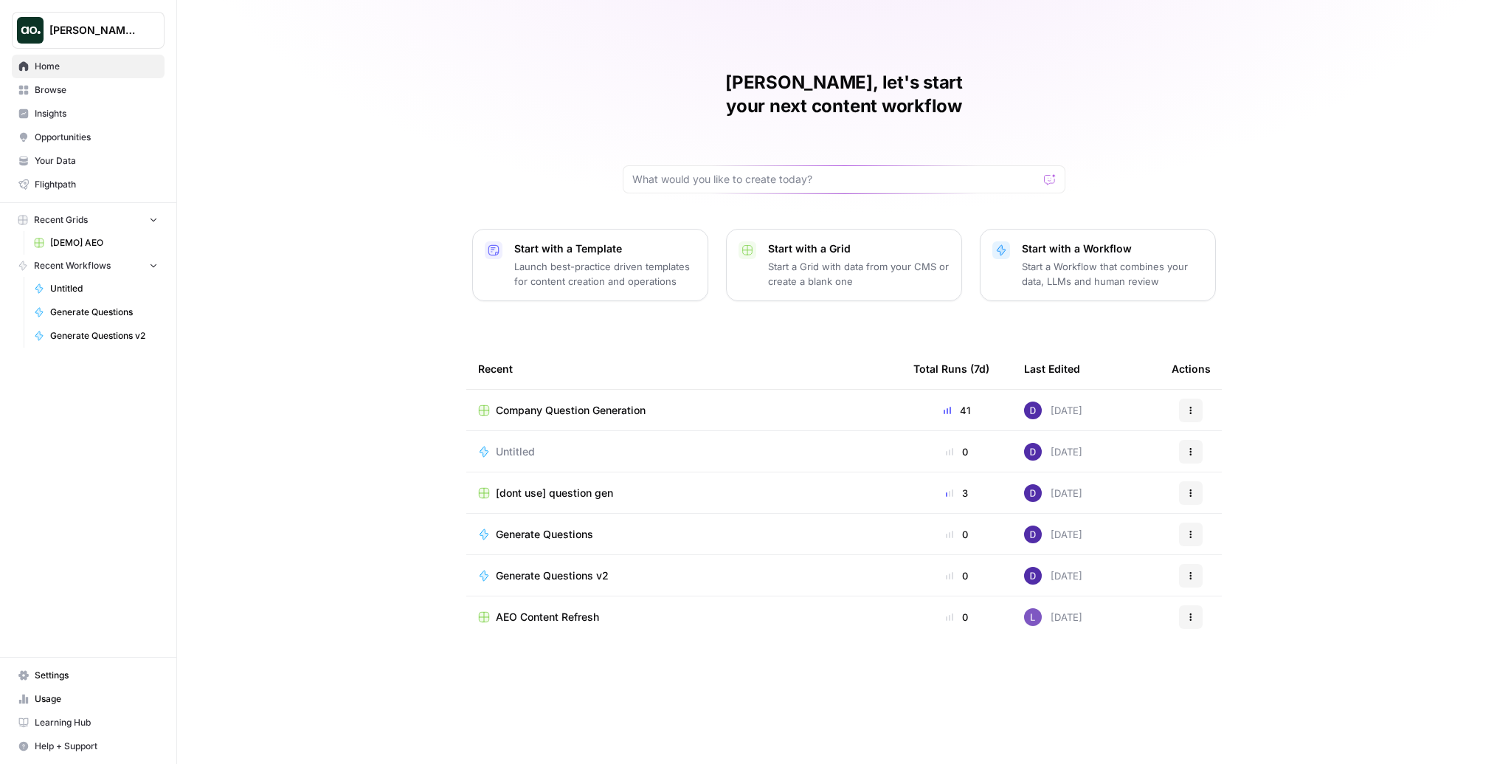
click at [75, 242] on span "[DEMO] AEO" at bounding box center [104, 242] width 108 height 13
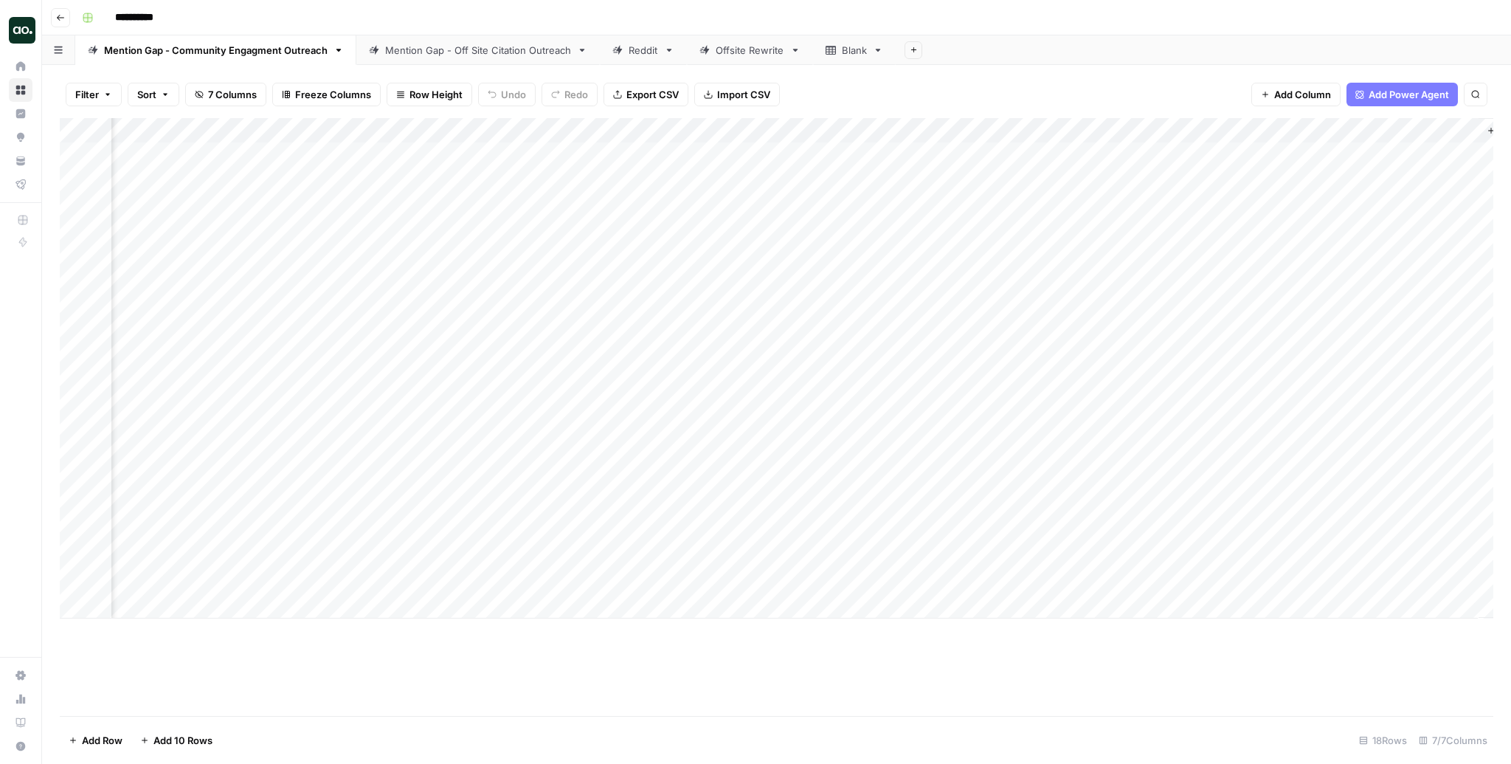
scroll to position [0, 738]
click at [1378, 156] on div "Add Column" at bounding box center [777, 368] width 1434 height 500
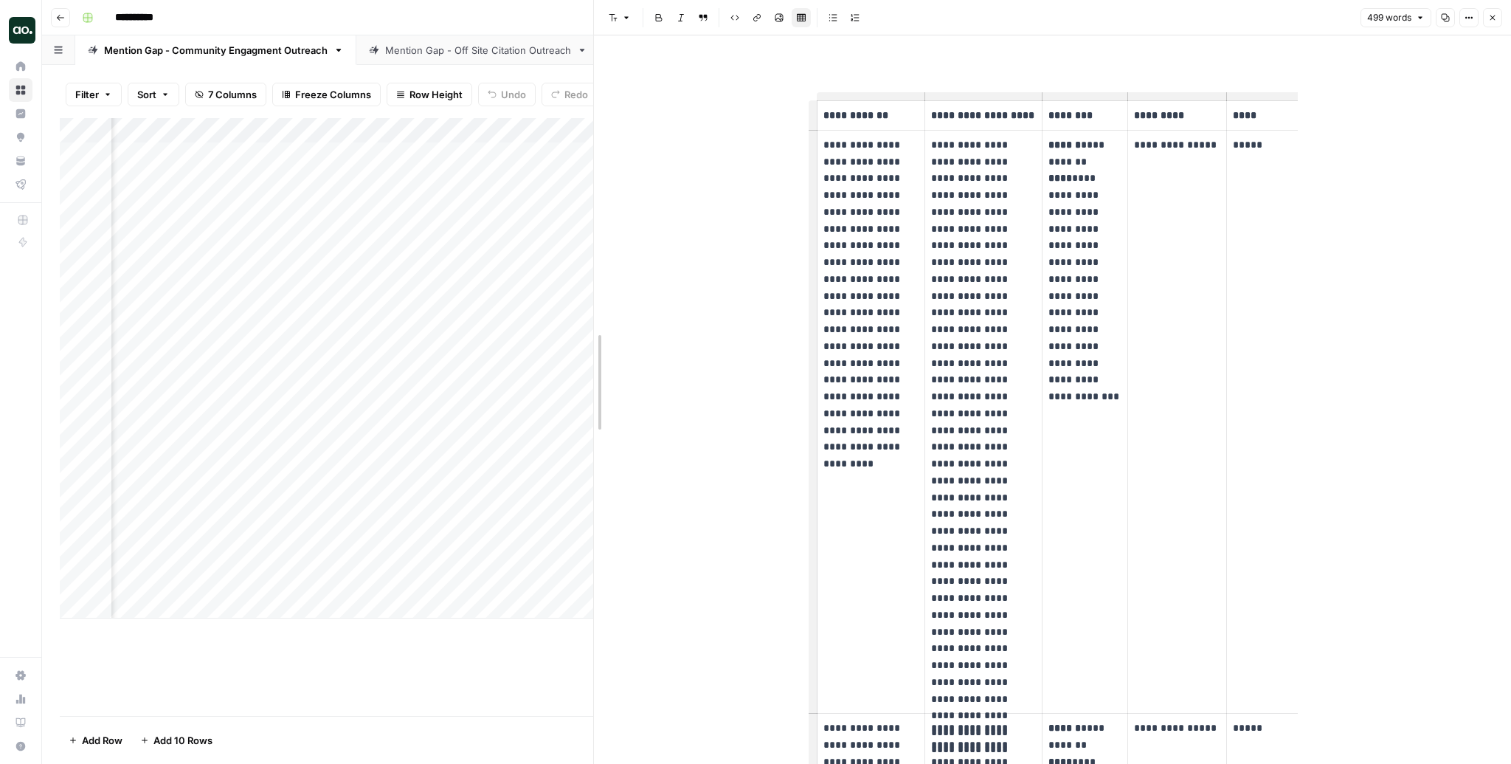
drag, startPoint x: 752, startPoint y: 342, endPoint x: 590, endPoint y: 349, distance: 162.5
click at [590, 349] on div at bounding box center [594, 382] width 15 height 764
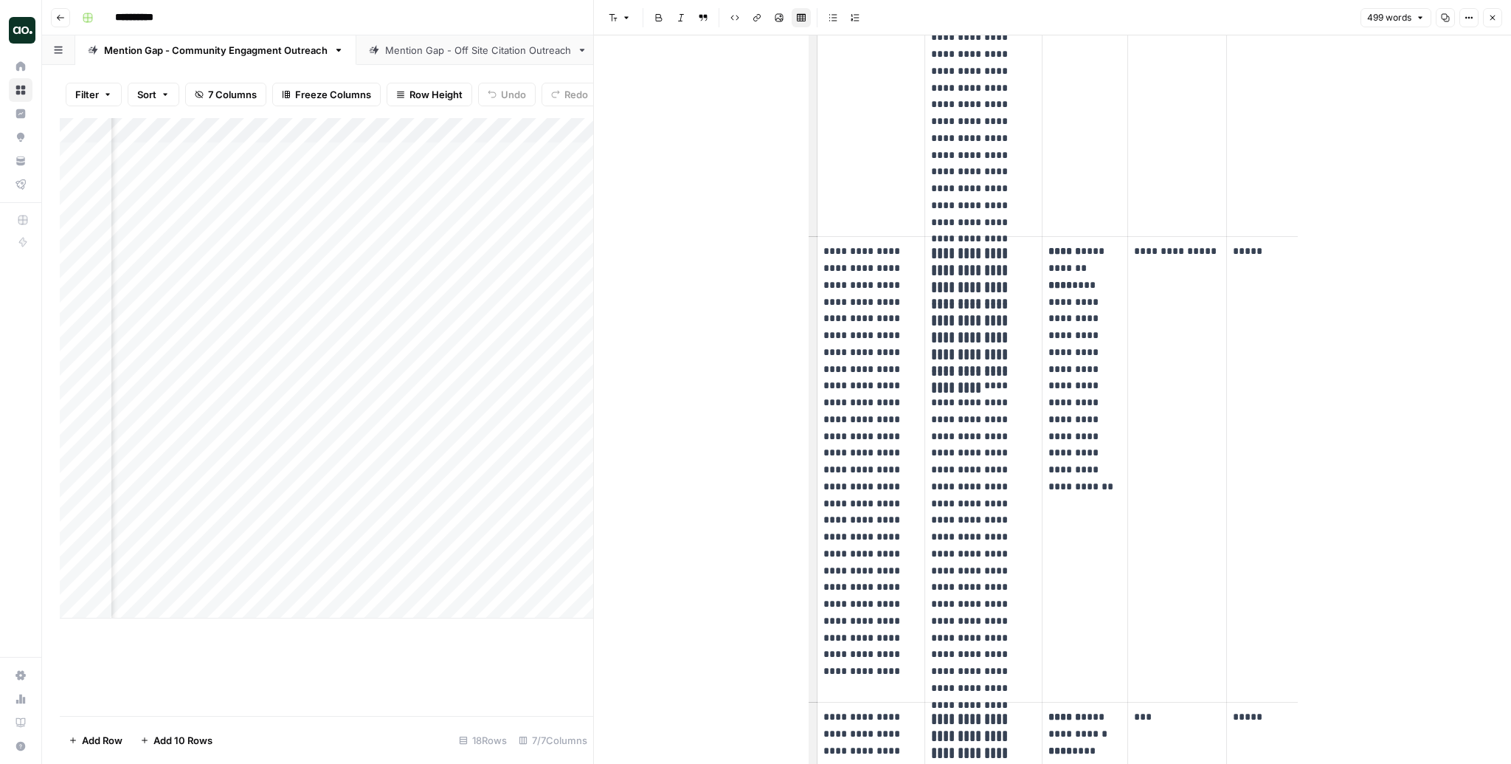
scroll to position [0, 0]
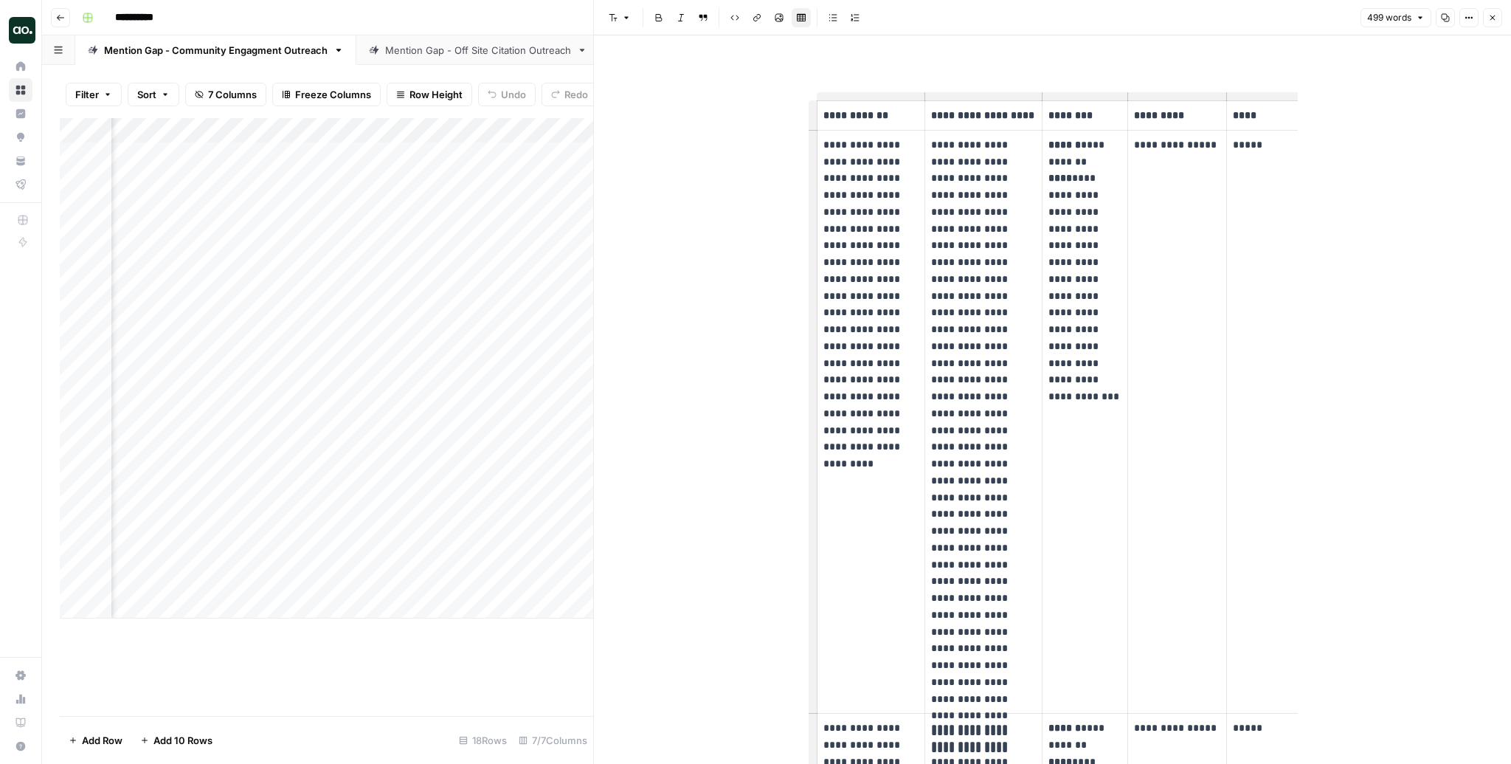
click at [1491, 15] on icon "button" at bounding box center [1492, 17] width 9 height 9
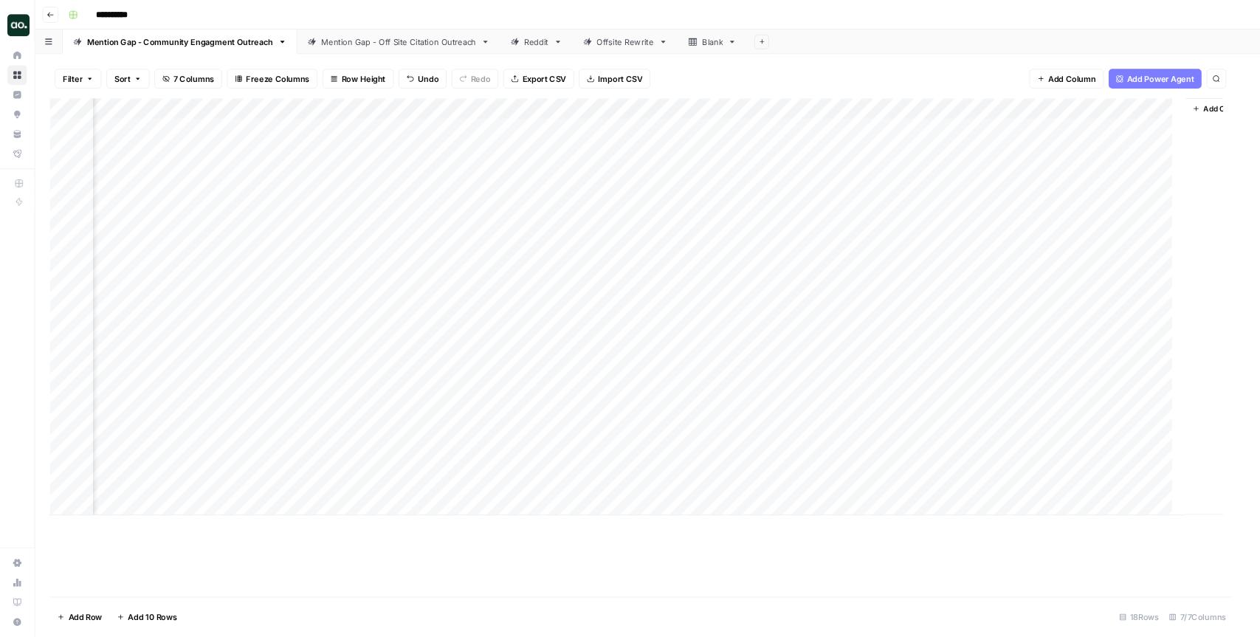
scroll to position [0, 720]
click at [1127, 91] on div "Filter Sort 7 Columns Freeze Columns Row Height Undo Redo Export CSV Import CSV…" at bounding box center [777, 94] width 1434 height 47
click at [963, 29] on header "**********" at bounding box center [776, 17] width 1469 height 35
click at [962, 39] on div "Add Sheet" at bounding box center [1203, 50] width 615 height 30
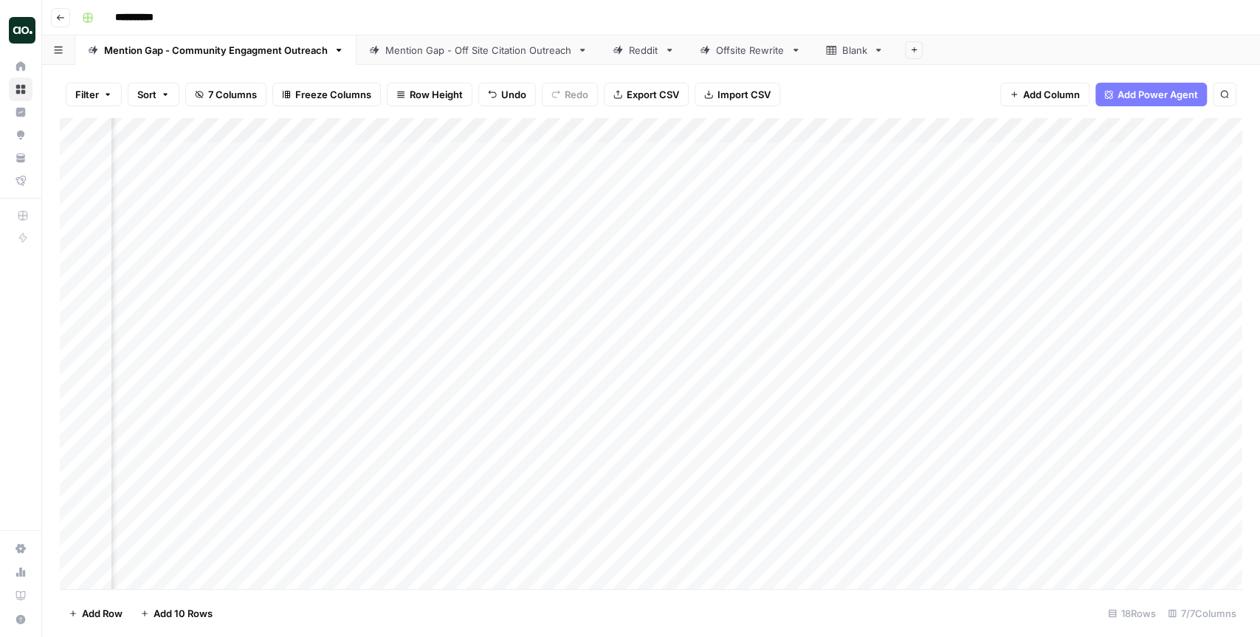
scroll to position [0, 257]
click at [642, 50] on div "Reddit" at bounding box center [644, 50] width 30 height 15
drag, startPoint x: 417, startPoint y: 154, endPoint x: 410, endPoint y: 265, distance: 110.9
click at [410, 265] on div "Add Column" at bounding box center [651, 192] width 1182 height 149
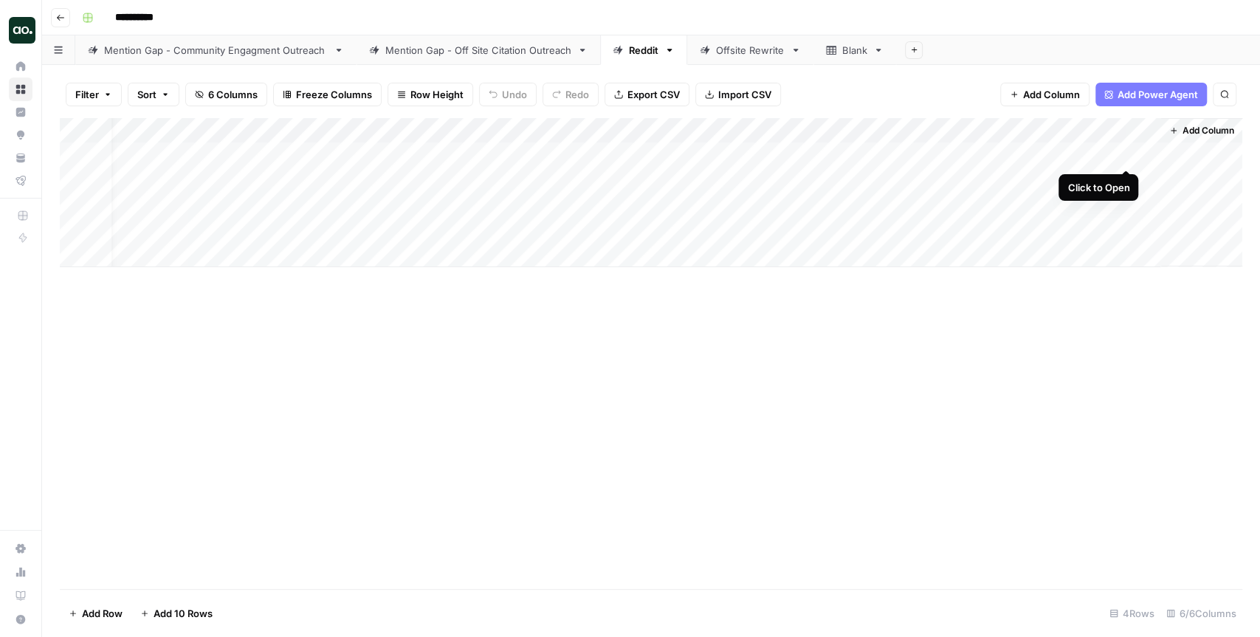
click at [1124, 153] on div "Add Column" at bounding box center [651, 192] width 1182 height 149
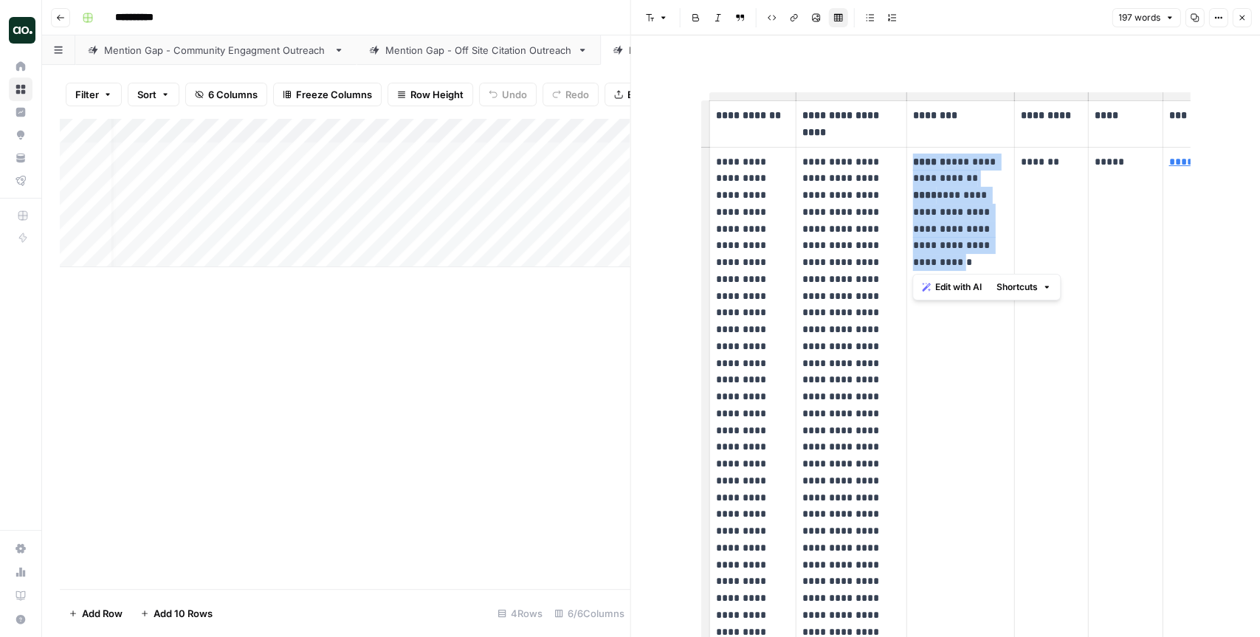
drag, startPoint x: 963, startPoint y: 261, endPoint x: 927, endPoint y: 151, distance: 115.7
click at [927, 151] on td "**********" at bounding box center [960, 506] width 108 height 718
drag, startPoint x: 1065, startPoint y: 159, endPoint x: 1010, endPoint y: 159, distance: 55.3
click at [1011, 159] on tr "**********" at bounding box center [972, 506] width 526 height 718
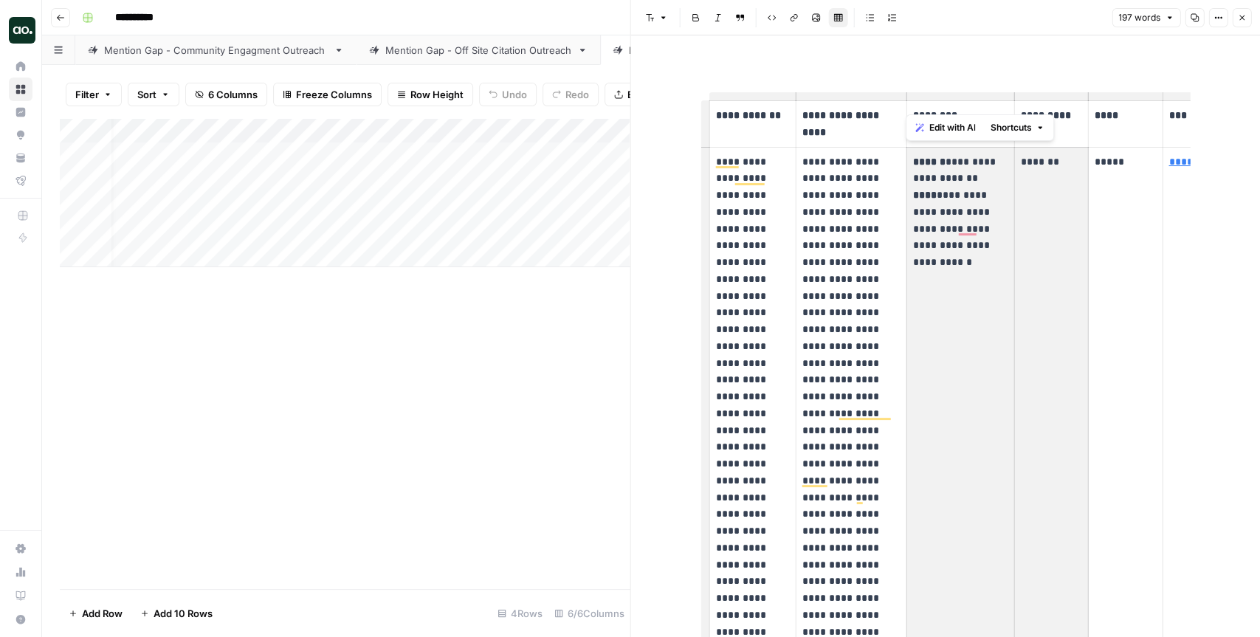
click at [821, 162] on p "**********" at bounding box center [851, 446] width 98 height 587
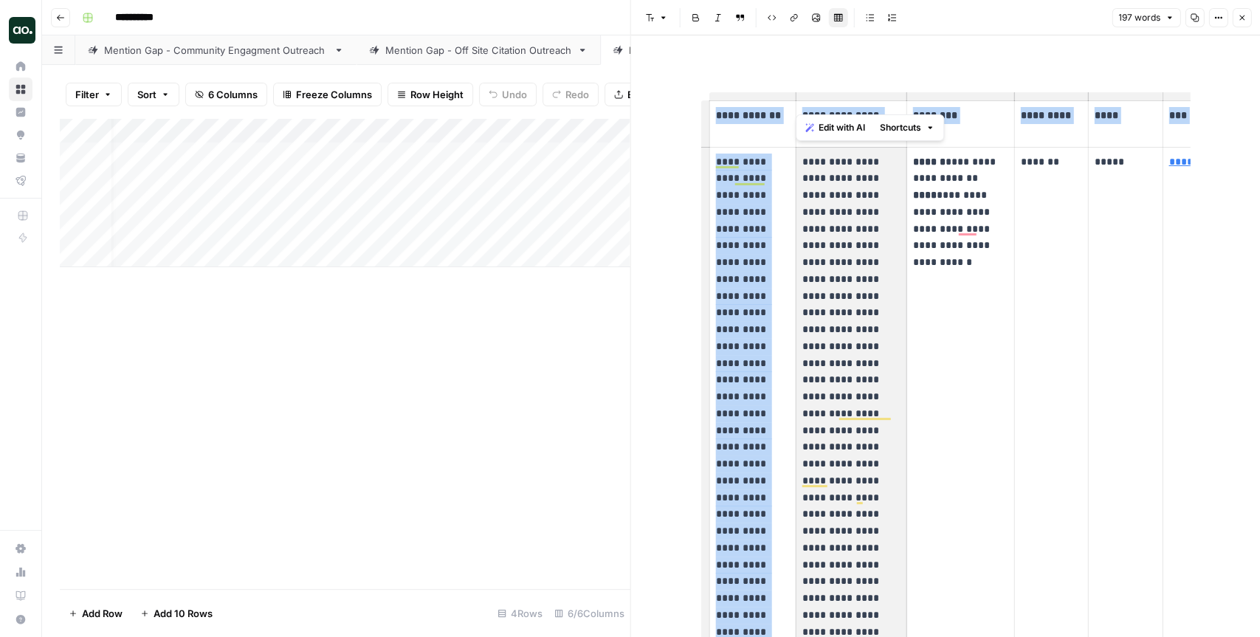
scroll to position [3, 0]
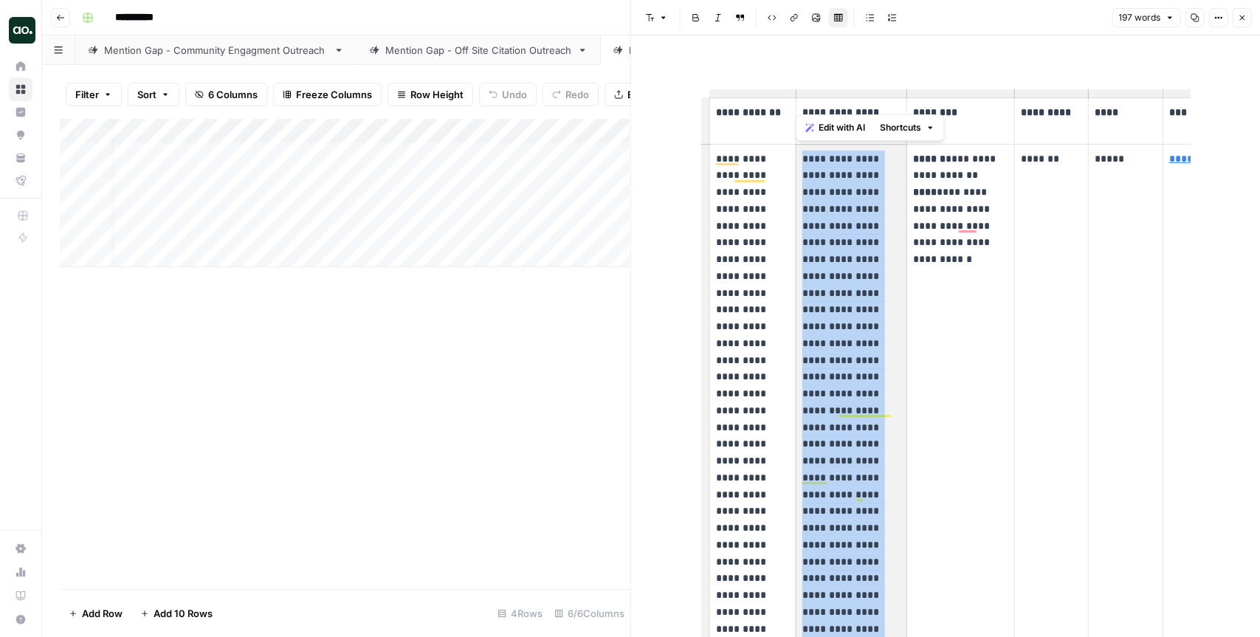
drag, startPoint x: 800, startPoint y: 159, endPoint x: 860, endPoint y: 632, distance: 476.7
click at [860, 632] on td "**********" at bounding box center [850, 503] width 111 height 718
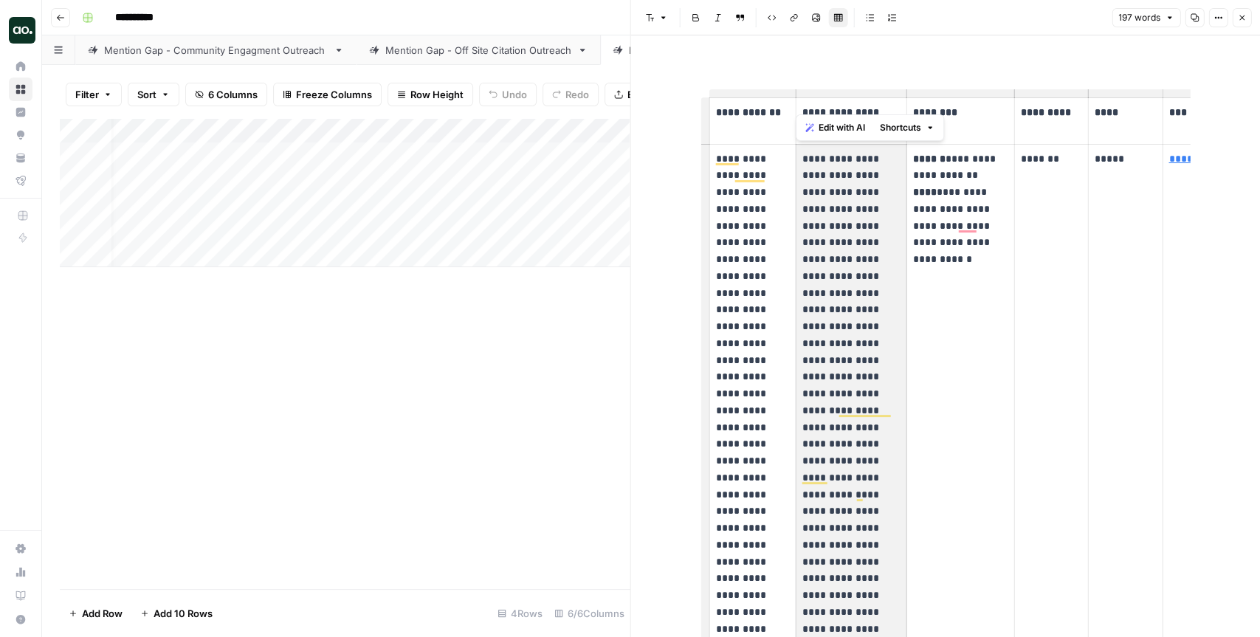
click at [829, 489] on p "**********" at bounding box center [851, 444] width 98 height 587
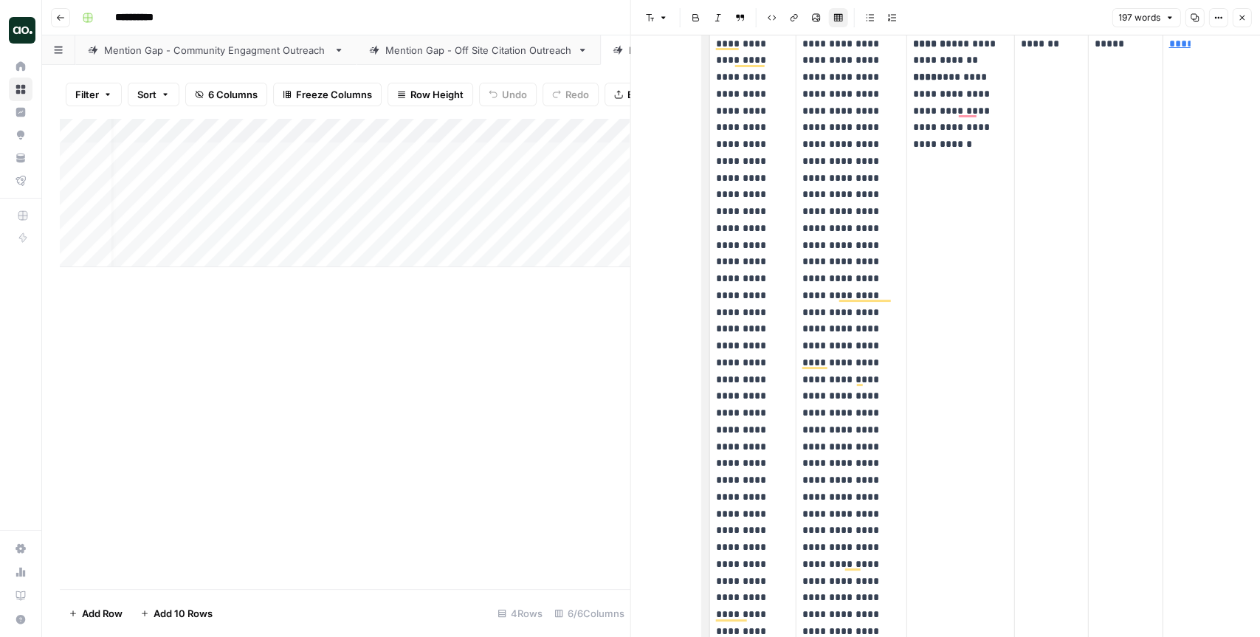
scroll to position [0, 0]
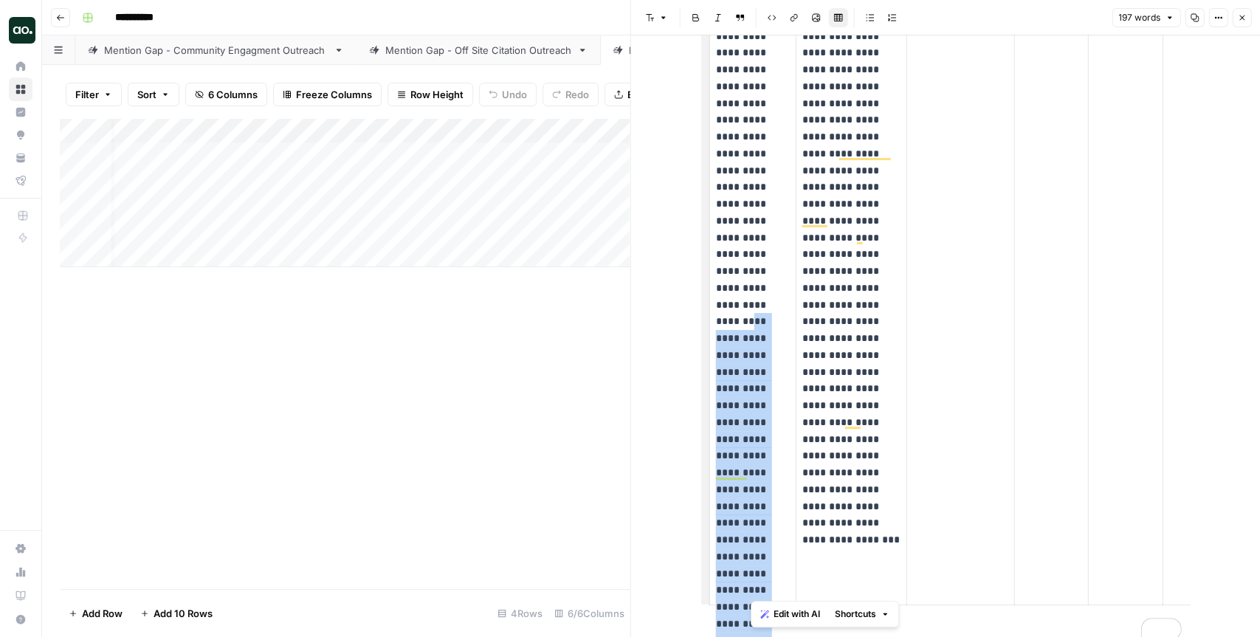
drag, startPoint x: 771, startPoint y: 587, endPoint x: 759, endPoint y: 247, distance: 339.6
click at [759, 247] on p "**********" at bounding box center [753, 246] width 74 height 705
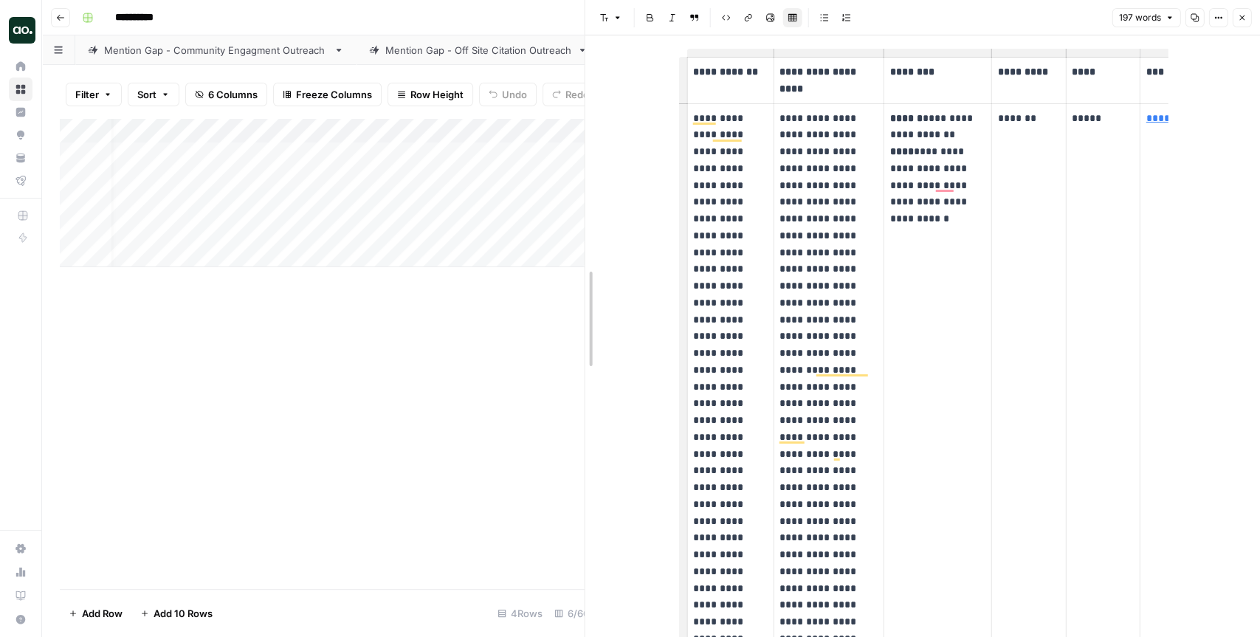
drag, startPoint x: 630, startPoint y: 355, endPoint x: 558, endPoint y: 353, distance: 72.3
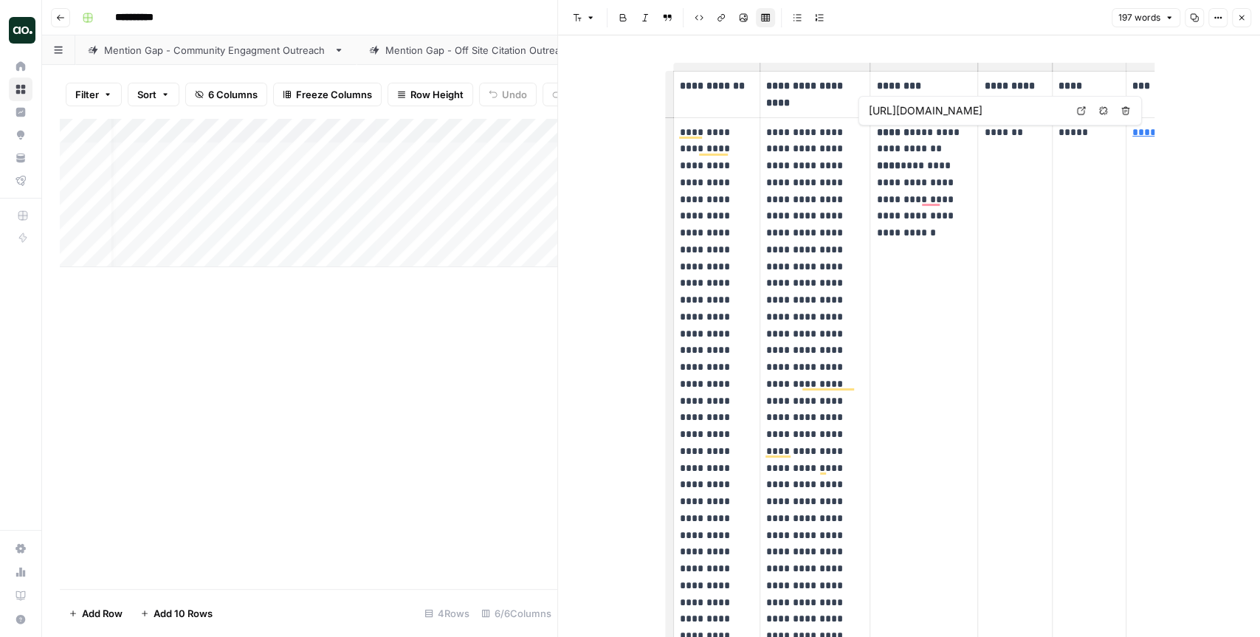
click at [1141, 135] on link "****" at bounding box center [1144, 132] width 24 height 10
click at [1147, 134] on link "****" at bounding box center [1144, 132] width 24 height 10
click at [1250, 22] on button "Close" at bounding box center [1240, 17] width 19 height 19
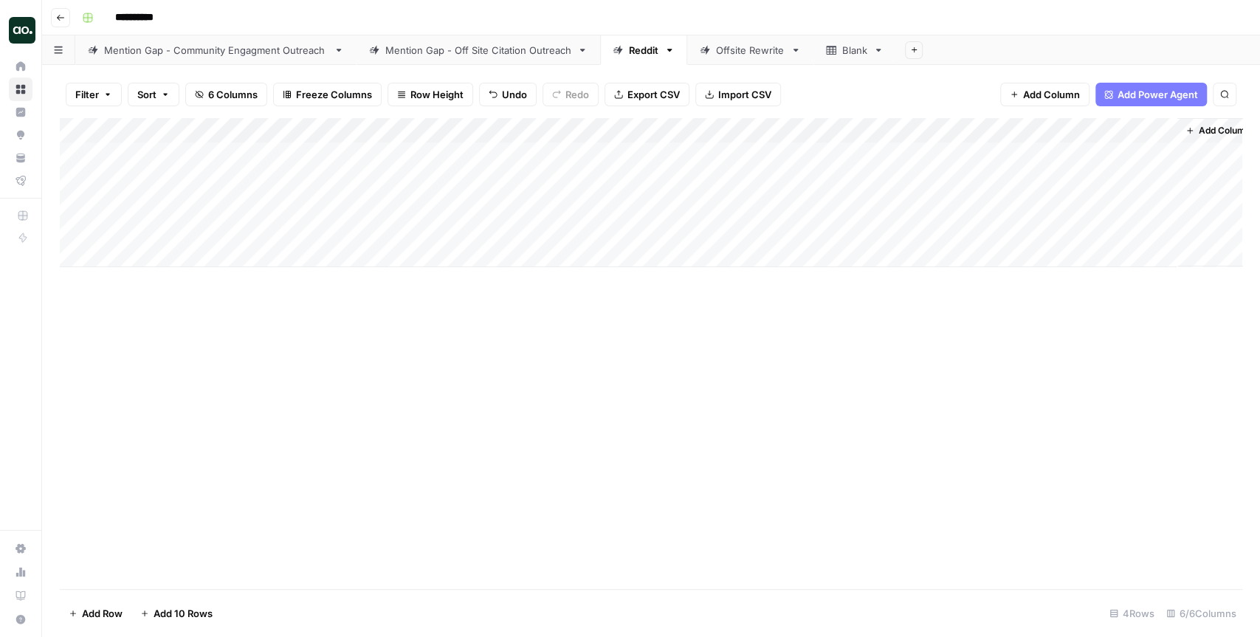
click at [297, 153] on div "Add Column" at bounding box center [651, 192] width 1182 height 149
click at [1144, 153] on div "Add Column" at bounding box center [651, 192] width 1182 height 149
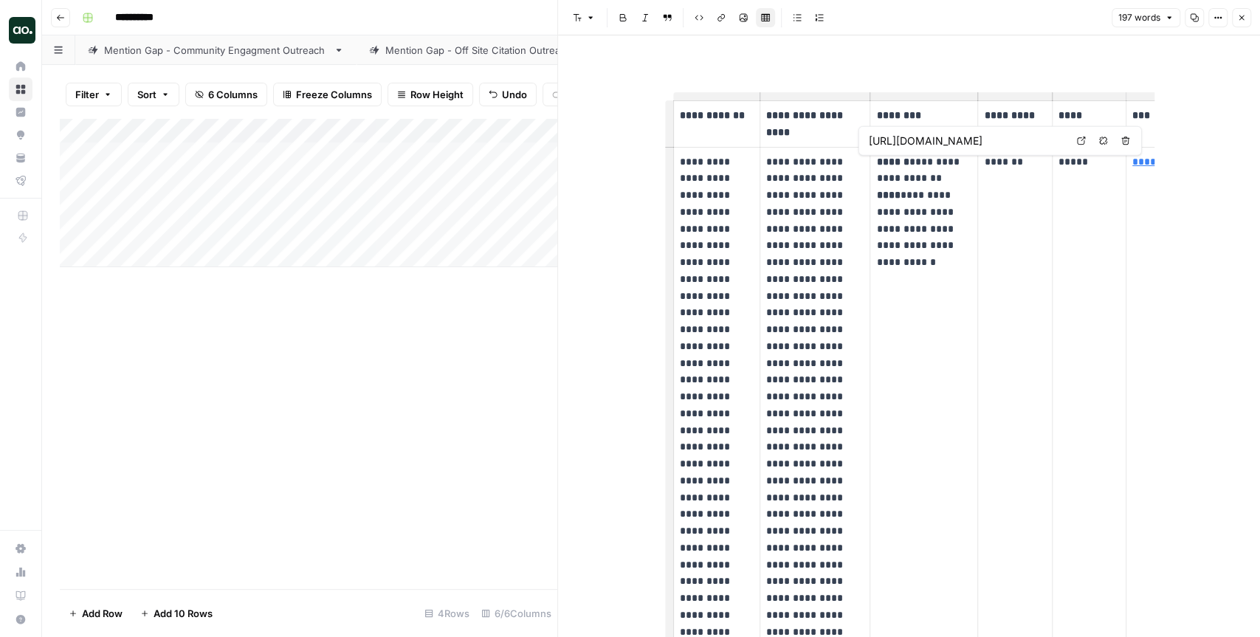
click at [1082, 142] on icon at bounding box center [1081, 141] width 9 height 9
click at [995, 274] on td "*******" at bounding box center [1015, 506] width 74 height 718
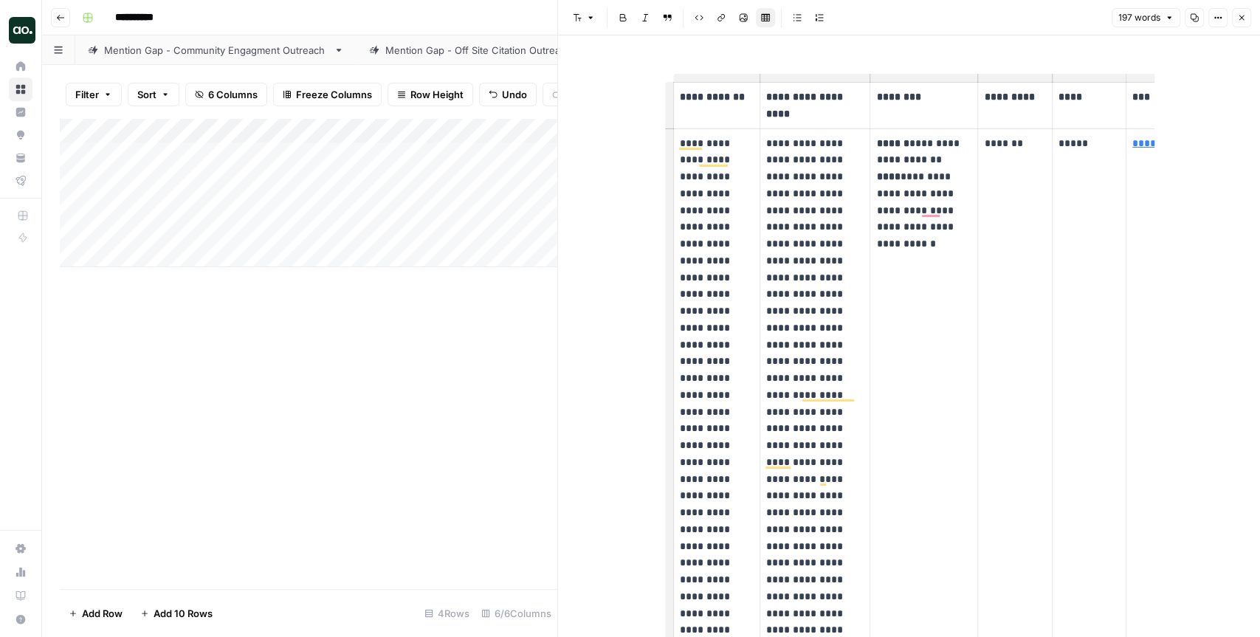
click at [1241, 18] on icon "button" at bounding box center [1241, 17] width 5 height 5
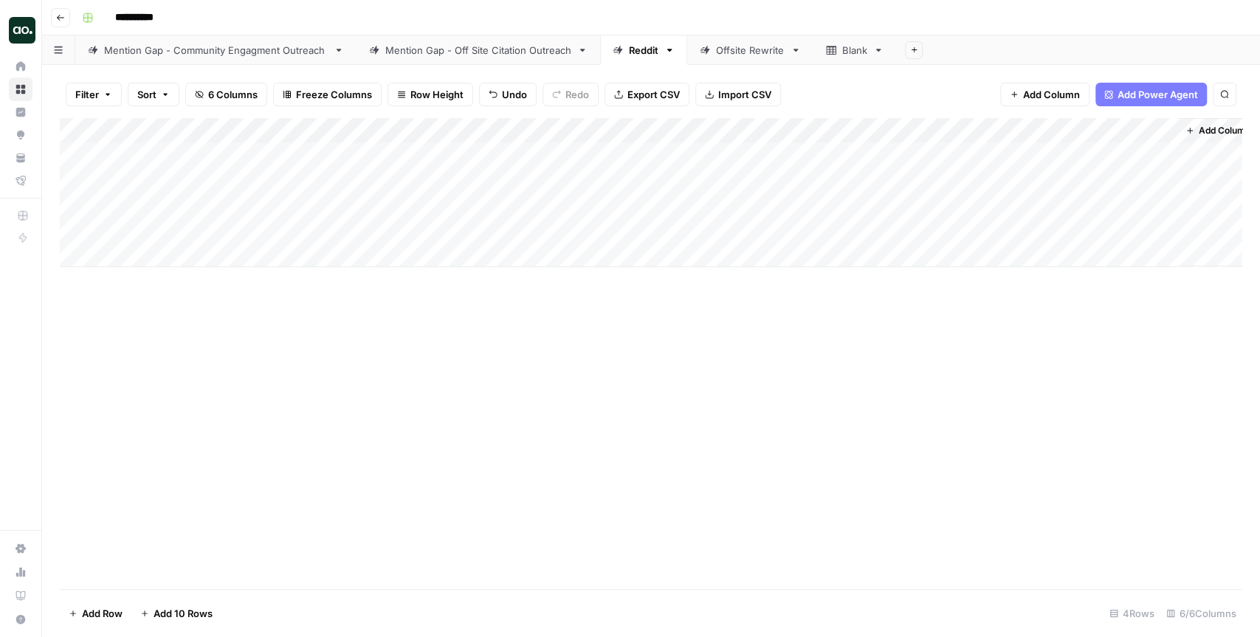
click at [1046, 15] on div "**********" at bounding box center [660, 18] width 1169 height 24
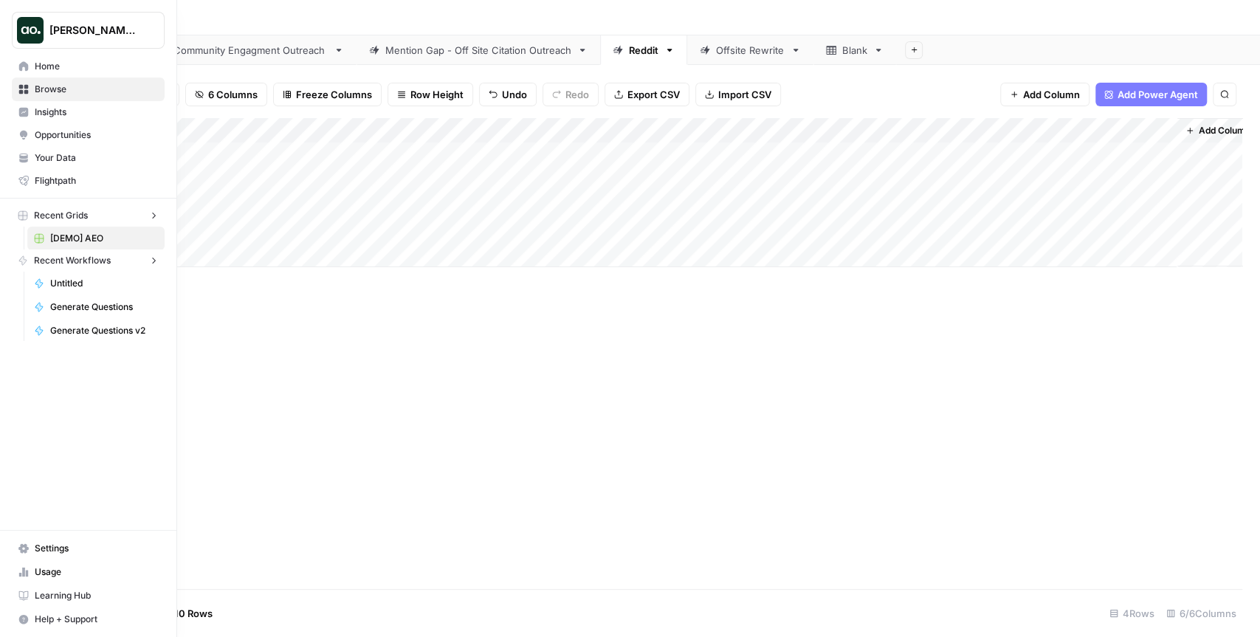
click at [28, 26] on img "Workspace: Dillon Test" at bounding box center [30, 30] width 27 height 27
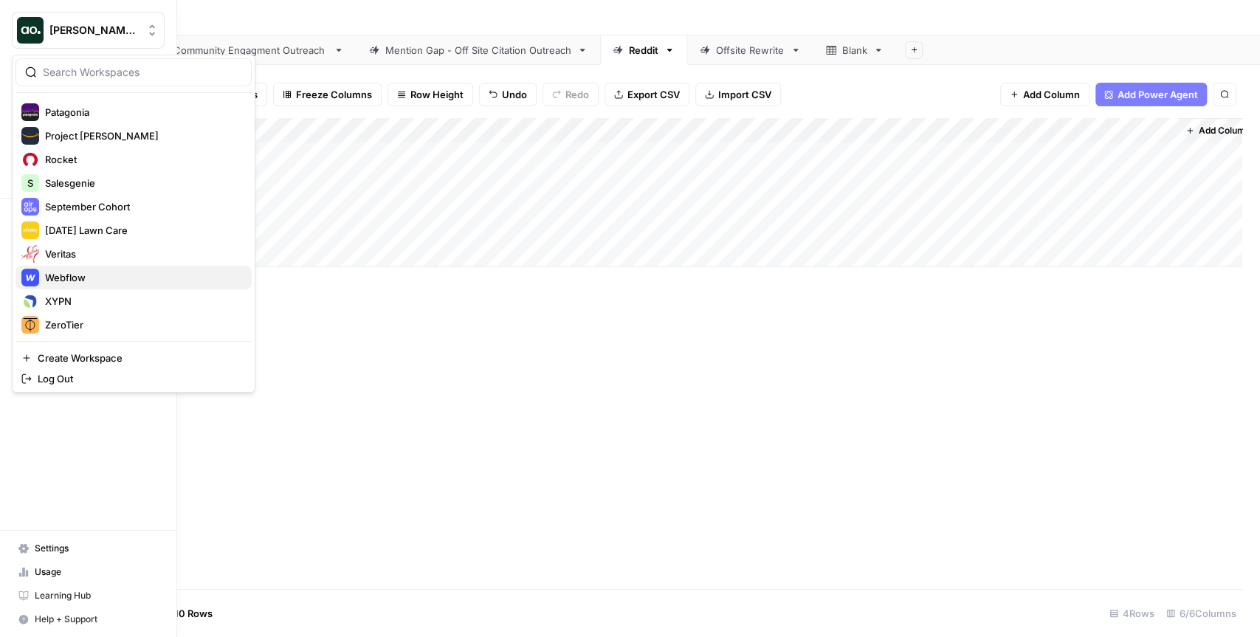
scroll to position [654, 0]
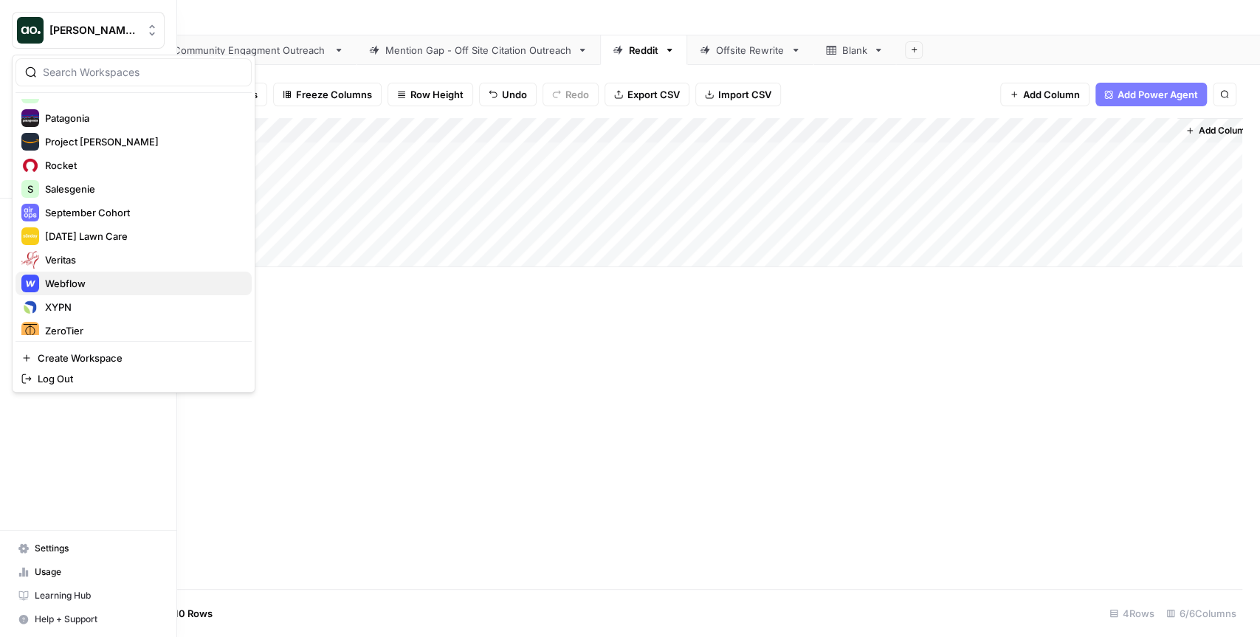
click at [85, 277] on span "Webflow" at bounding box center [142, 283] width 195 height 15
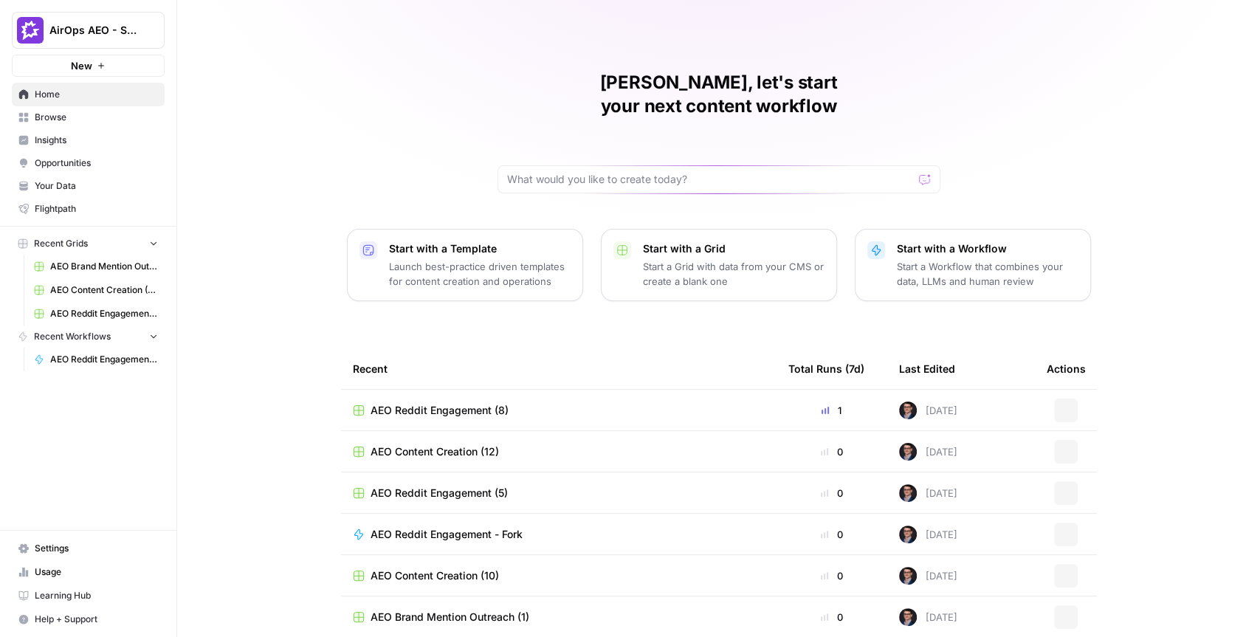
click at [78, 136] on span "Insights" at bounding box center [96, 140] width 123 height 13
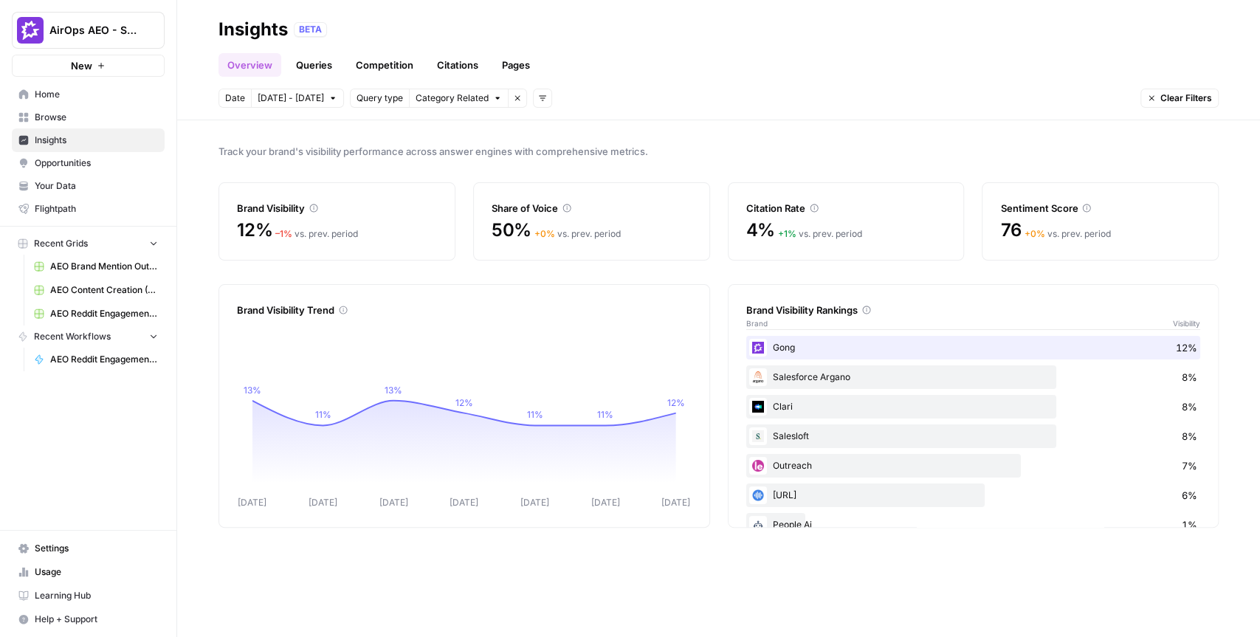
click at [315, 66] on link "Queries" at bounding box center [314, 65] width 54 height 24
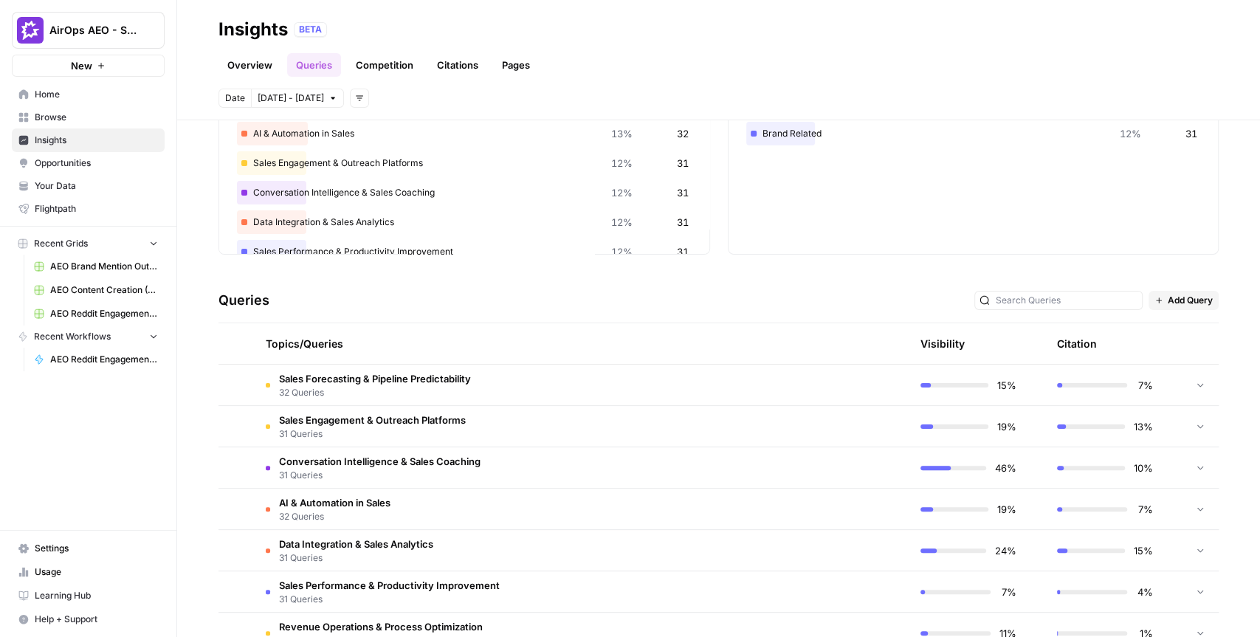
scroll to position [151, 0]
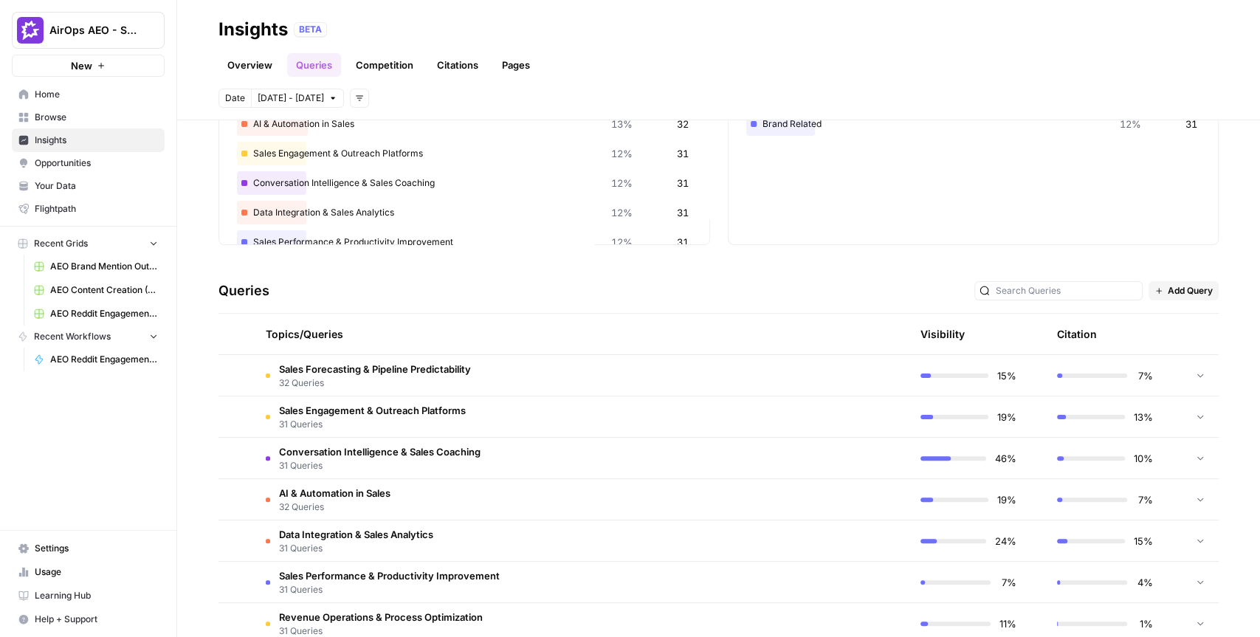
click at [463, 451] on span "Conversation Intelligence & Sales Coaching" at bounding box center [379, 451] width 201 height 15
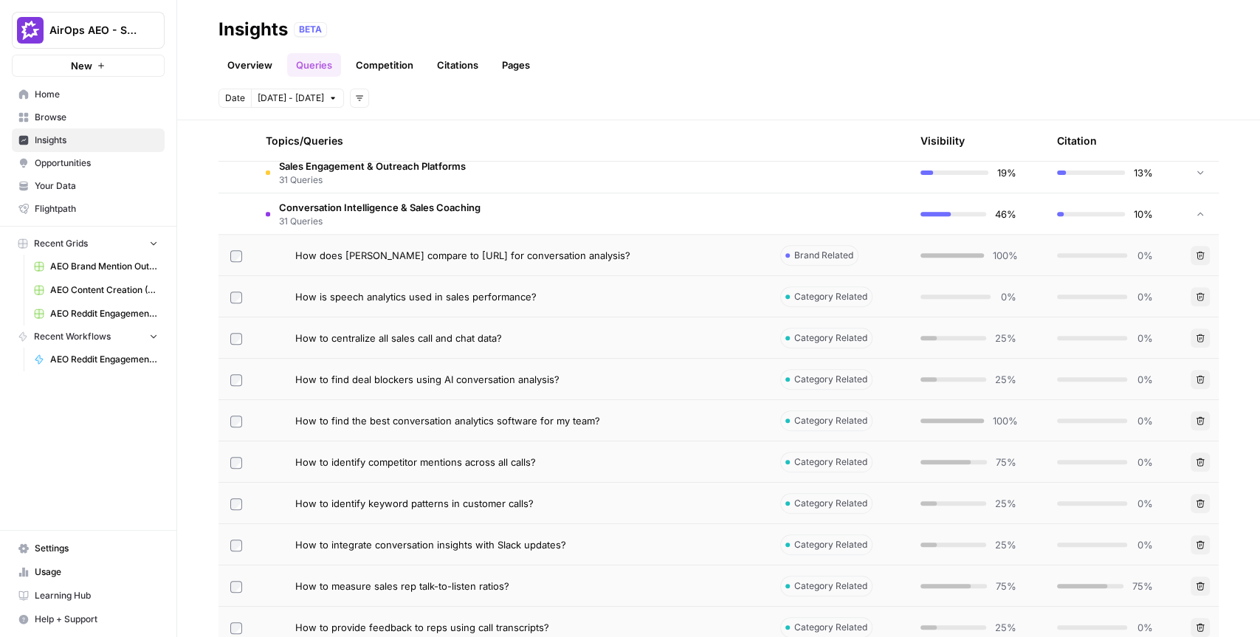
scroll to position [397, 0]
click at [510, 297] on span "How is speech analytics used in sales performance?" at bounding box center [415, 295] width 241 height 15
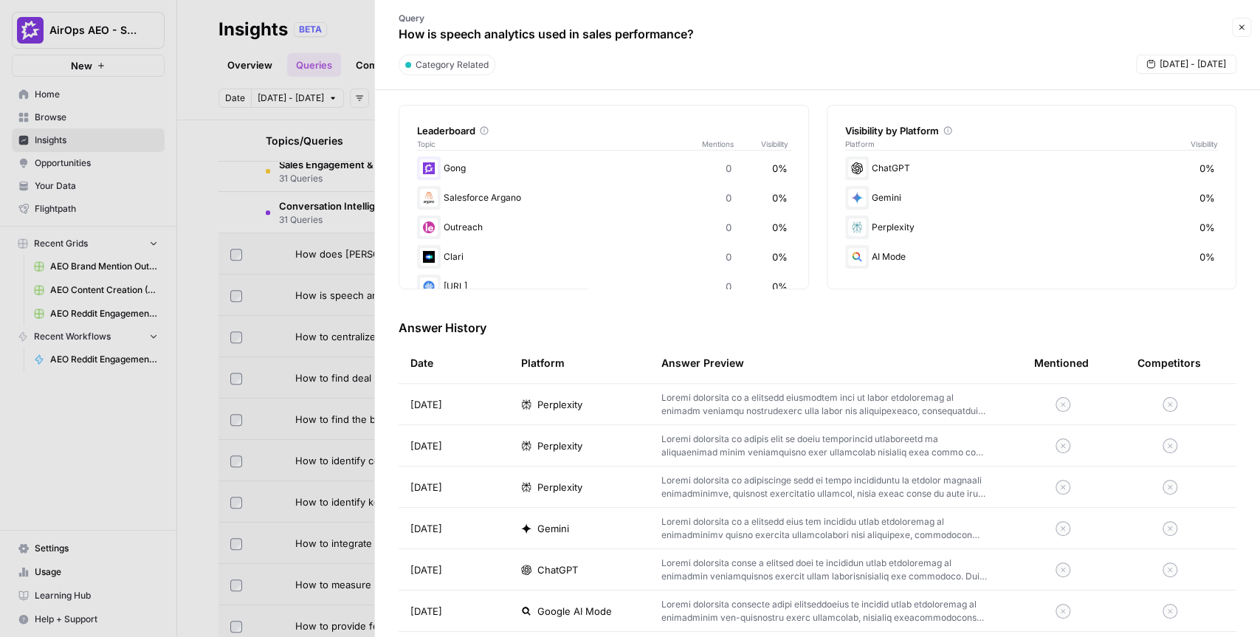
scroll to position [229, 0]
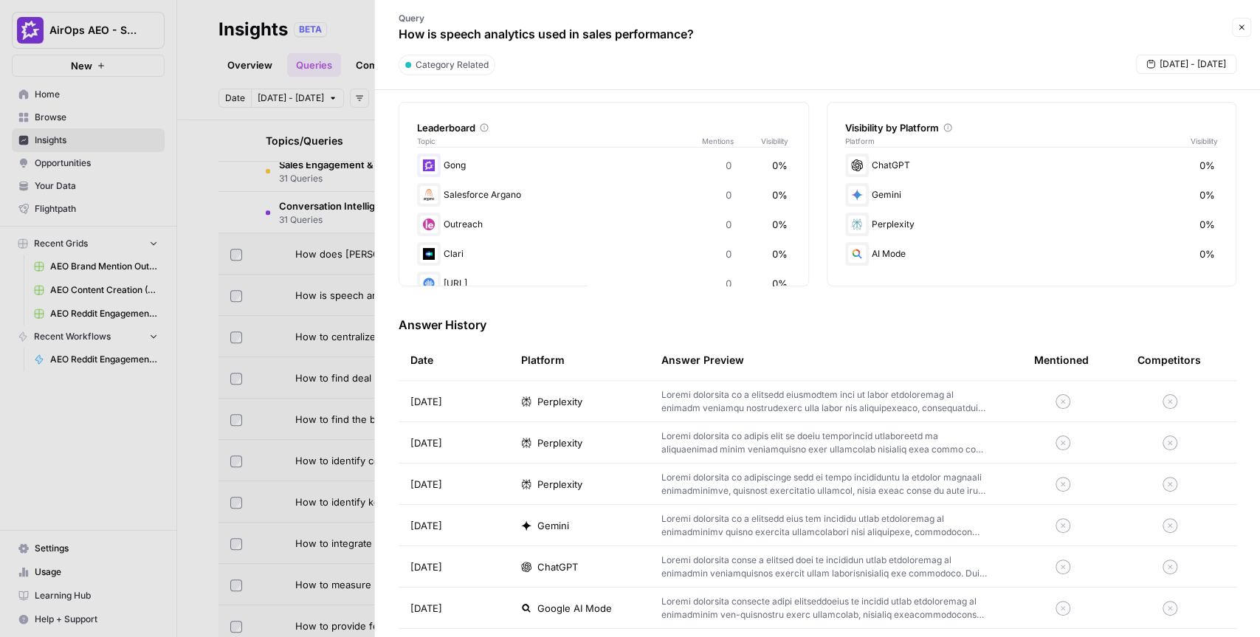
click at [1241, 32] on button "Close" at bounding box center [1240, 27] width 19 height 19
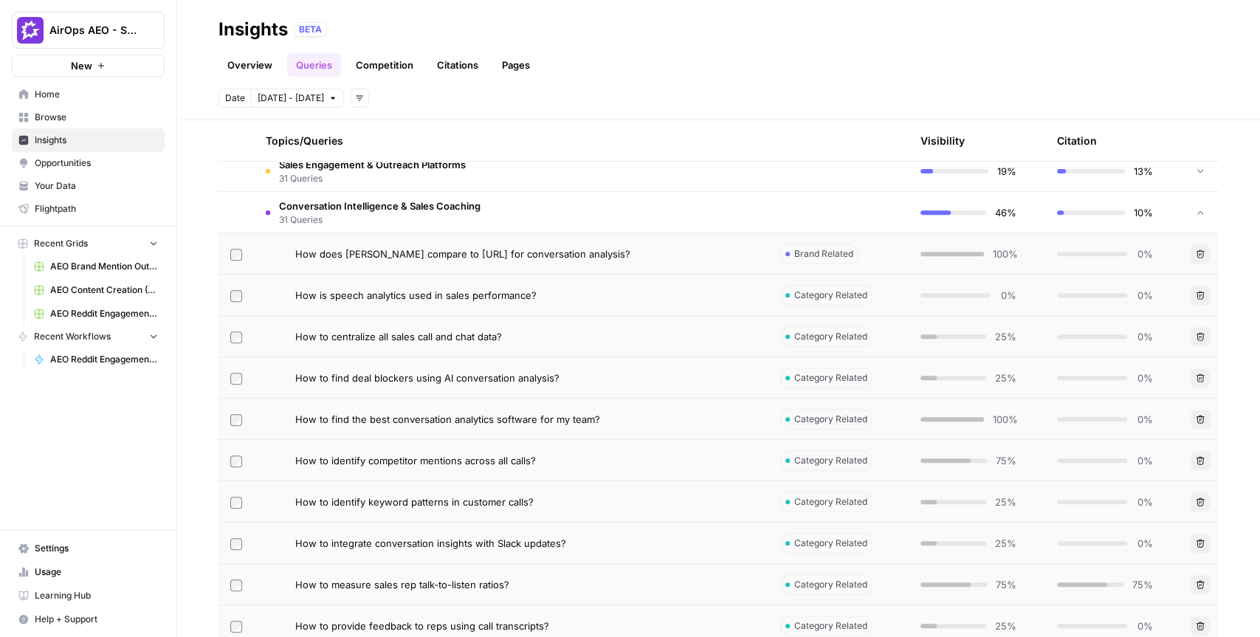
click at [522, 122] on div "Topics/Queries" at bounding box center [511, 140] width 491 height 41
click at [445, 201] on span "Conversation Intelligence & Sales Coaching" at bounding box center [379, 205] width 201 height 15
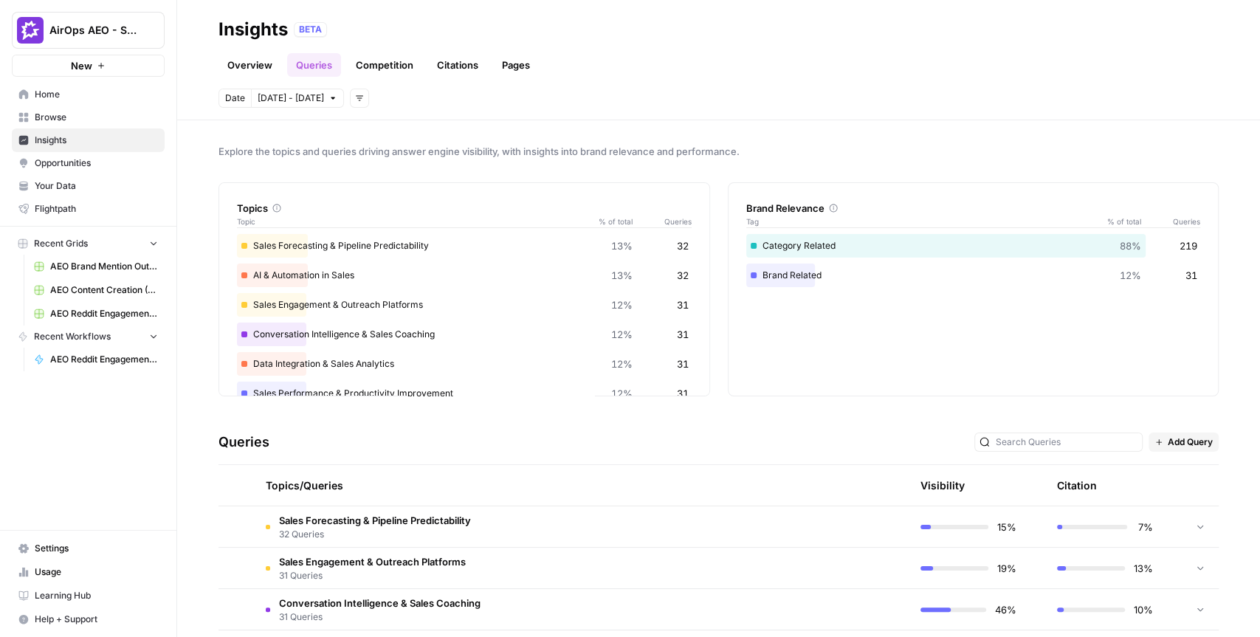
click at [827, 75] on div "Overview Queries Competition Citations Pages" at bounding box center [718, 58] width 1000 height 35
click at [1048, 24] on div "BETA" at bounding box center [756, 29] width 925 height 15
click at [1048, 25] on div "BETA" at bounding box center [756, 29] width 925 height 15
click at [127, 37] on span "AirOps AEO - Single Brand (Gong)" at bounding box center [93, 30] width 89 height 15
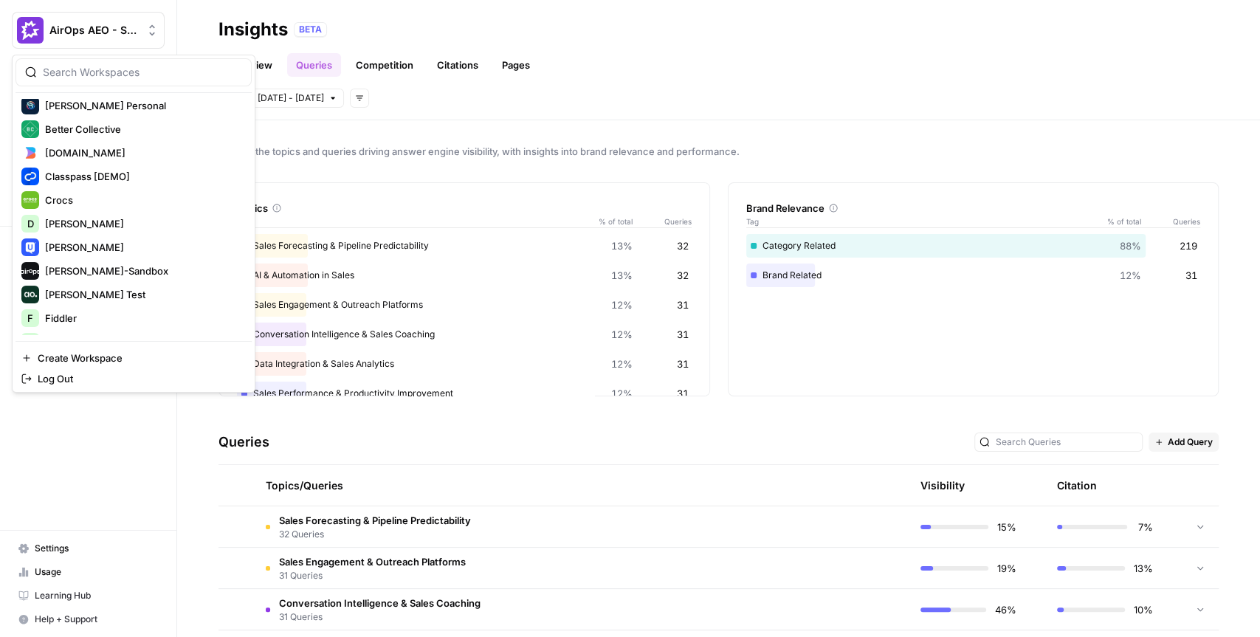
scroll to position [220, 0]
click at [90, 261] on span "[PERSON_NAME]-Sandbox" at bounding box center [142, 268] width 195 height 15
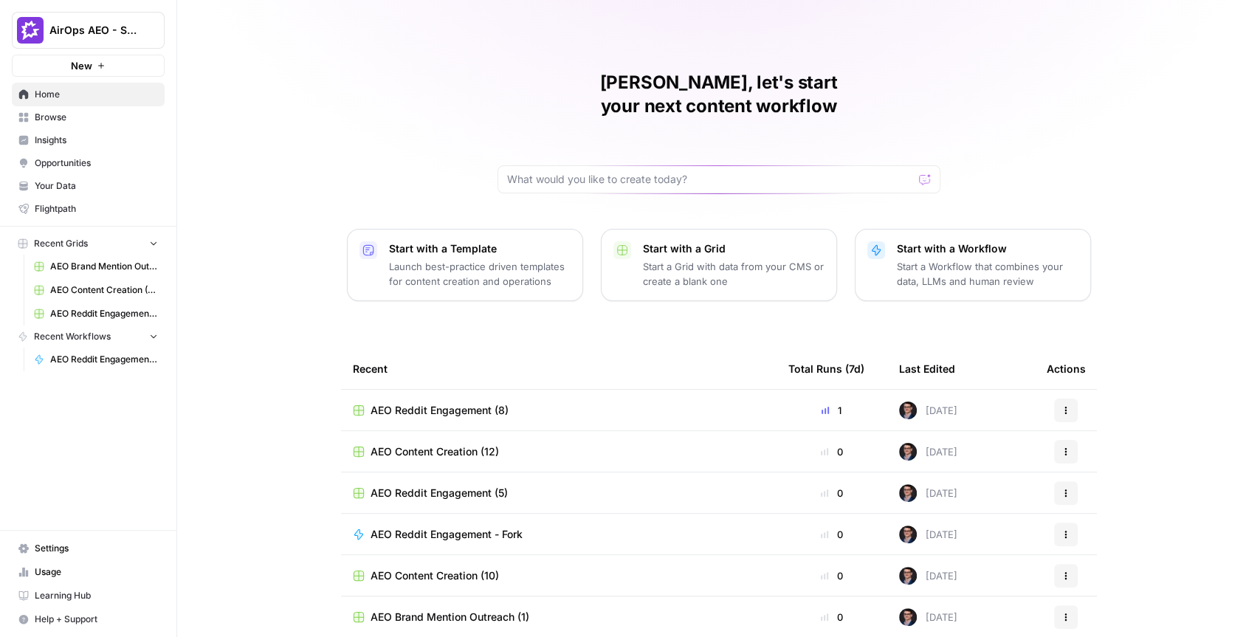
click at [83, 137] on span "Insights" at bounding box center [96, 140] width 123 height 13
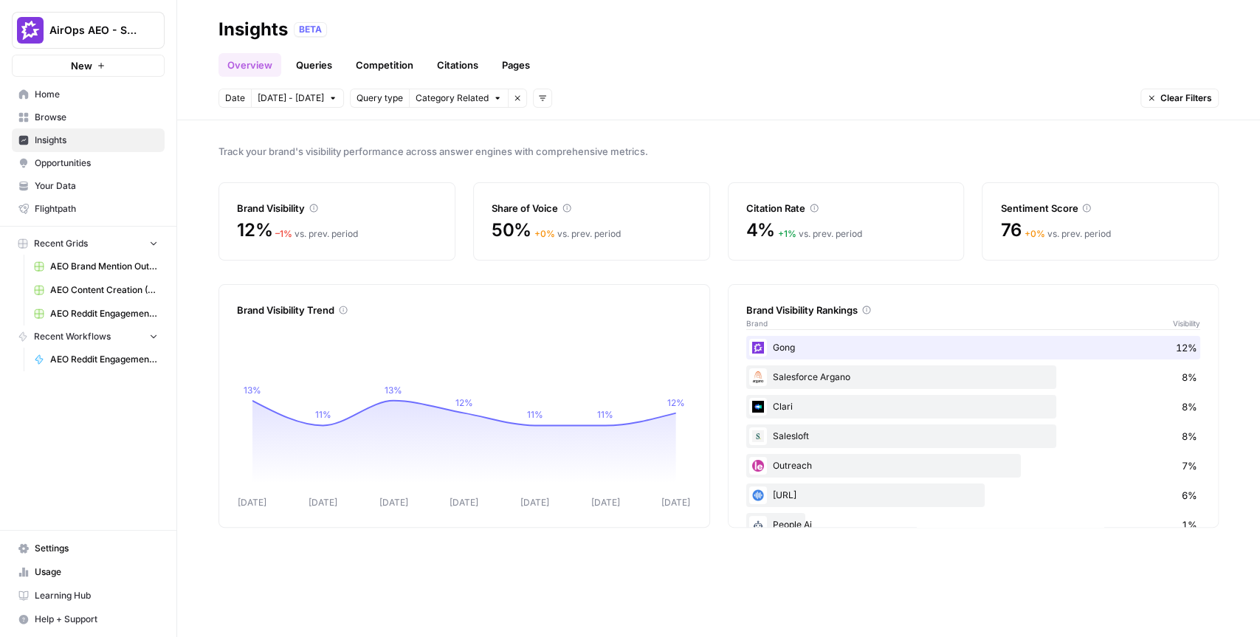
click at [322, 67] on link "Queries" at bounding box center [314, 65] width 54 height 24
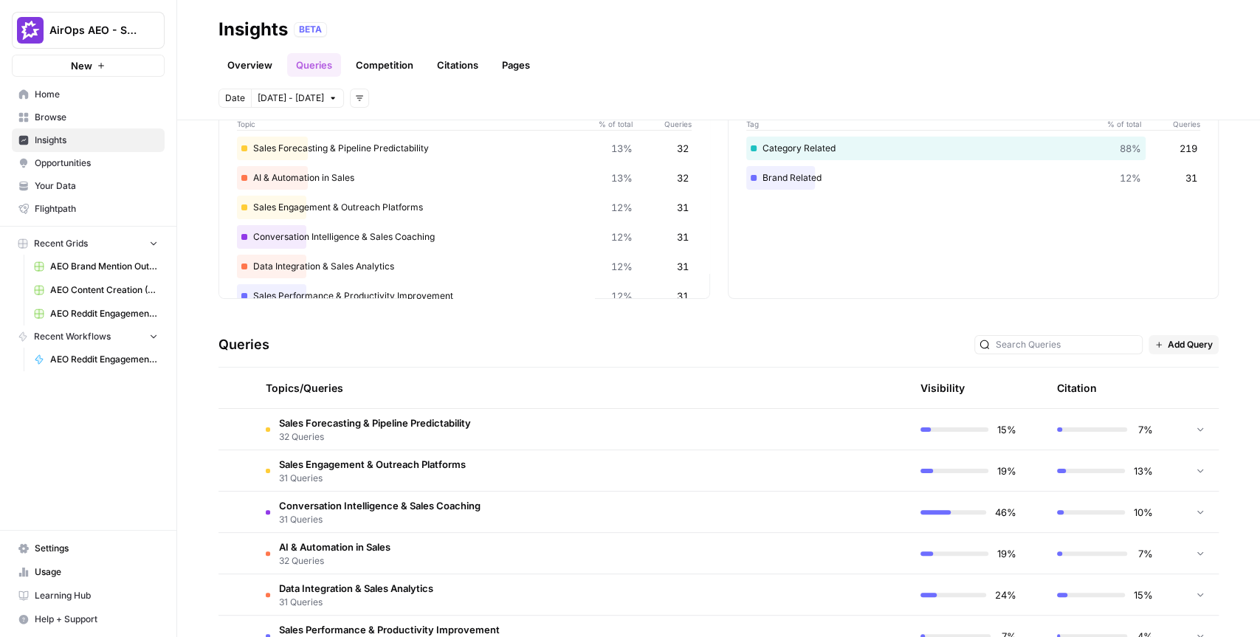
scroll to position [109, 0]
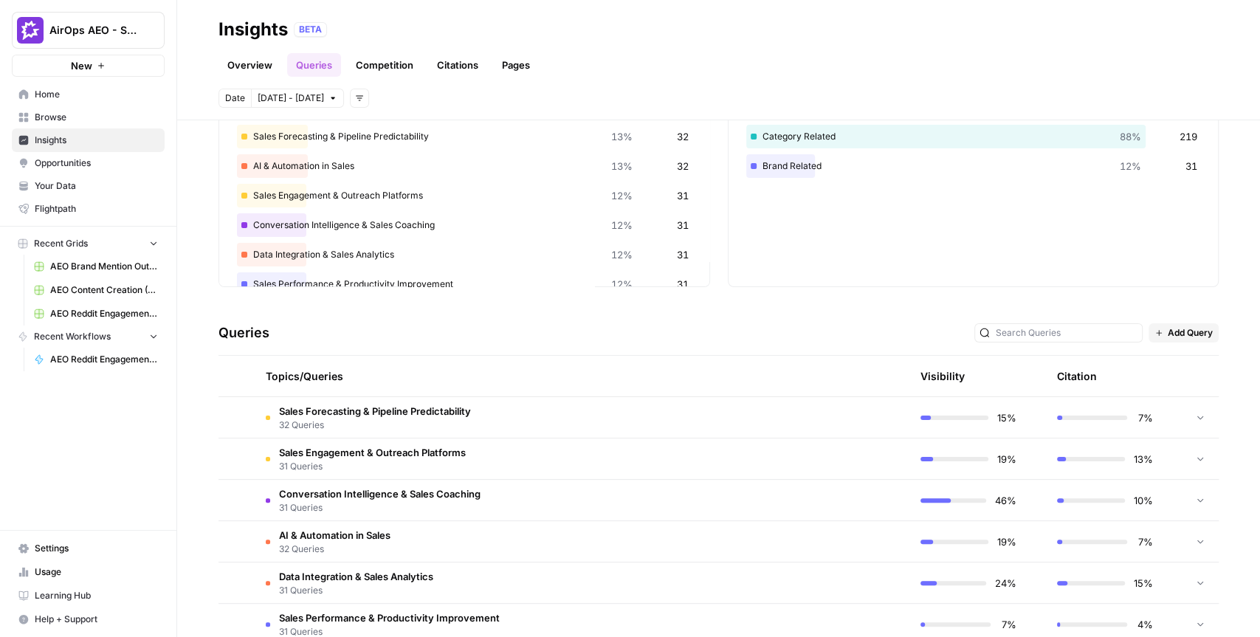
click at [420, 495] on span "Conversation Intelligence & Sales Coaching" at bounding box center [379, 493] width 201 height 15
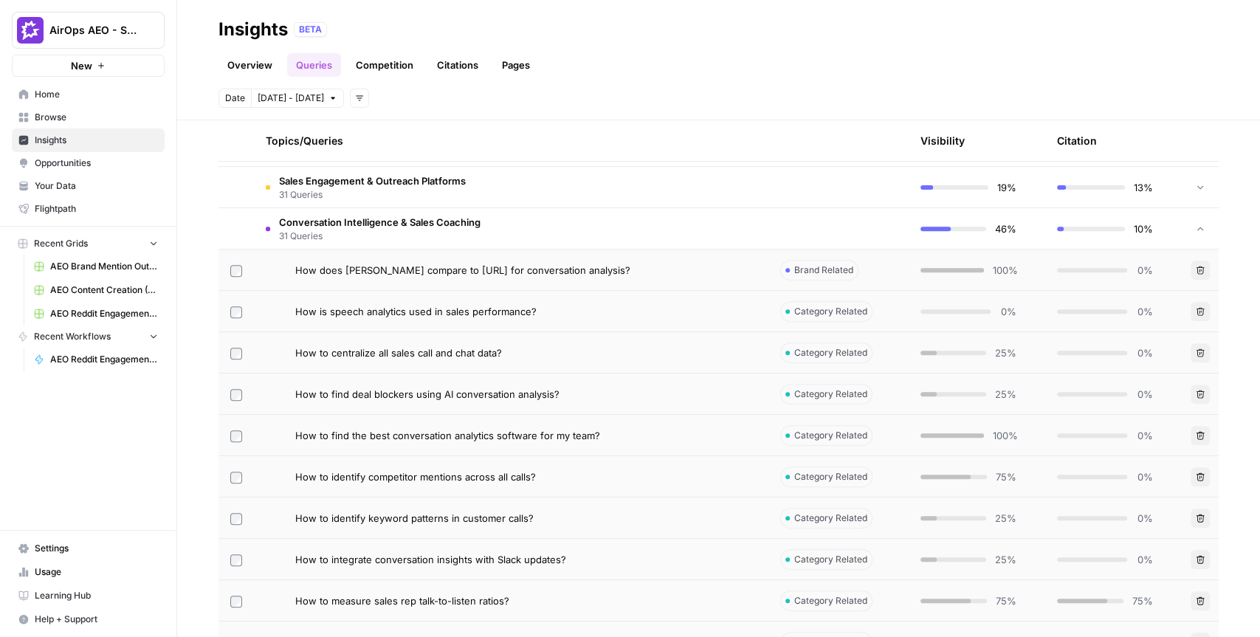
scroll to position [383, 0]
click at [96, 159] on span "Opportunities" at bounding box center [96, 162] width 123 height 13
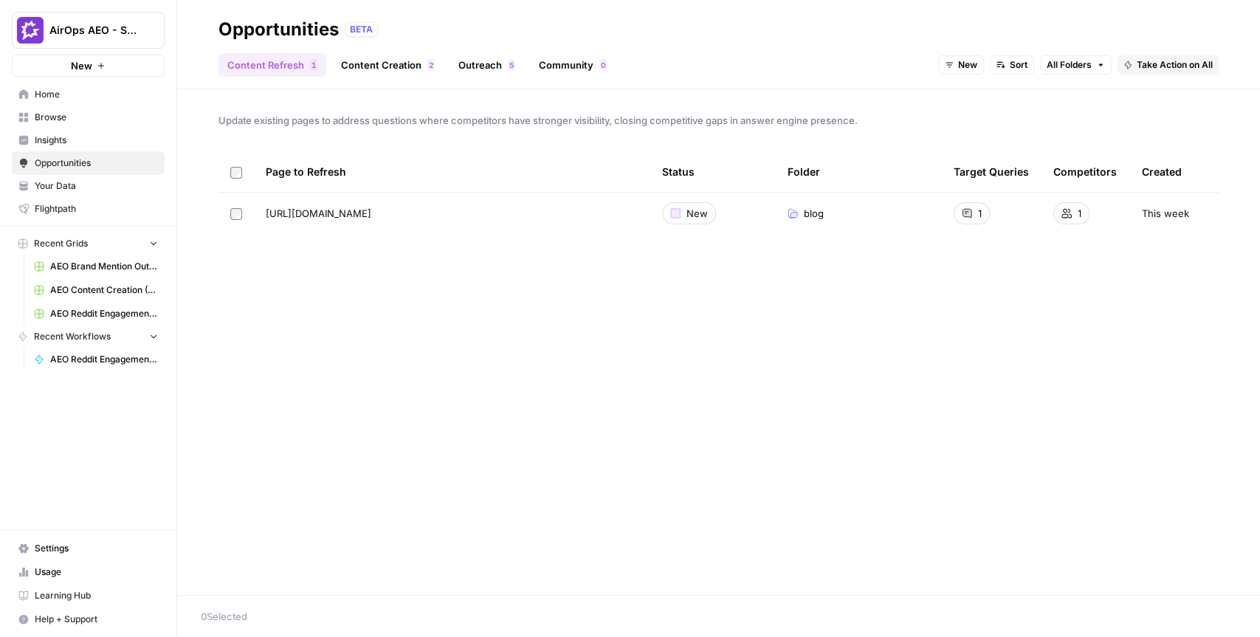
click at [395, 65] on link "Content Creation 2" at bounding box center [387, 65] width 111 height 24
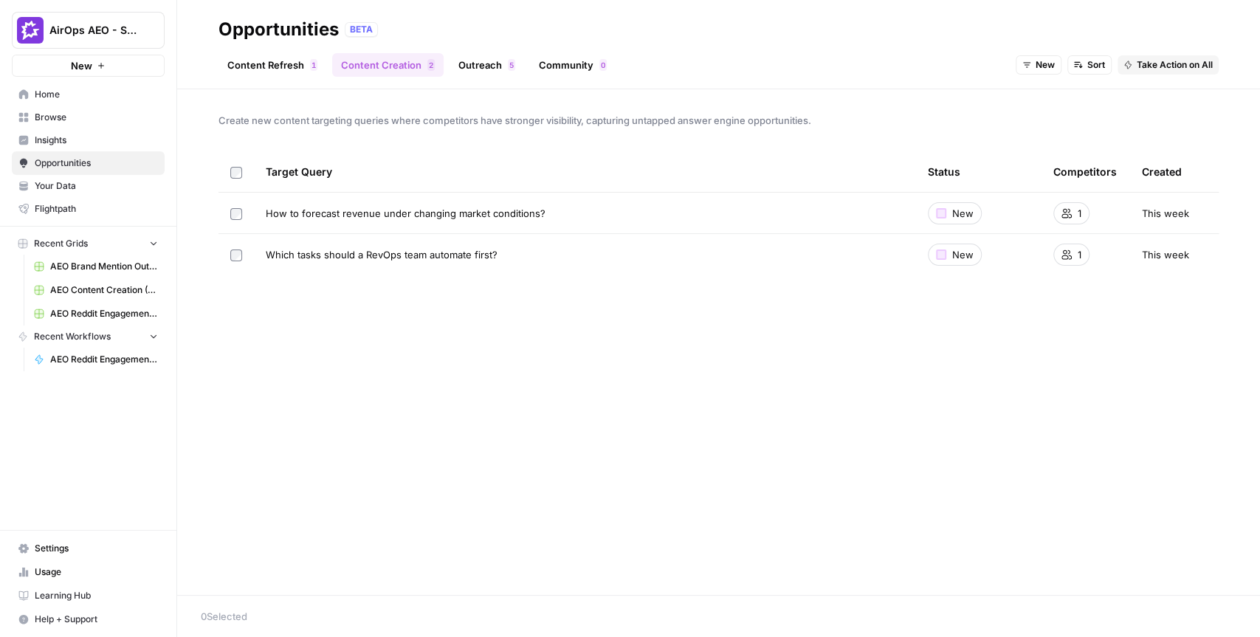
click at [55, 179] on span "Your Data" at bounding box center [96, 185] width 123 height 13
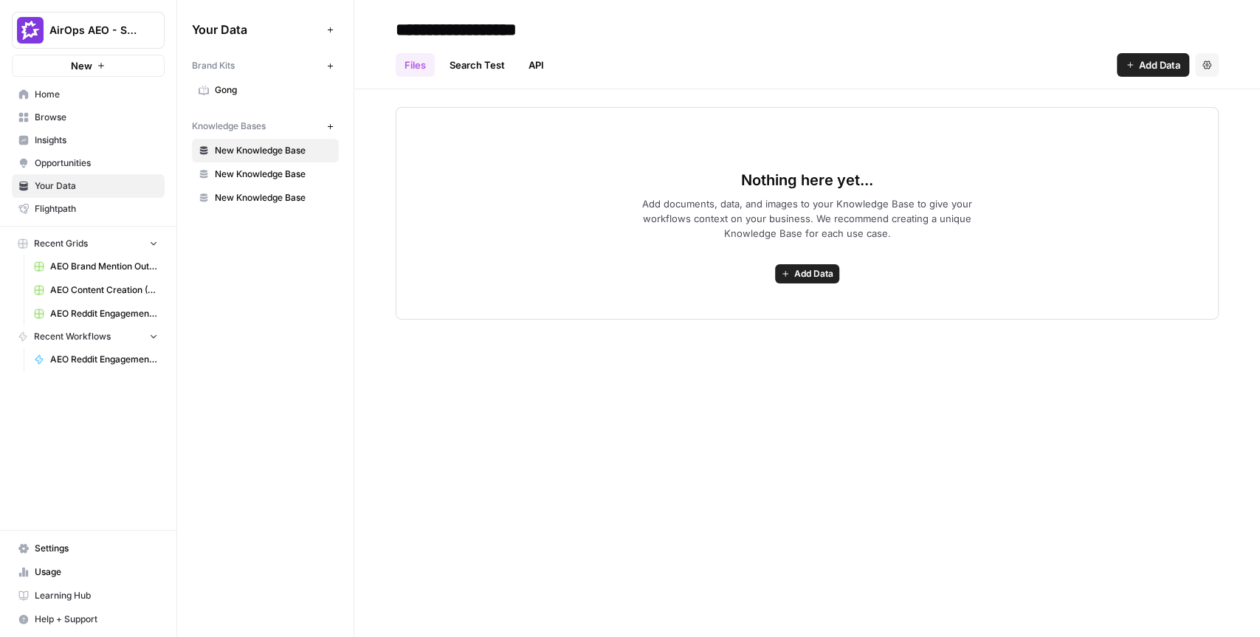
click at [272, 96] on span "Gong" at bounding box center [273, 89] width 117 height 13
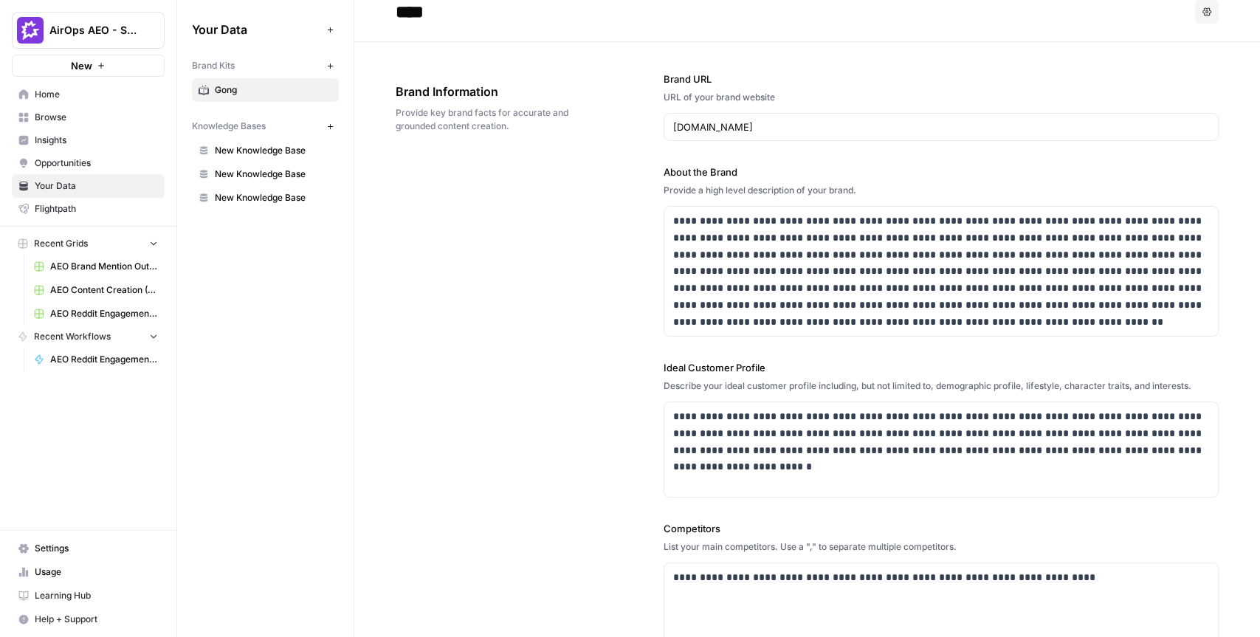
scroll to position [7, 0]
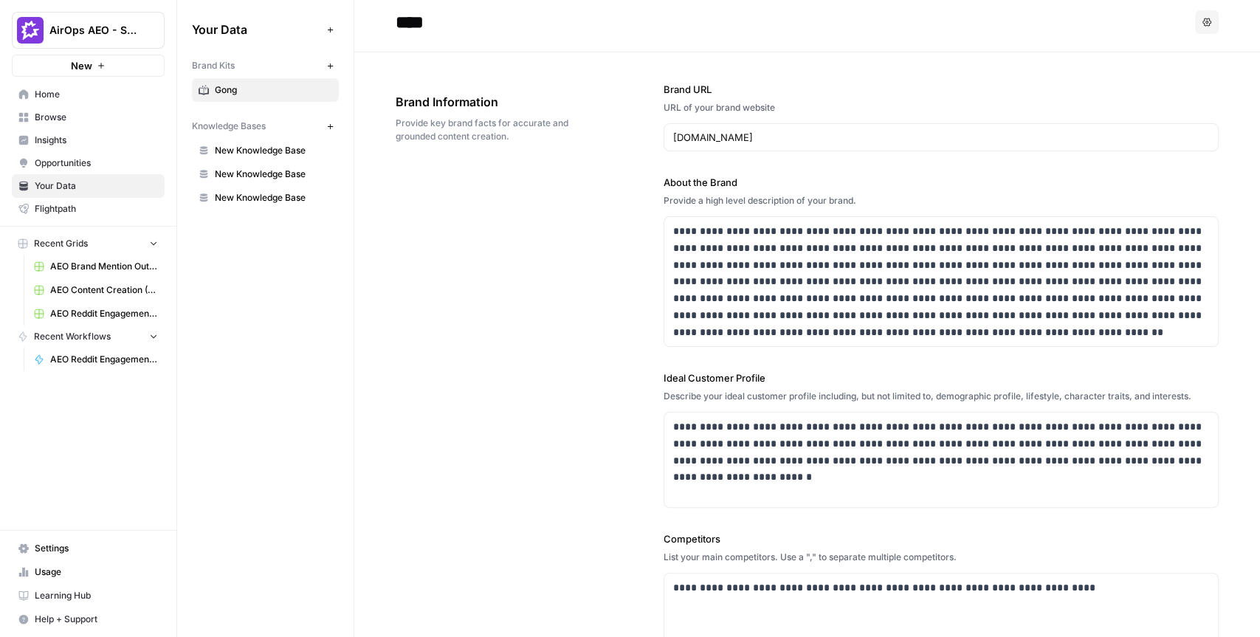
drag, startPoint x: 298, startPoint y: 128, endPoint x: 188, endPoint y: 128, distance: 109.9
click at [188, 128] on div "Your Data Add Data Brand Kits New Gong Knowledge Bases New New Knowledge Base N…" at bounding box center [265, 113] width 176 height 227
click at [330, 125] on icon "button" at bounding box center [329, 125] width 5 height 5
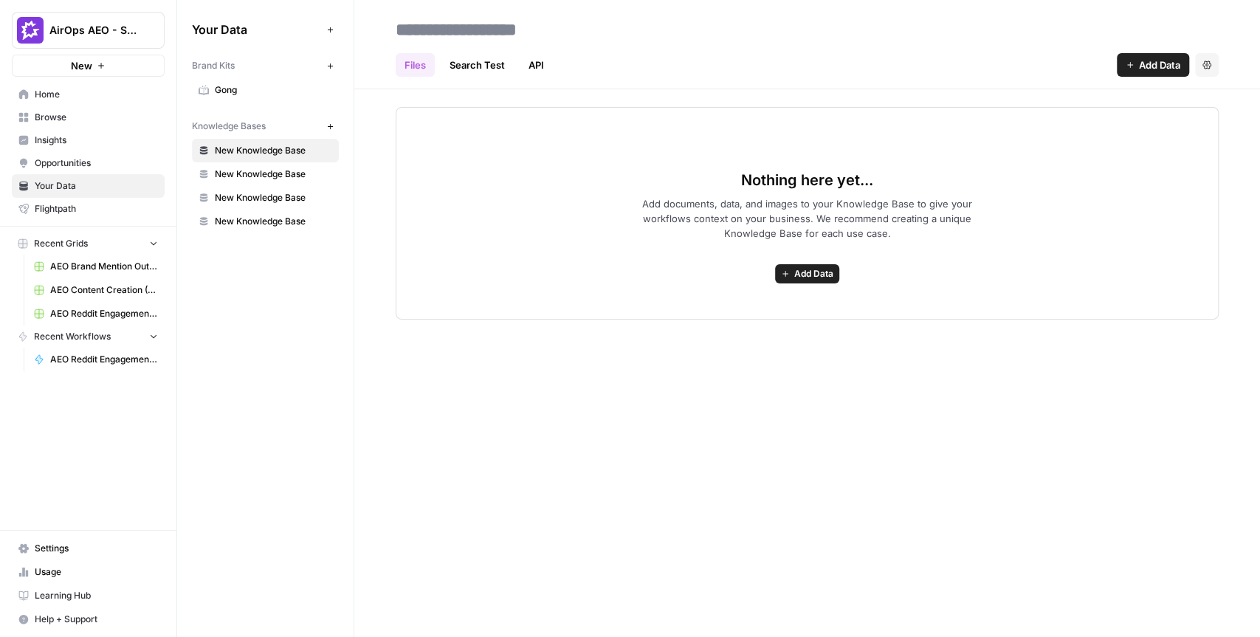
click at [469, 31] on input at bounding box center [508, 30] width 236 height 30
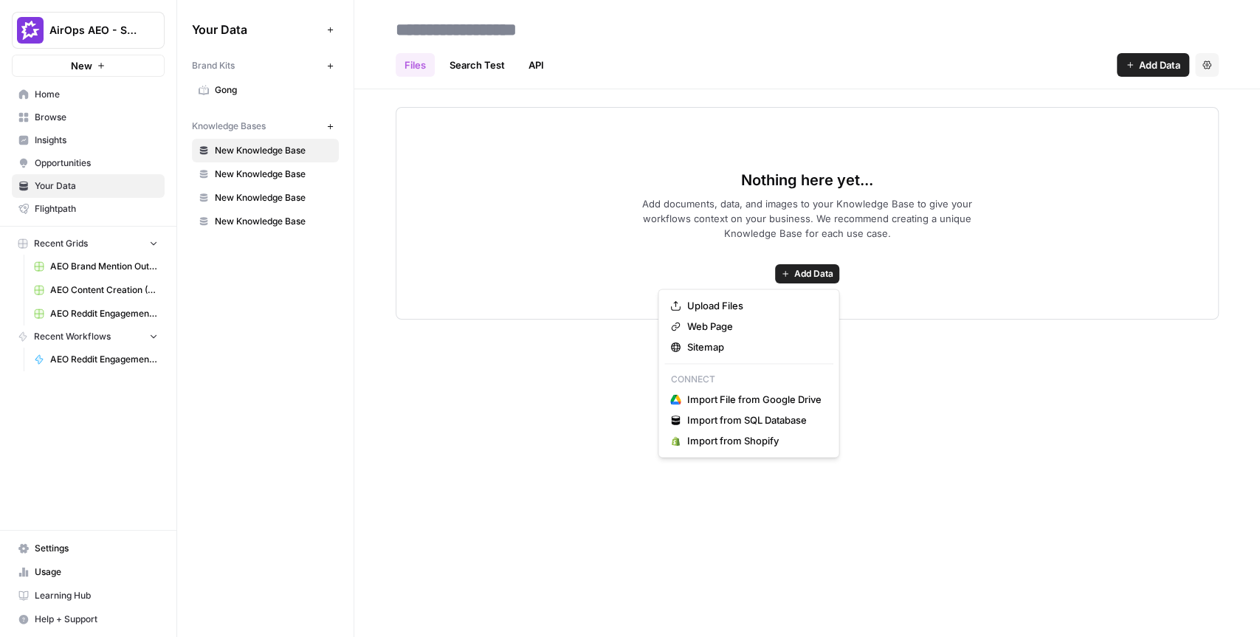
click at [809, 274] on span "Add Data" at bounding box center [813, 273] width 39 height 13
click at [80, 134] on span "Insights" at bounding box center [96, 140] width 123 height 13
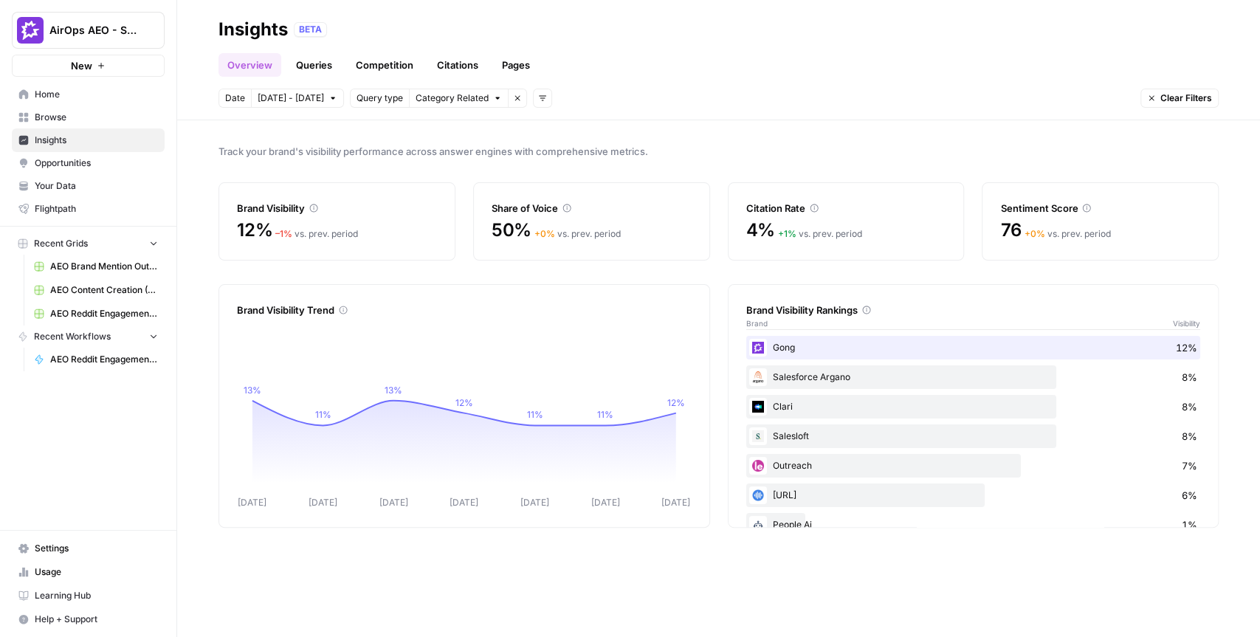
drag, startPoint x: 822, startPoint y: 346, endPoint x: 710, endPoint y: 339, distance: 112.4
click at [710, 339] on div "Brand Visibility Trend Sep 30 Oct 01 Oct 02 Oct 03 Oct 04 Oct 05 Oct 06 13% 11%…" at bounding box center [718, 405] width 1000 height 243
click at [714, 322] on div "Brand Visibility Trend Sep 30 Oct 01 Oct 02 Oct 03 Oct 04 Oct 05 Oct 06 13% 11%…" at bounding box center [718, 405] width 1000 height 243
click at [200, 189] on div "Track your brand's visibility performance across answer engines with comprehens…" at bounding box center [718, 378] width 1082 height 517
click at [86, 184] on span "Your Data" at bounding box center [96, 185] width 123 height 13
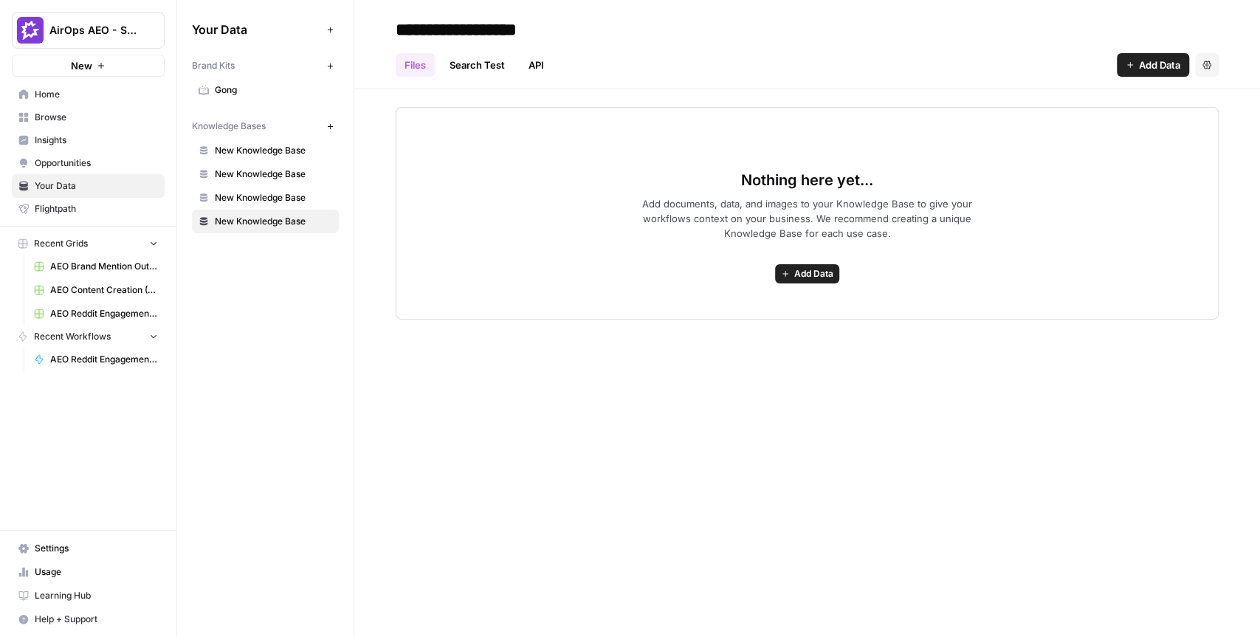
click at [99, 40] on button "AirOps AEO - Single Brand (Gong)" at bounding box center [88, 30] width 153 height 37
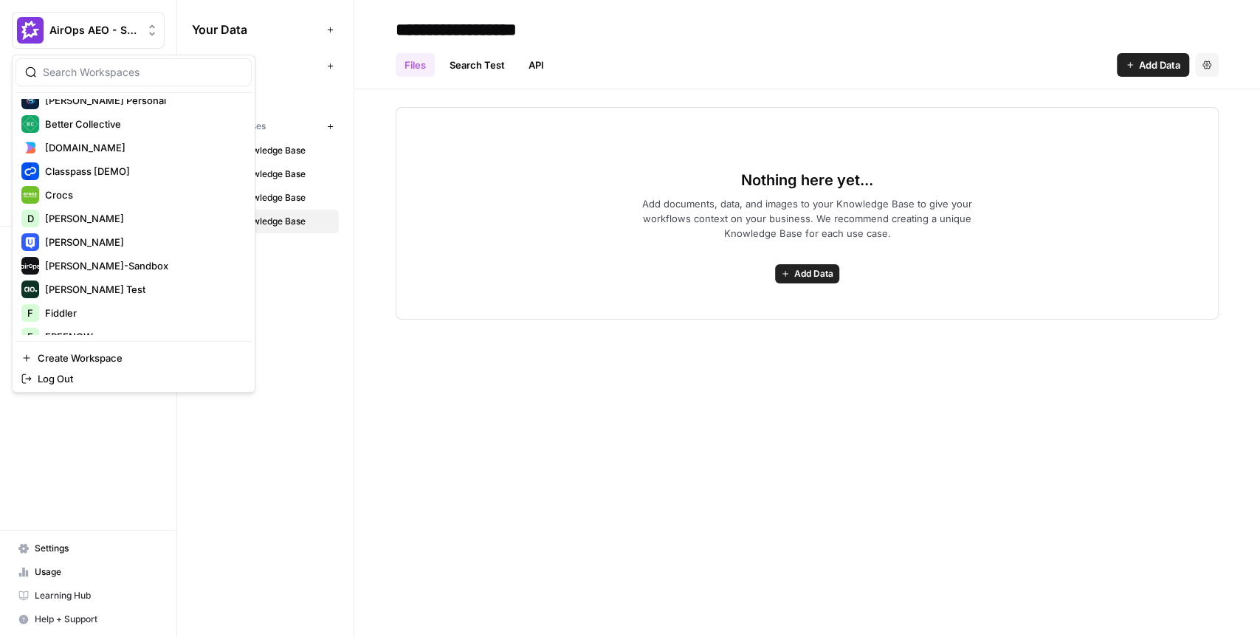
scroll to position [232, 0]
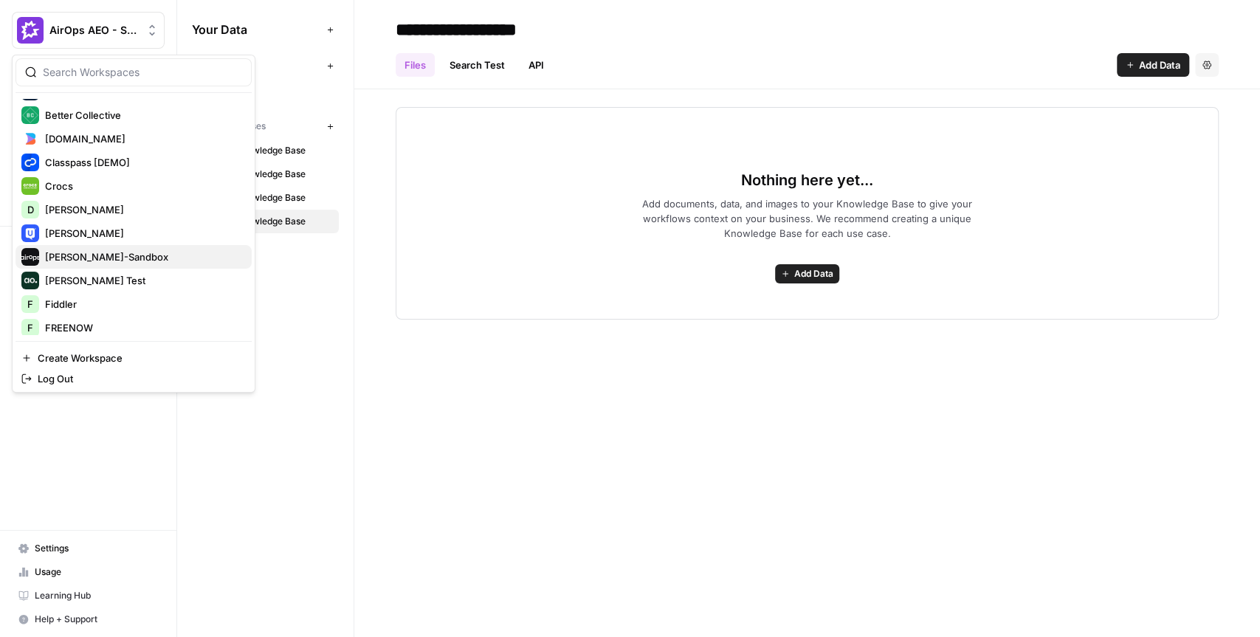
click at [82, 259] on span "Dille-Sandbox" at bounding box center [142, 256] width 195 height 15
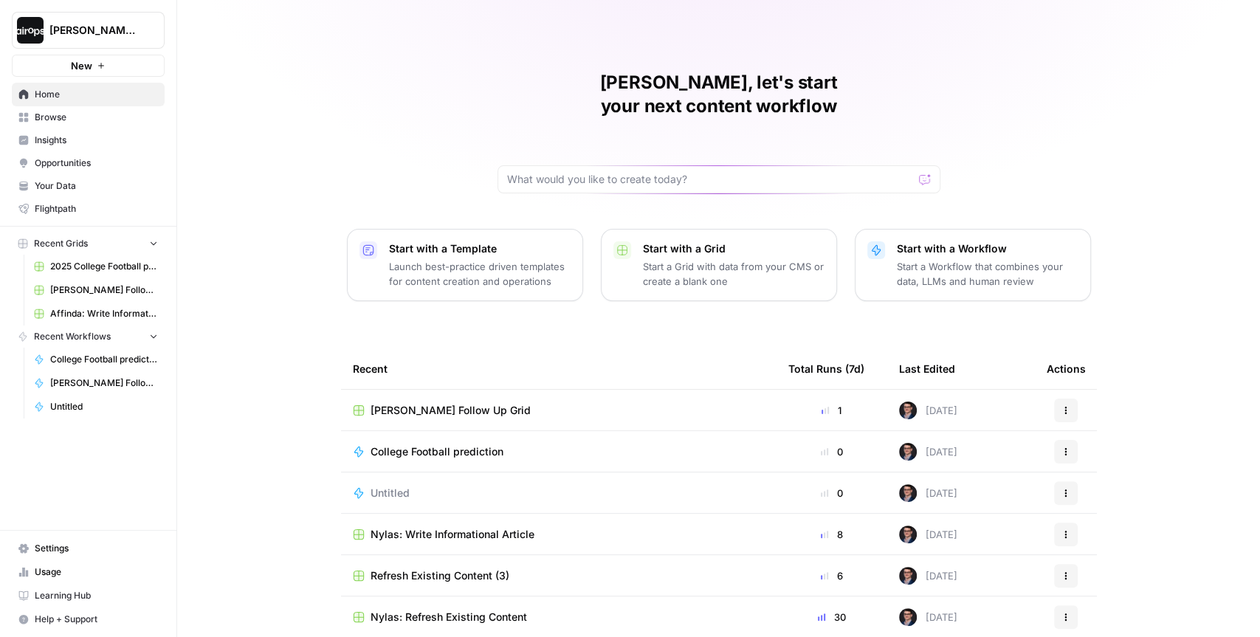
click at [78, 180] on span "Your Data" at bounding box center [96, 185] width 123 height 13
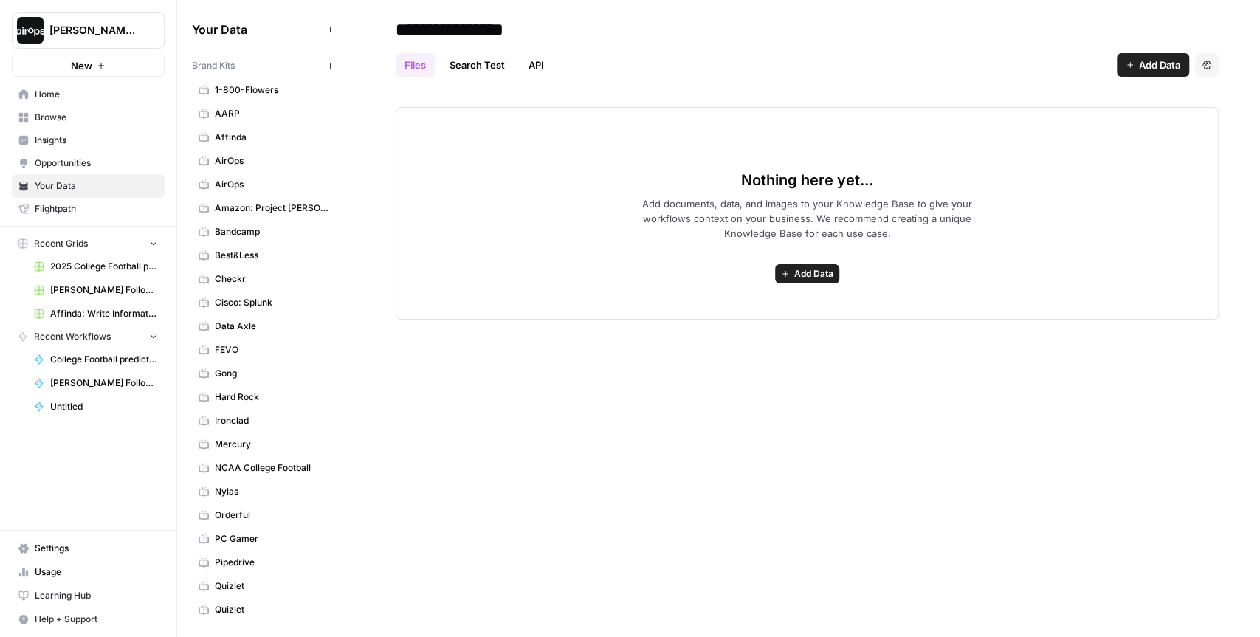
click at [247, 134] on span "Affinda" at bounding box center [273, 137] width 117 height 13
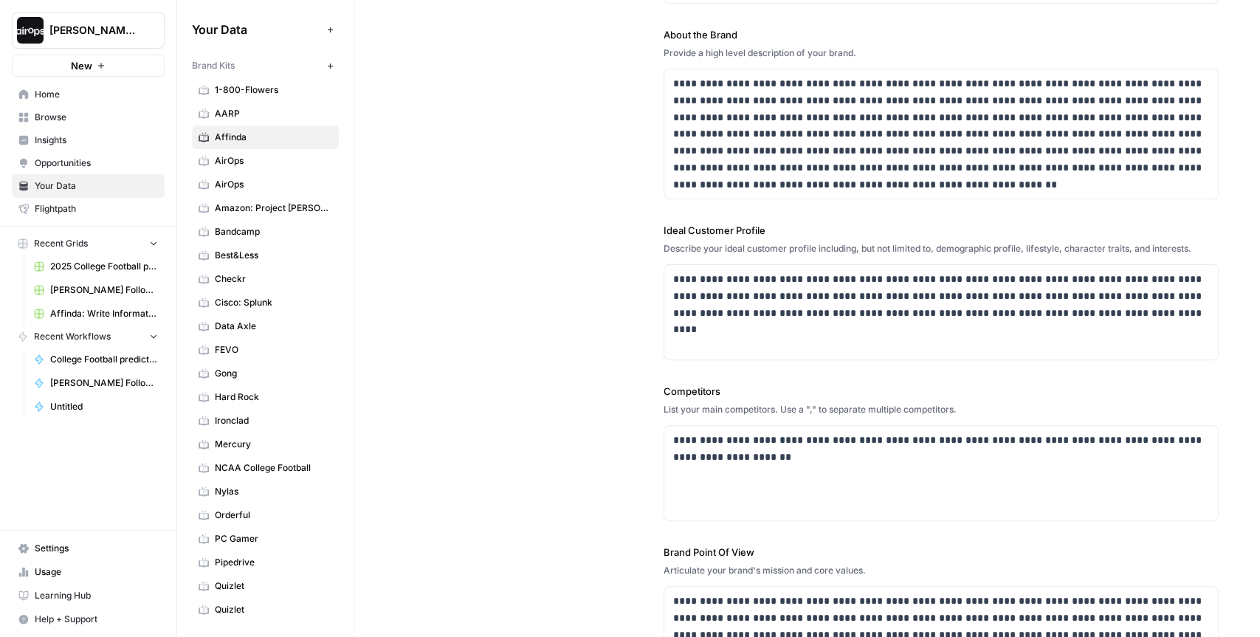
scroll to position [156, 0]
click at [409, 298] on div "**********" at bounding box center [806, 306] width 823 height 807
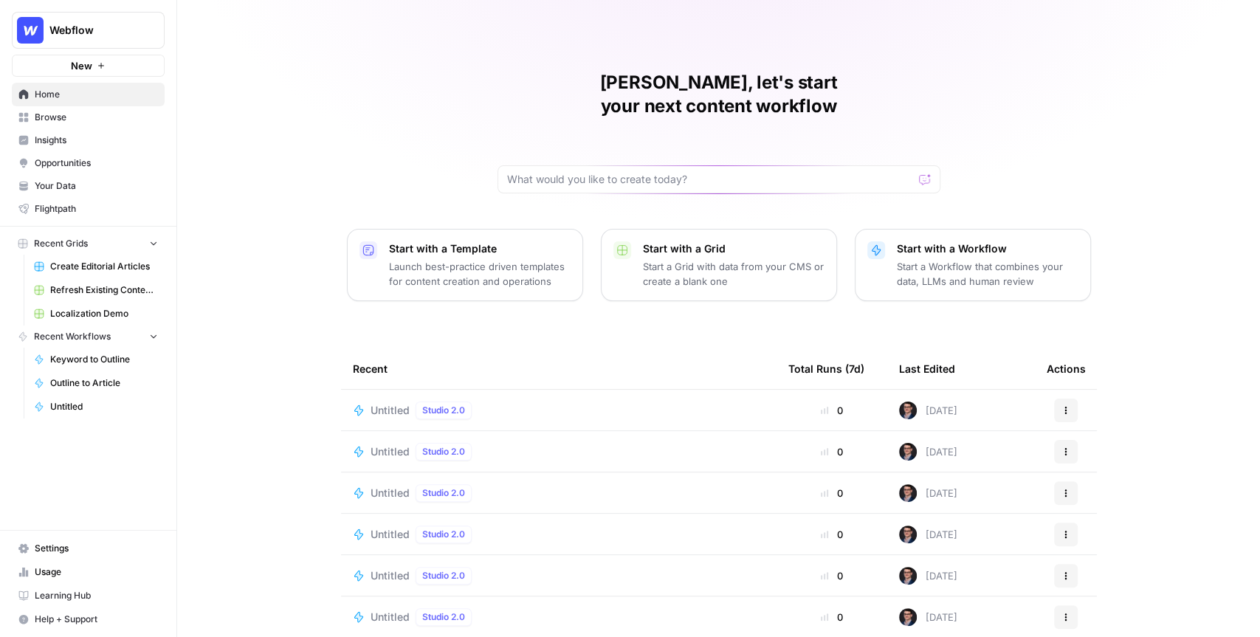
click at [83, 146] on span "Insights" at bounding box center [96, 140] width 123 height 13
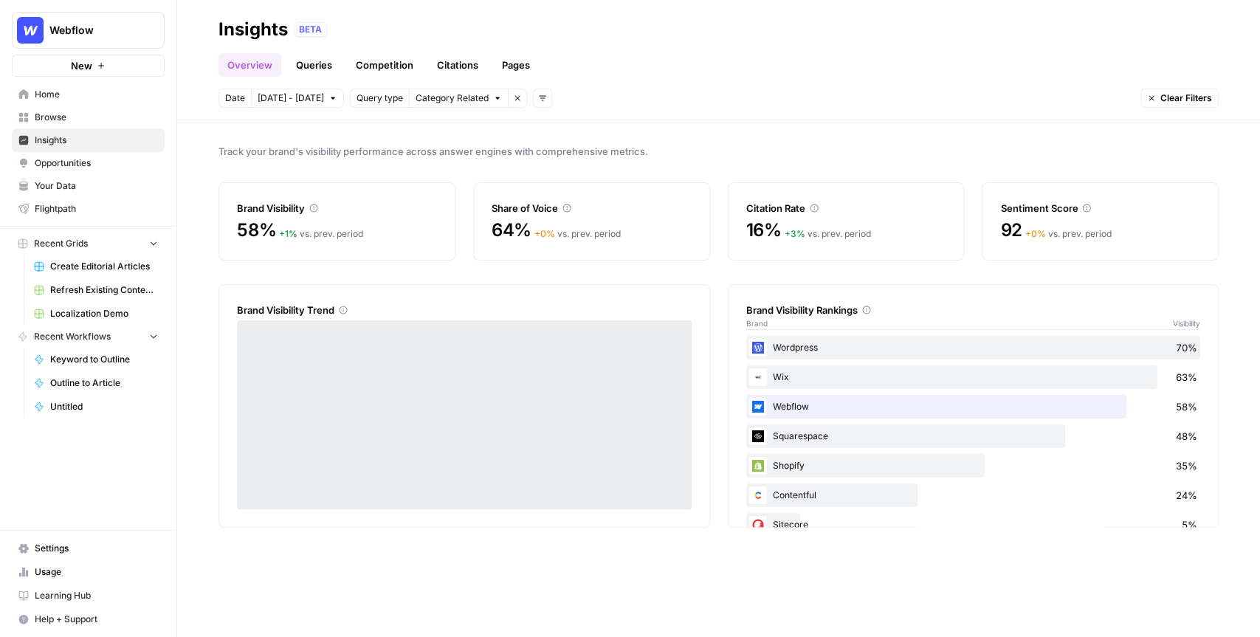
click at [78, 160] on span "Opportunities" at bounding box center [96, 162] width 123 height 13
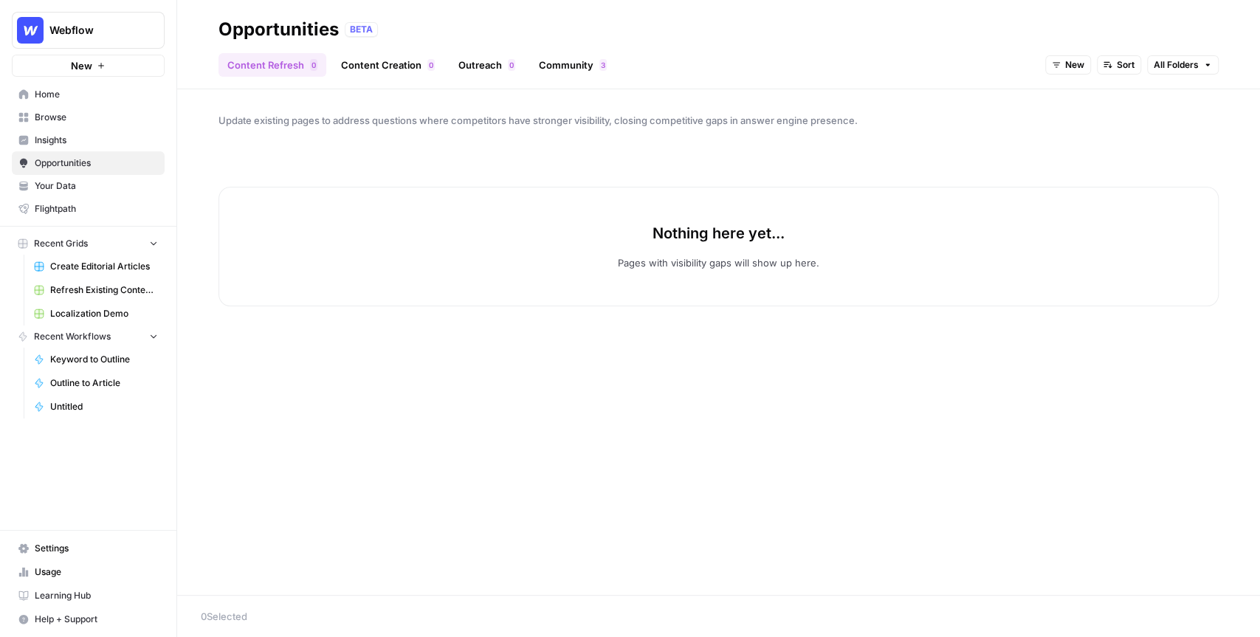
click at [579, 68] on link "Community 3" at bounding box center [573, 65] width 86 height 24
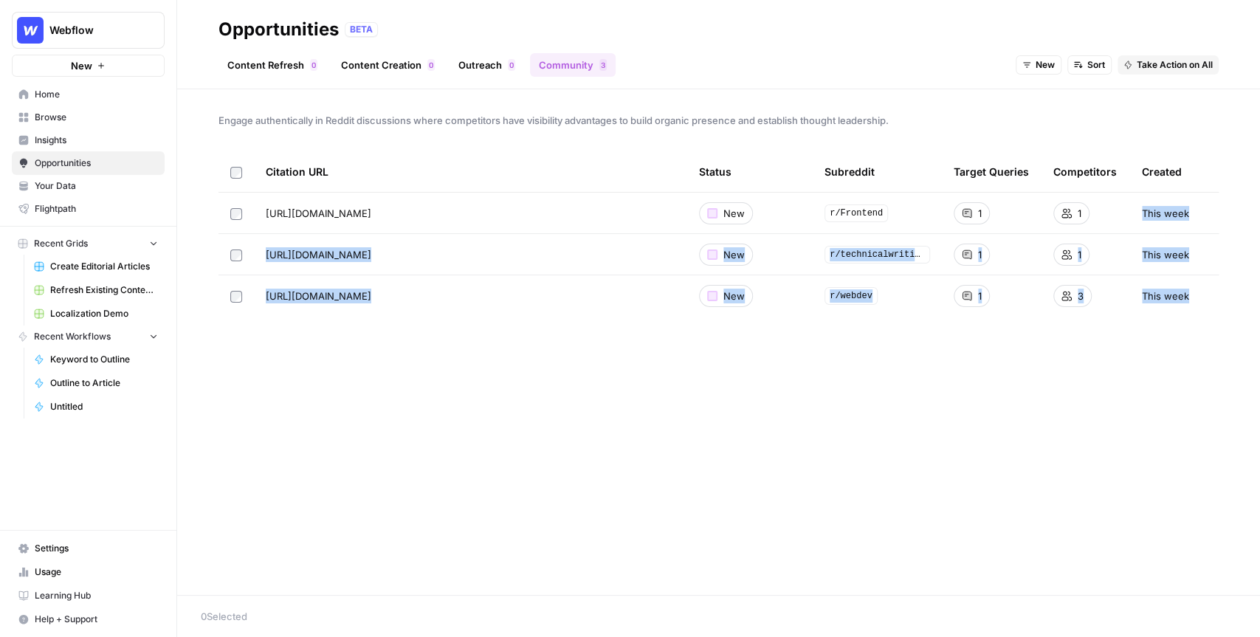
drag, startPoint x: 1201, startPoint y: 301, endPoint x: 1140, endPoint y: 207, distance: 111.5
click at [1140, 207] on tbody "https://www.reddit.com/r/Frontend/comments/119xs74/what_are_some_good_websites_…" at bounding box center [718, 255] width 1000 height 124
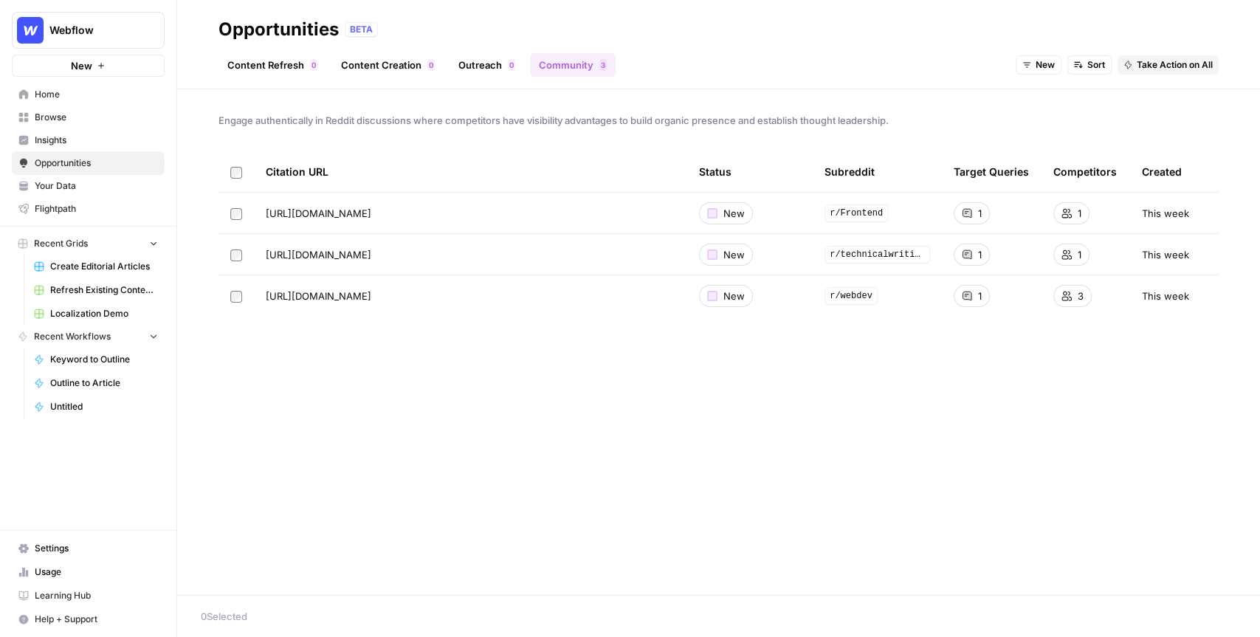
click at [1105, 134] on div "Engage authentically in Reddit discussions where competitors have visibility ad…" at bounding box center [718, 341] width 1082 height 505
click at [90, 33] on span "Webflow" at bounding box center [93, 30] width 89 height 15
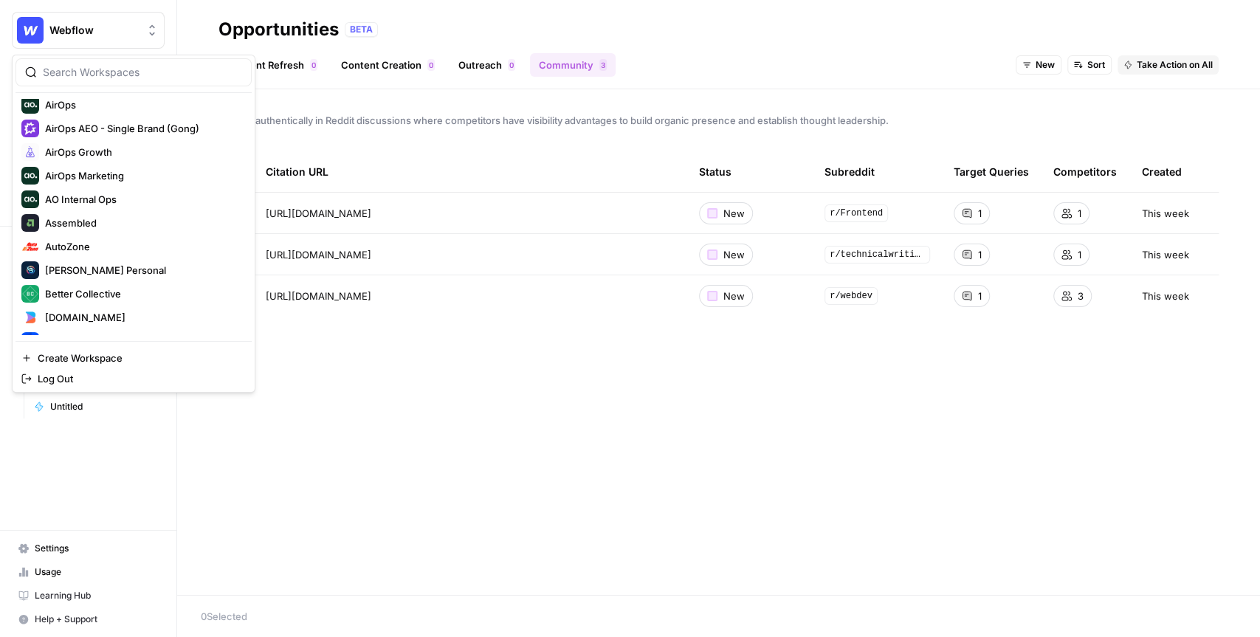
scroll to position [89, 0]
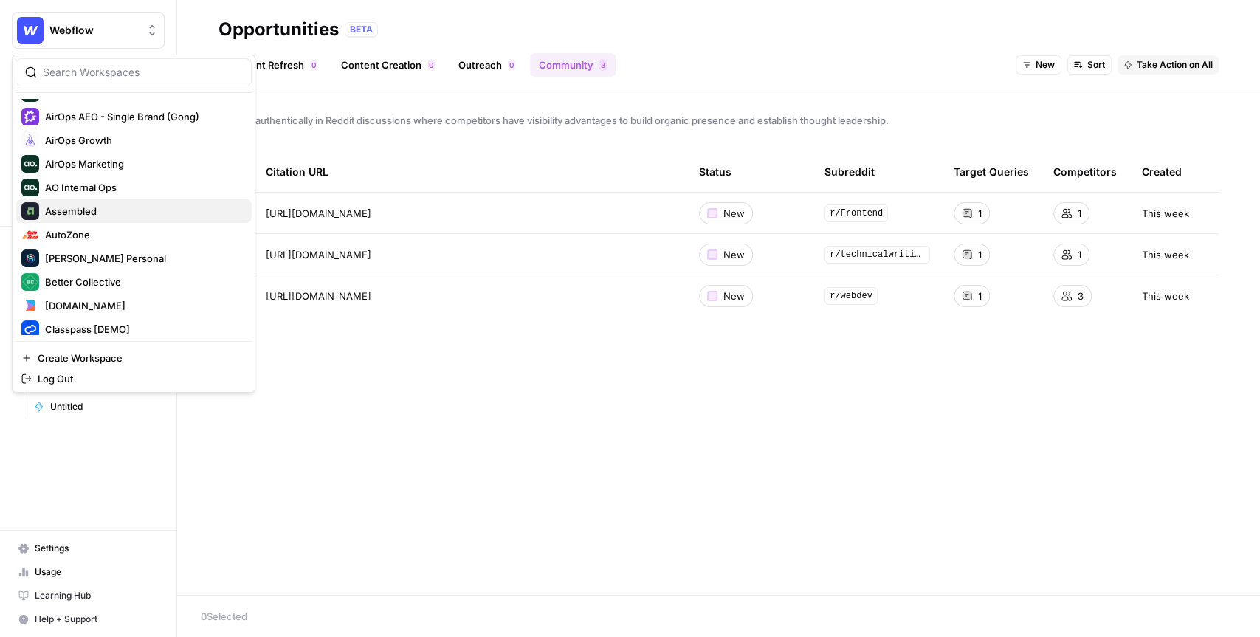
click at [102, 208] on span "Assembled" at bounding box center [142, 211] width 195 height 15
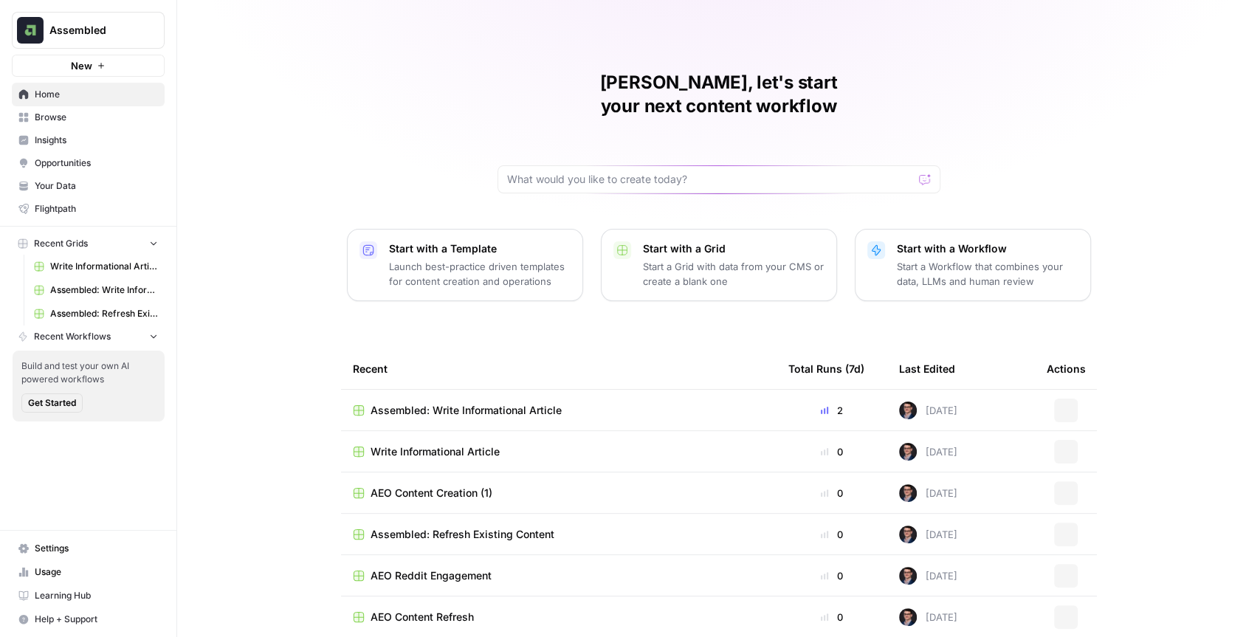
click at [82, 161] on span "Opportunities" at bounding box center [96, 162] width 123 height 13
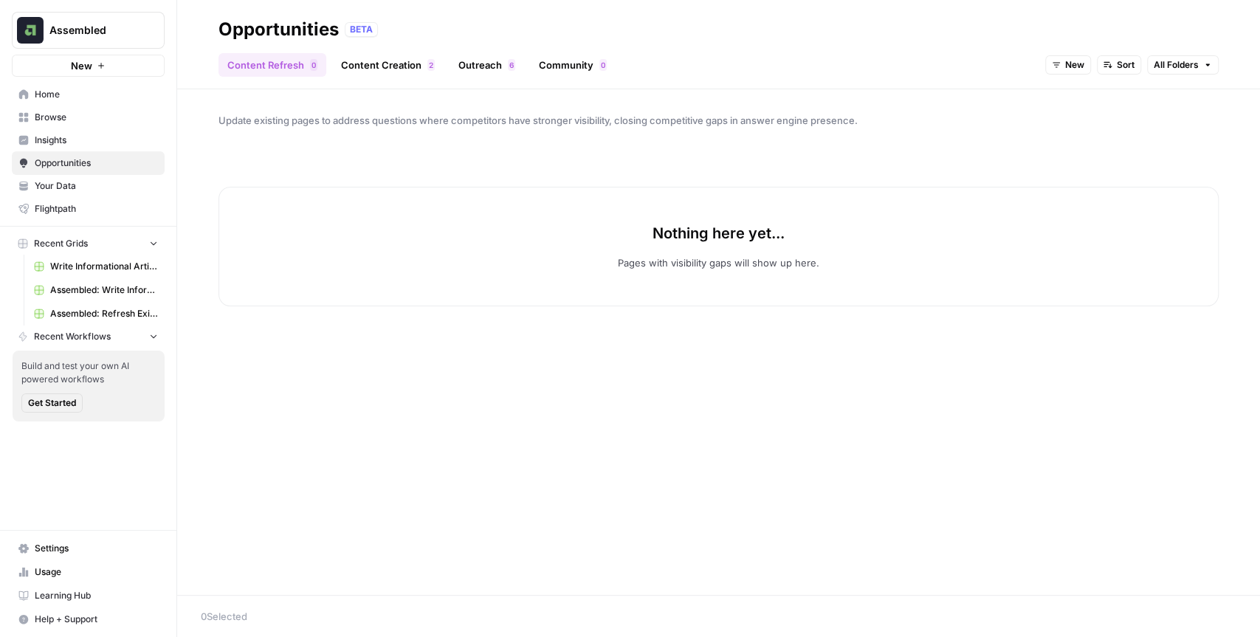
click at [86, 97] on span "Home" at bounding box center [96, 94] width 123 height 13
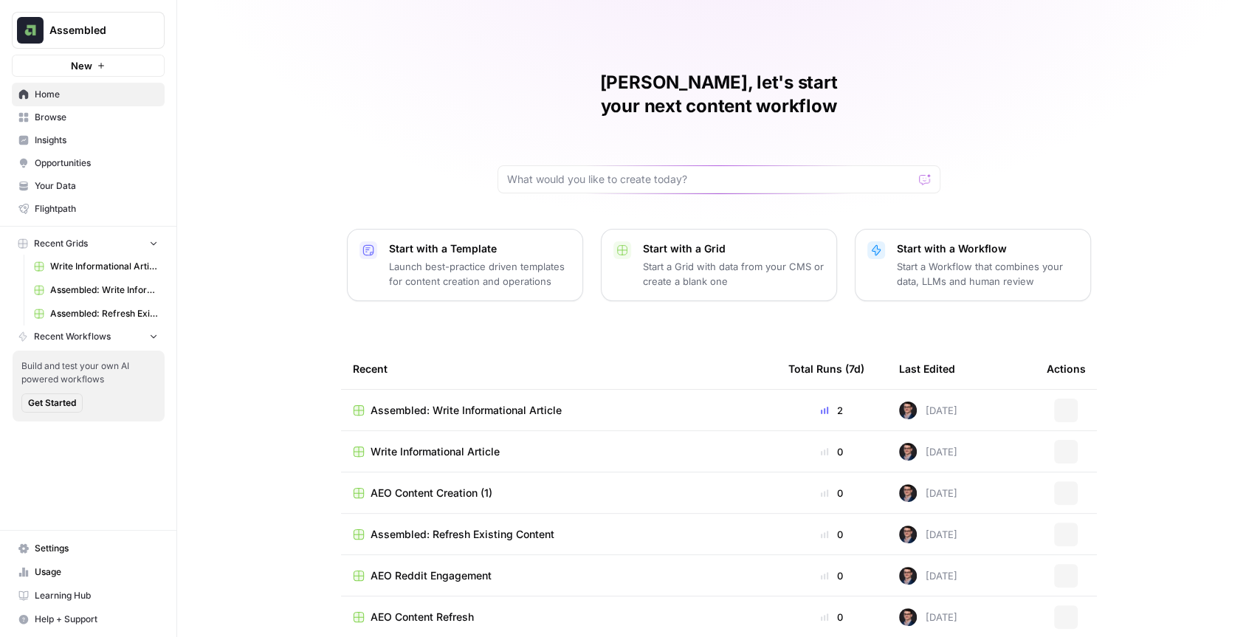
click at [103, 35] on span "Assembled" at bounding box center [93, 30] width 89 height 15
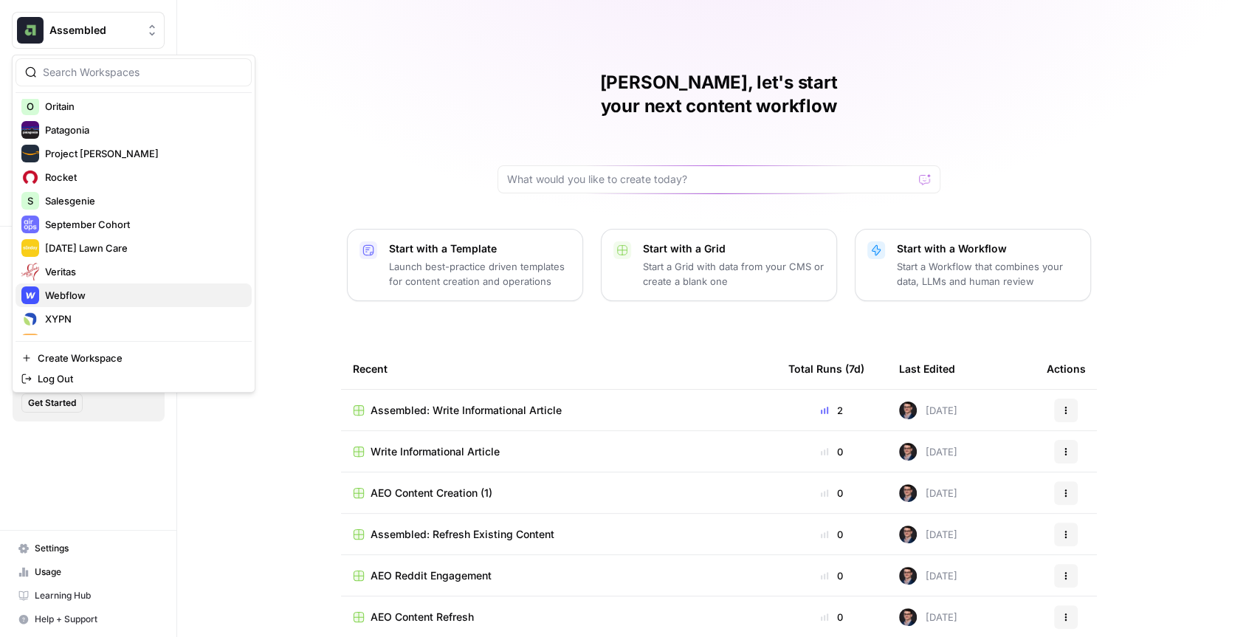
scroll to position [640, 0]
click at [291, 179] on div "[PERSON_NAME], let's start your next content workflow Start with a Template Lau…" at bounding box center [718, 351] width 1082 height 702
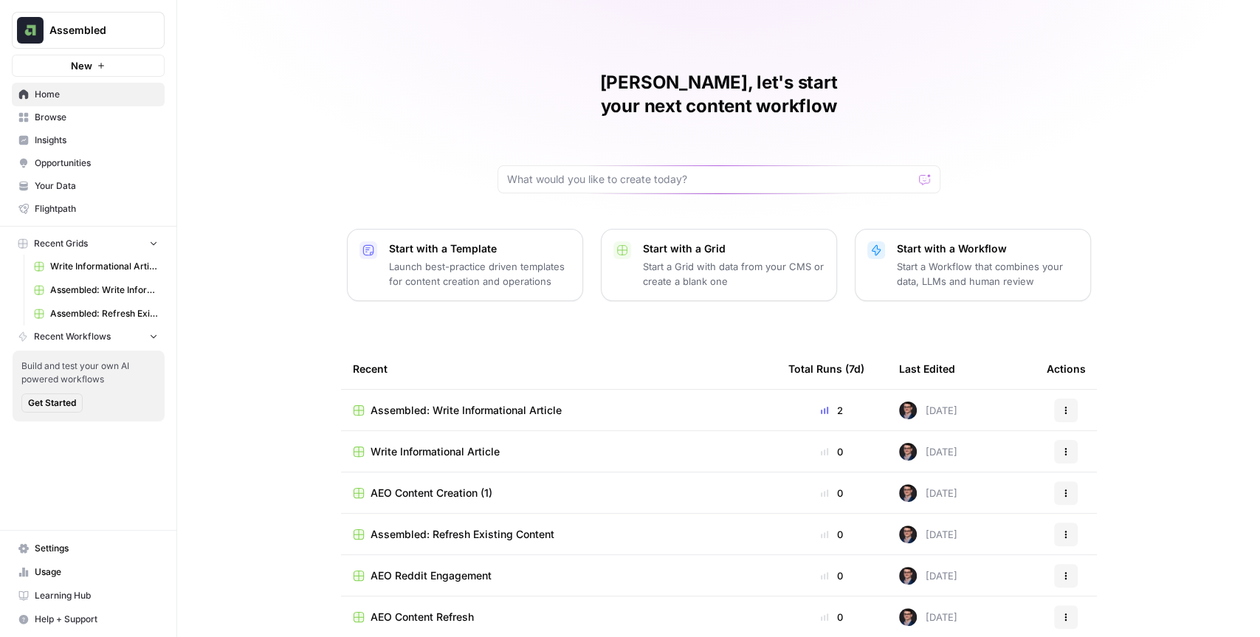
click at [80, 134] on span "Insights" at bounding box center [96, 140] width 123 height 13
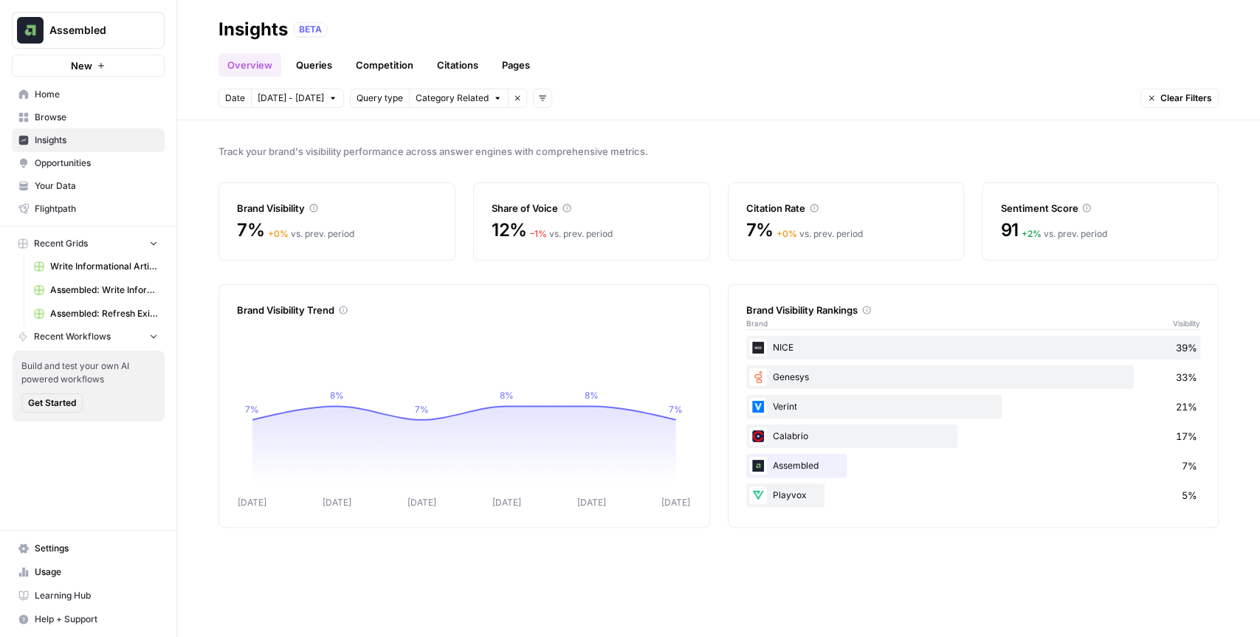
click at [83, 163] on span "Opportunities" at bounding box center [96, 162] width 123 height 13
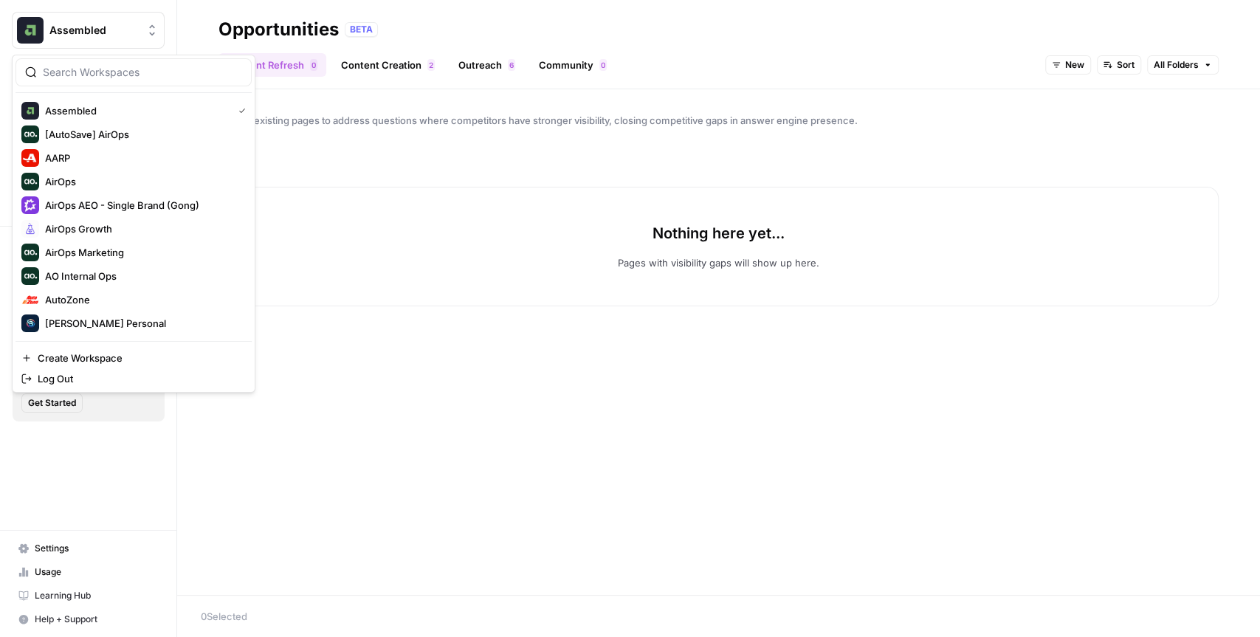
click at [139, 36] on span "Assembled" at bounding box center [93, 30] width 89 height 15
click at [75, 38] on button "Assembled" at bounding box center [88, 30] width 153 height 37
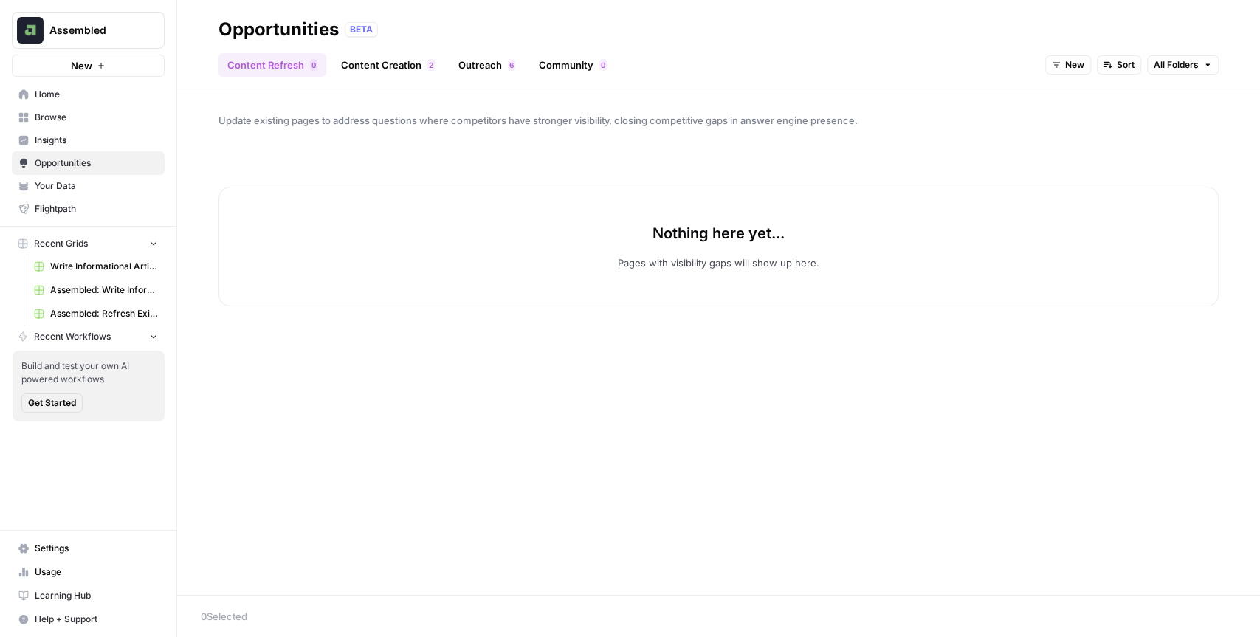
click at [75, 38] on button "Assembled" at bounding box center [88, 30] width 153 height 37
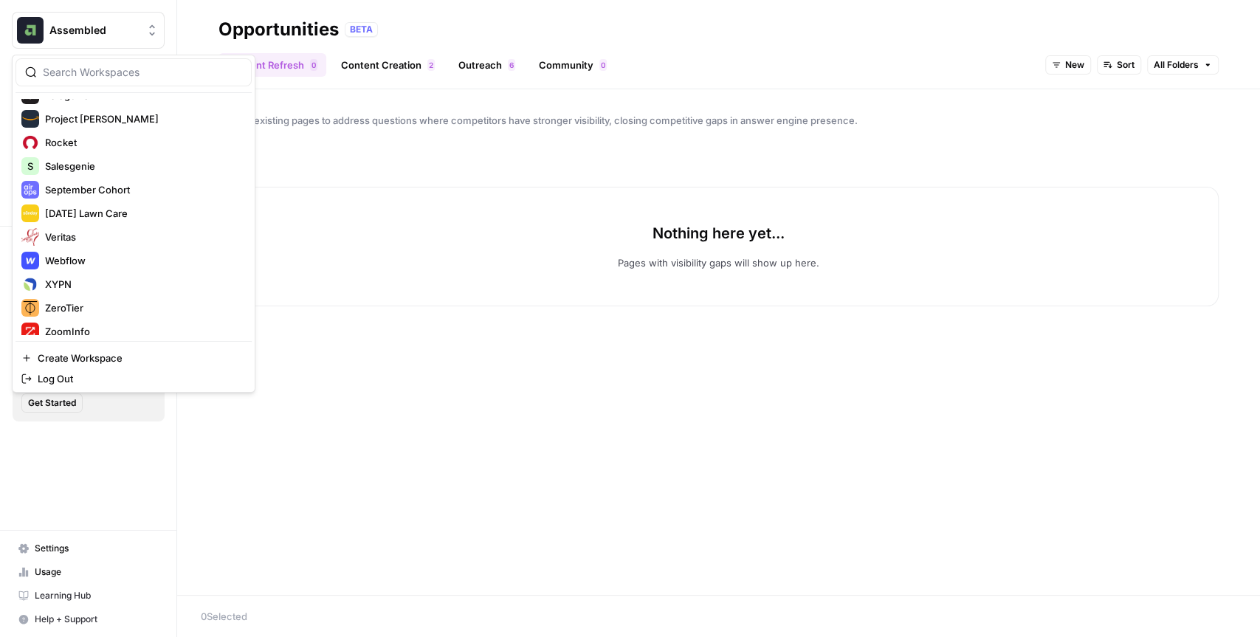
scroll to position [685, 0]
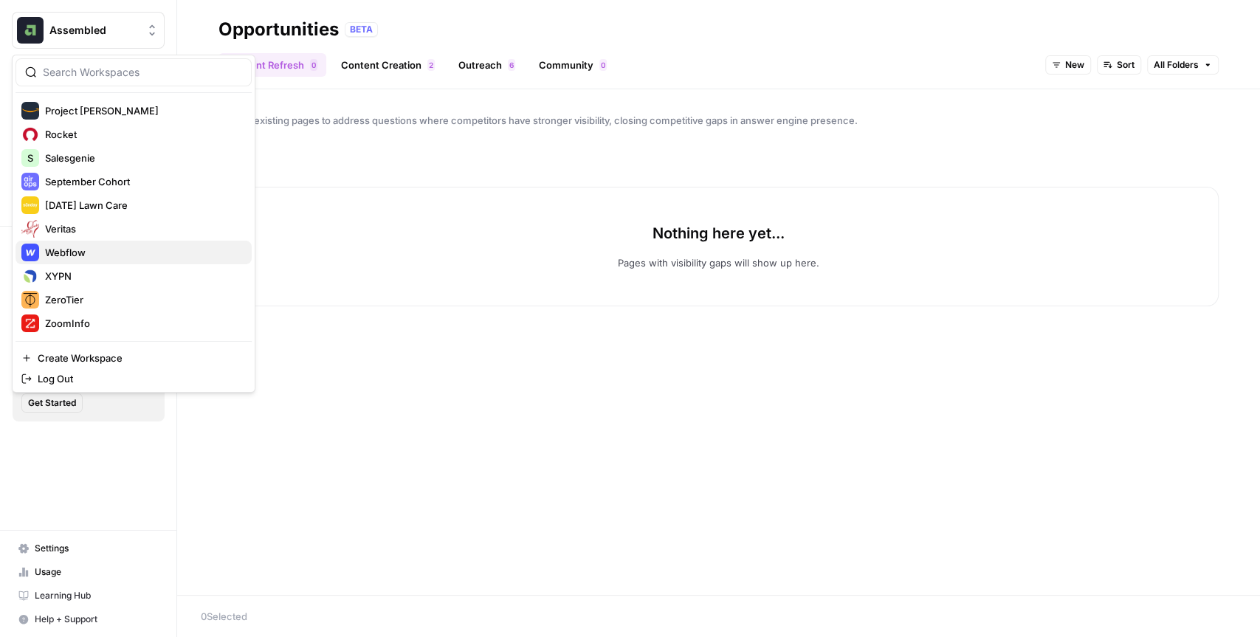
click at [89, 243] on div "Webflow" at bounding box center [133, 252] width 224 height 18
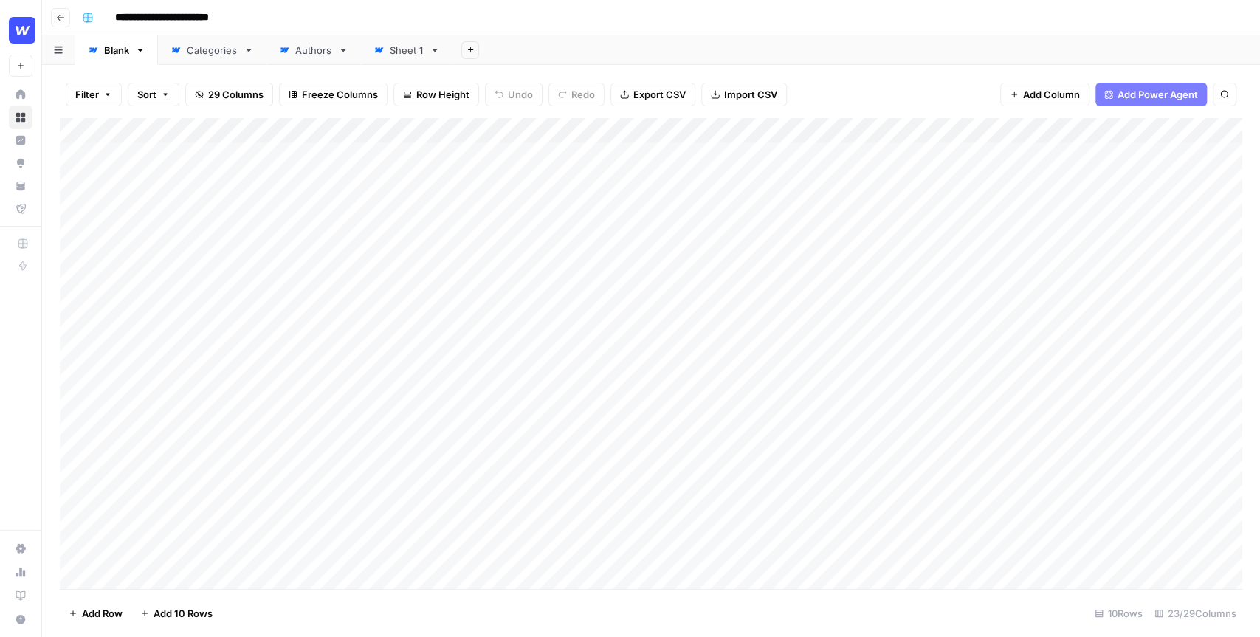
drag, startPoint x: 288, startPoint y: 179, endPoint x: 347, endPoint y: 497, distance: 323.5
click at [347, 497] on div "Add Column" at bounding box center [651, 353] width 1182 height 471
drag, startPoint x: 469, startPoint y: 178, endPoint x: 398, endPoint y: 589, distance: 417.2
click at [398, 589] on div "Filter Sort 29 Columns Freeze Columns Row Height Undo Redo Export CSV Import CS…" at bounding box center [650, 351] width 1217 height 572
click at [455, 373] on div "Add Column" at bounding box center [651, 353] width 1182 height 471
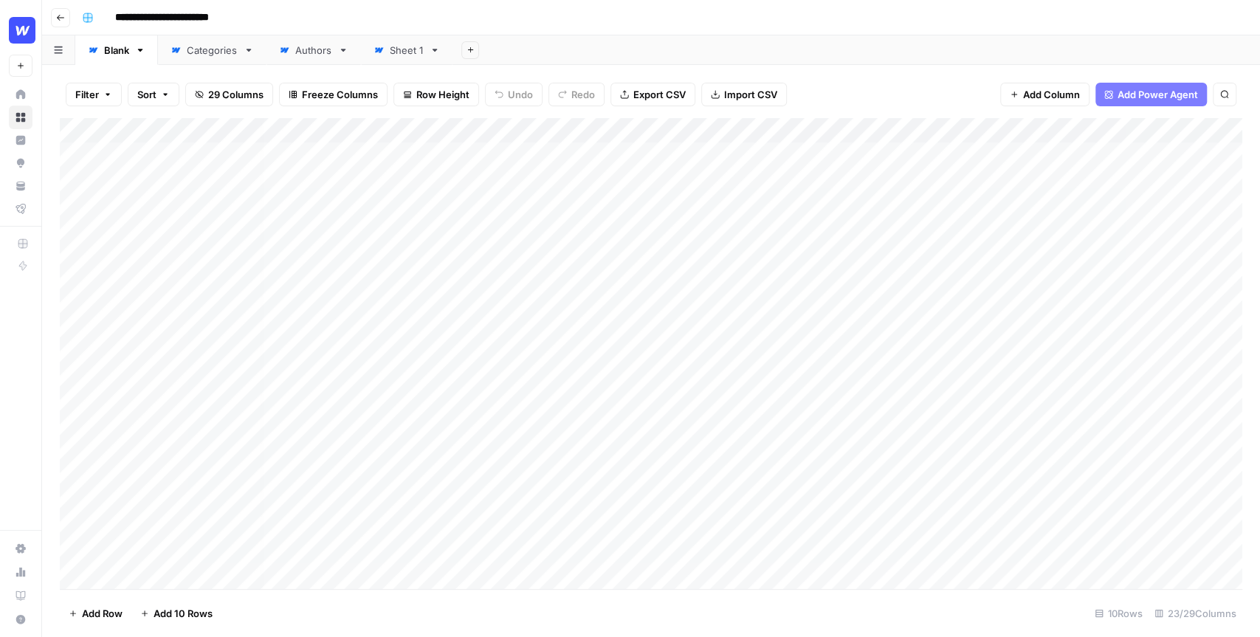
scroll to position [0, 194]
drag, startPoint x: 455, startPoint y: 187, endPoint x: 455, endPoint y: 511, distance: 324.7
click at [455, 510] on div "Add Column" at bounding box center [651, 353] width 1182 height 471
drag, startPoint x: 629, startPoint y: 187, endPoint x: 599, endPoint y: 532, distance: 345.8
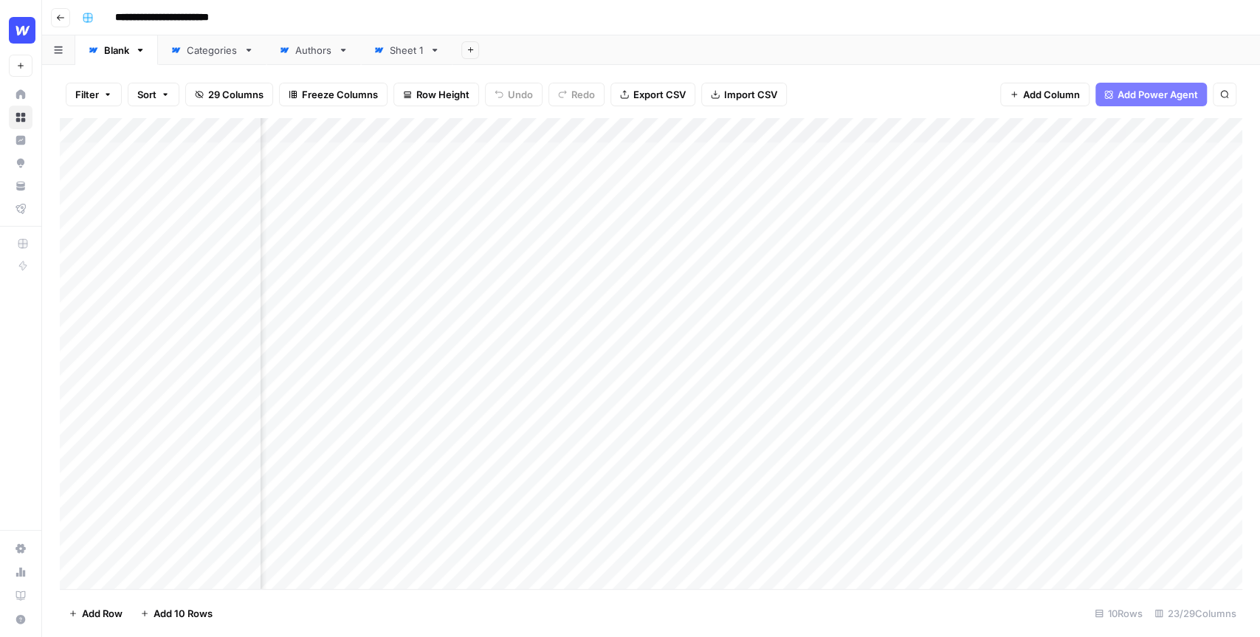
click at [599, 532] on div "Add Column" at bounding box center [651, 353] width 1182 height 471
drag, startPoint x: 507, startPoint y: 183, endPoint x: 1060, endPoint y: 471, distance: 623.7
click at [1060, 471] on div "Add Column" at bounding box center [651, 353] width 1182 height 471
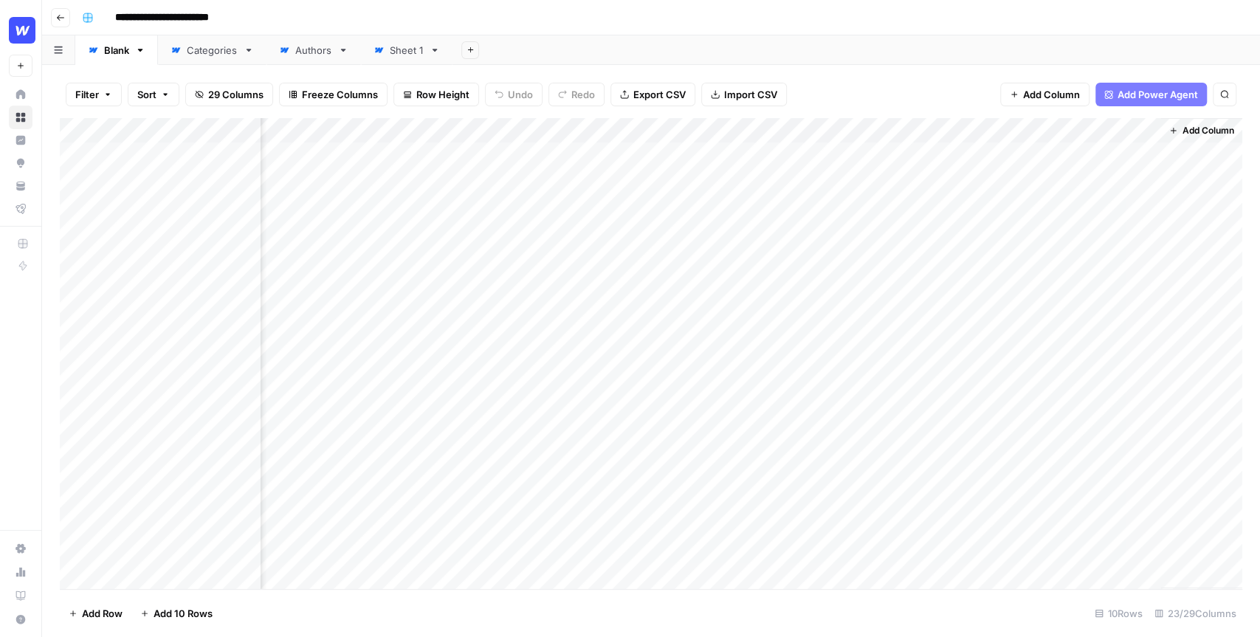
drag, startPoint x: 955, startPoint y: 176, endPoint x: 922, endPoint y: 476, distance: 302.1
click at [922, 476] on div "Add Column" at bounding box center [651, 353] width 1182 height 471
click at [1015, 510] on div "Add Column" at bounding box center [651, 353] width 1182 height 471
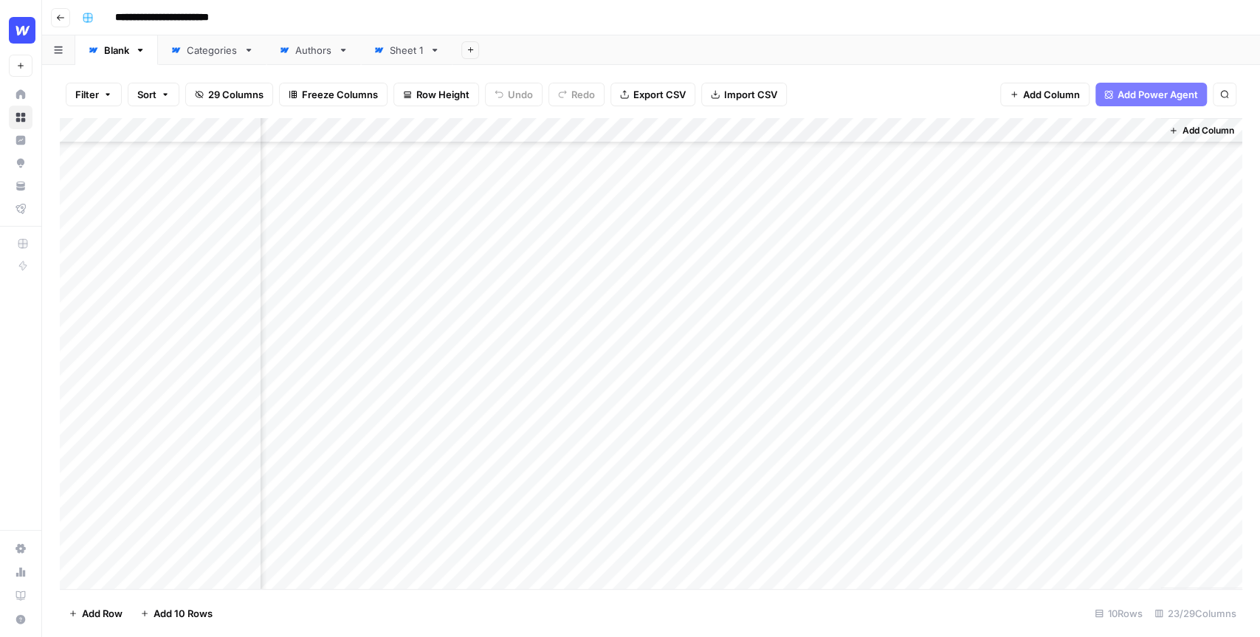
drag, startPoint x: 1067, startPoint y: 520, endPoint x: 1079, endPoint y: 221, distance: 299.1
click at [1079, 221] on div "Add Column" at bounding box center [651, 353] width 1182 height 471
click at [919, 91] on div "Filter Sort 29 Columns Freeze Columns Row Height Undo Redo Export CSV Import CS…" at bounding box center [651, 94] width 1182 height 47
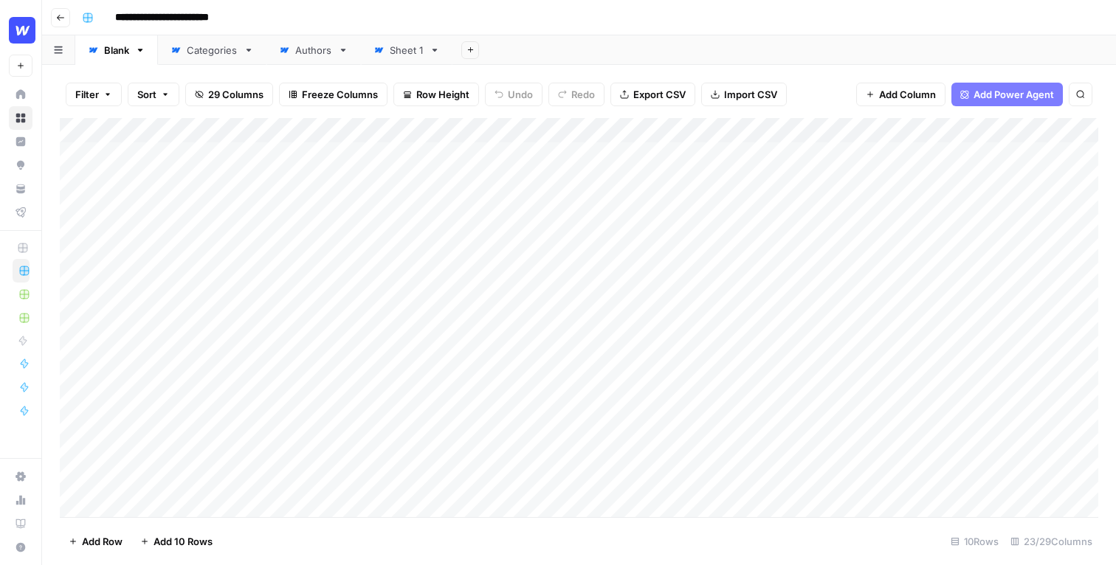
click at [404, 14] on div "**********" at bounding box center [588, 18] width 1025 height 24
click at [32, 32] on img "Workspace: Webflow" at bounding box center [22, 30] width 27 height 27
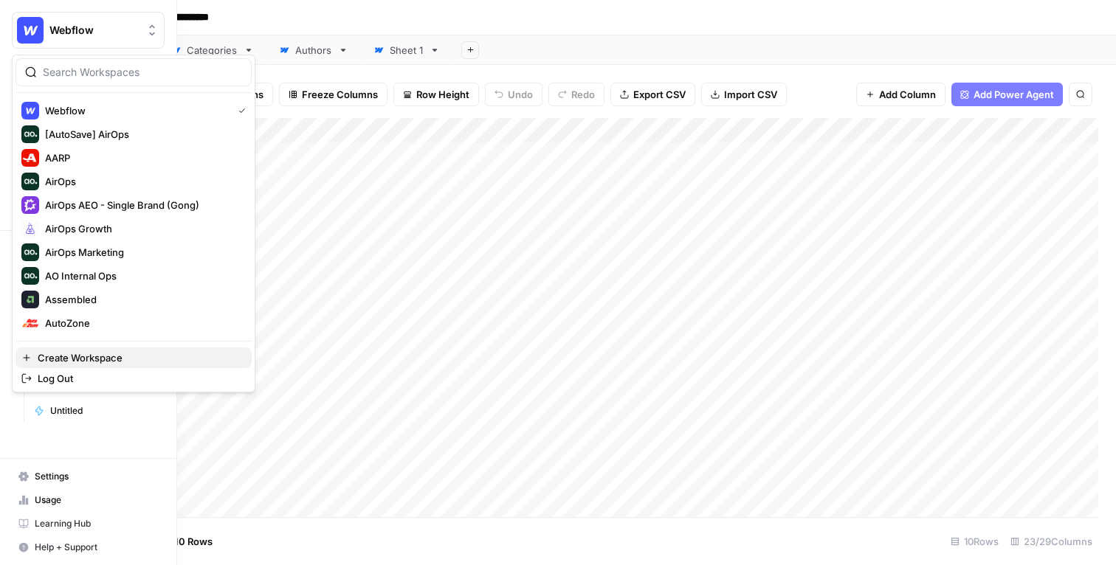
click at [94, 359] on span "Create Workspace" at bounding box center [139, 357] width 202 height 15
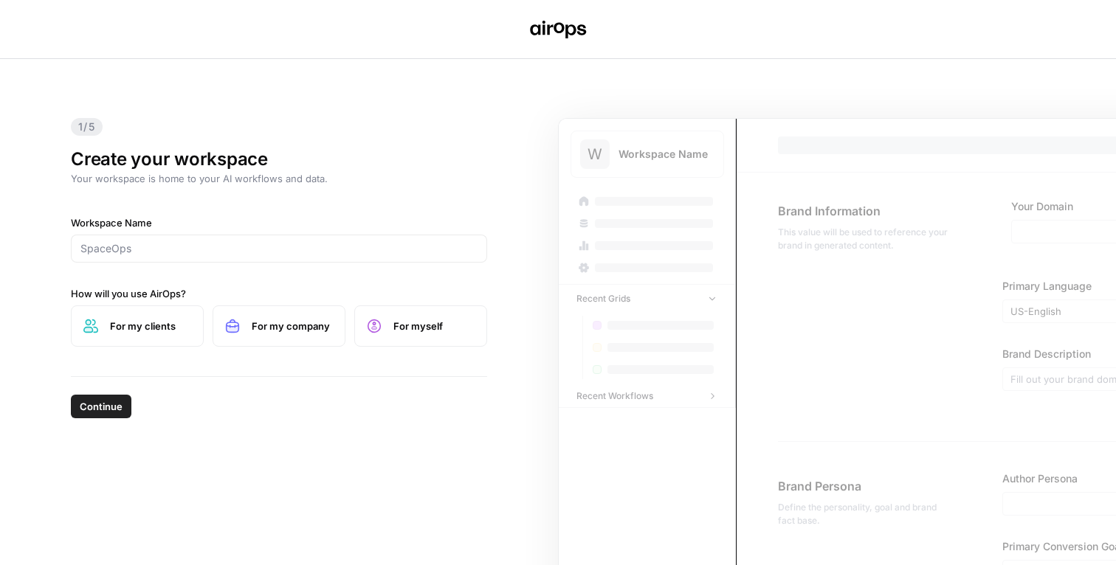
click at [129, 240] on div at bounding box center [279, 249] width 416 height 28
type input "Affinda"
click at [309, 325] on span "For my company" at bounding box center [292, 326] width 81 height 15
click at [103, 413] on span "Continue" at bounding box center [101, 406] width 43 height 15
